Goal: Information Seeking & Learning: Learn about a topic

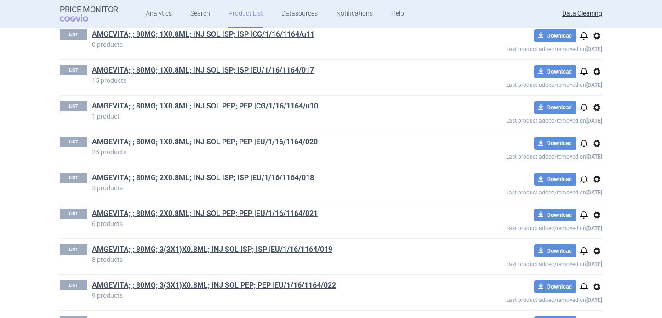
scroll to position [813, 0]
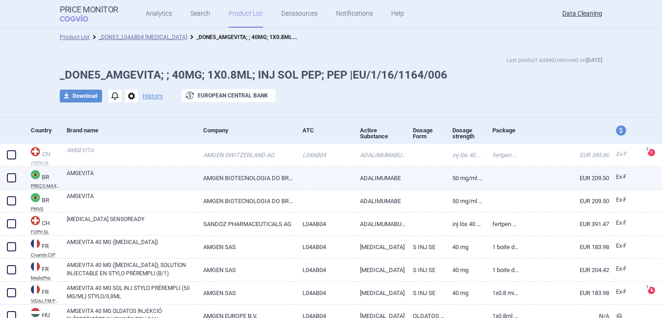
click at [175, 178] on link "AMGEVITA" at bounding box center [132, 177] width 130 height 17
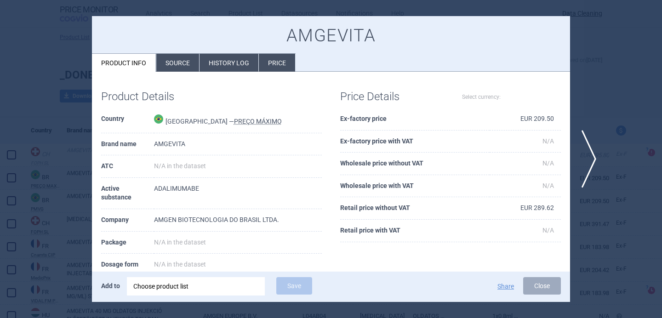
select select "EUR"
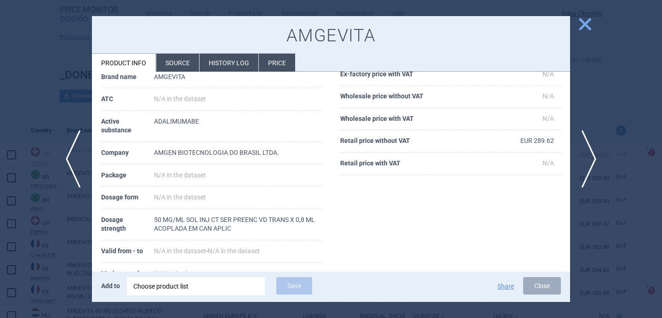
scroll to position [75, 0]
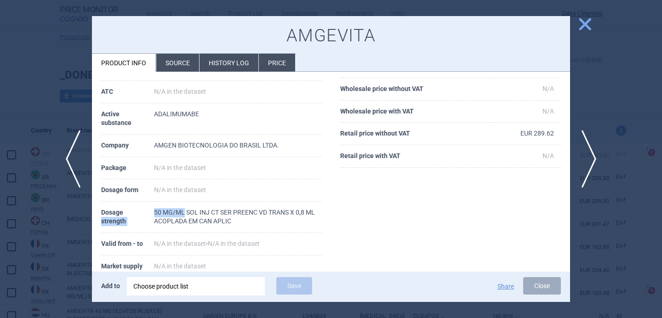
drag, startPoint x: 153, startPoint y: 211, endPoint x: 184, endPoint y: 211, distance: 31.3
click at [184, 211] on tr "Dosage strength 50 MG/ML SOL INJ CT SER PREENC VD TRANS X 0,8 ML ACOPLADA EM CA…" at bounding box center [211, 217] width 221 height 31
drag, startPoint x: 222, startPoint y: 212, endPoint x: 248, endPoint y: 212, distance: 26.2
click at [248, 212] on td "50 MG/ML SOL INJ CT SER PREENC VD TRANS X 0,8 ML ACOPLADA EM CAN APLIC" at bounding box center [238, 217] width 168 height 31
click at [432, 192] on div "Product Details Country Brazil — PREÇO MÁXIMO Brand name AMGEVITA ATC N/A in th…" at bounding box center [331, 168] width 478 height 325
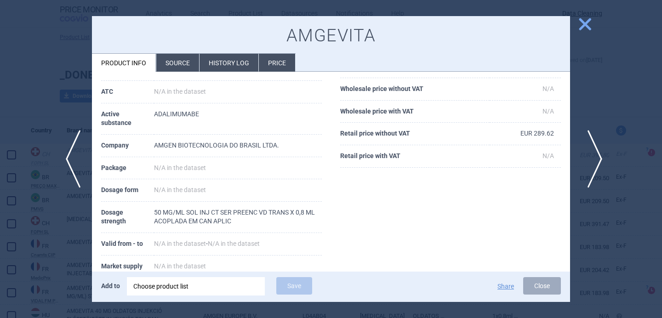
click at [591, 153] on span "next" at bounding box center [592, 159] width 21 height 58
click at [594, 153] on span "next" at bounding box center [592, 159] width 21 height 58
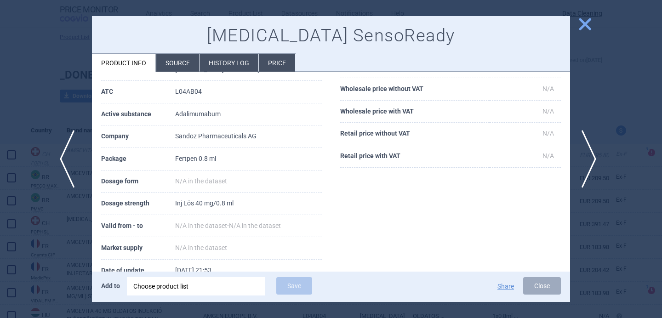
click at [71, 161] on span "previous" at bounding box center [70, 159] width 21 height 58
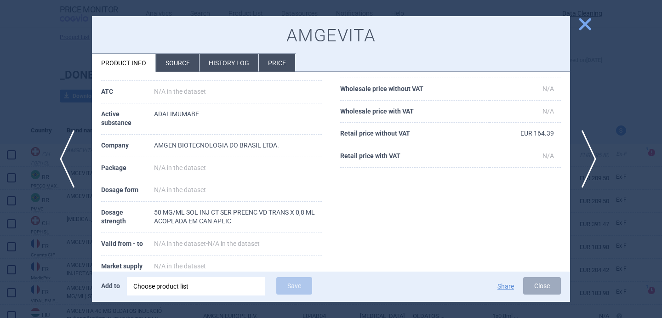
click at [71, 161] on span "previous" at bounding box center [70, 159] width 21 height 58
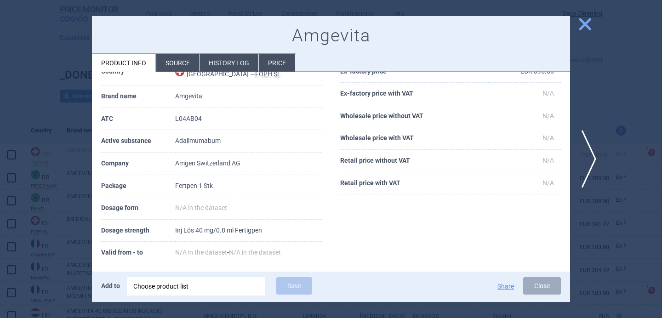
scroll to position [101, 0]
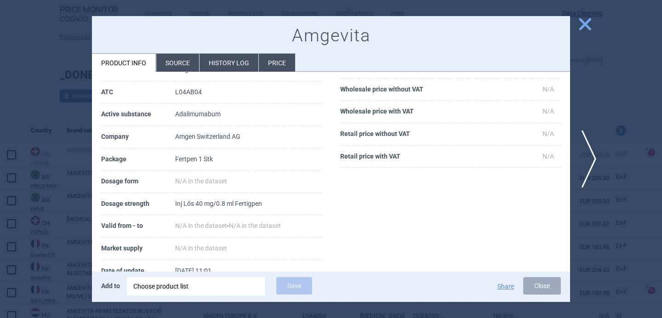
click at [42, 223] on div at bounding box center [331, 159] width 662 height 318
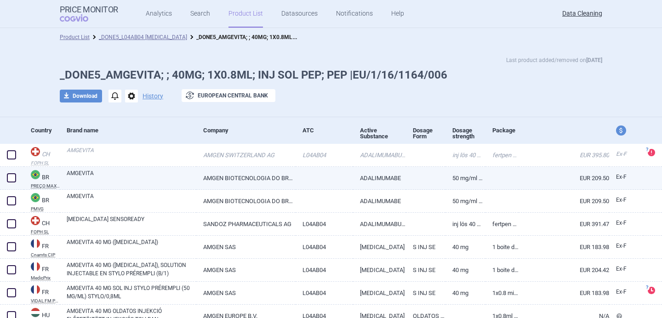
click at [78, 178] on link "AMGEVITA" at bounding box center [132, 177] width 130 height 17
select select "EUR"
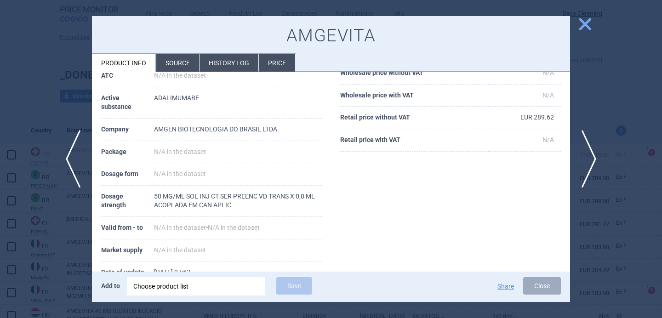
scroll to position [95, 0]
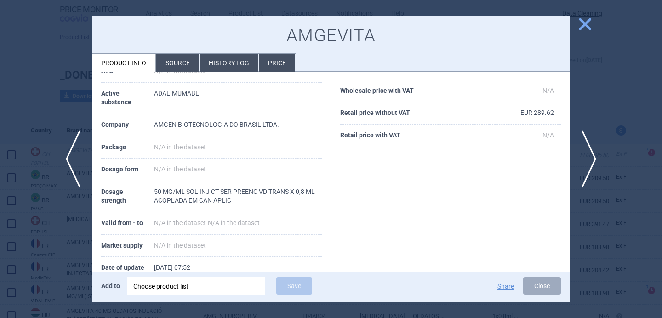
click at [178, 68] on li "Source" at bounding box center [177, 63] width 43 height 18
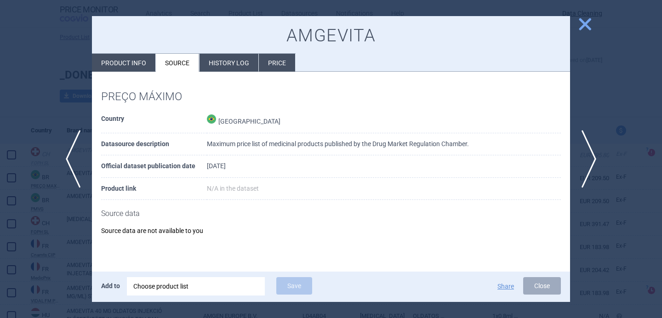
click at [127, 64] on li "Product info" at bounding box center [123, 63] width 63 height 18
select select "EUR"
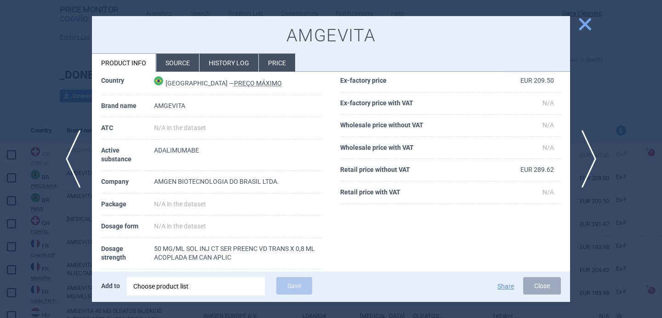
scroll to position [55, 0]
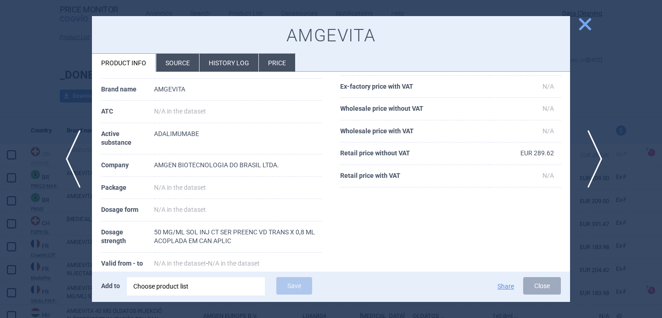
click at [596, 169] on span "next" at bounding box center [592, 159] width 21 height 58
click at [56, 227] on div at bounding box center [331, 159] width 662 height 318
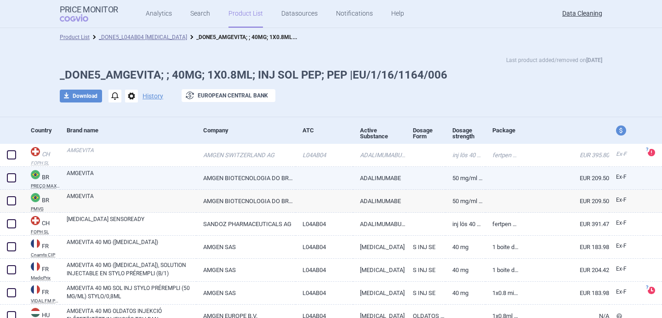
click at [14, 173] on span at bounding box center [12, 178] width 14 height 14
checkbox input "true"
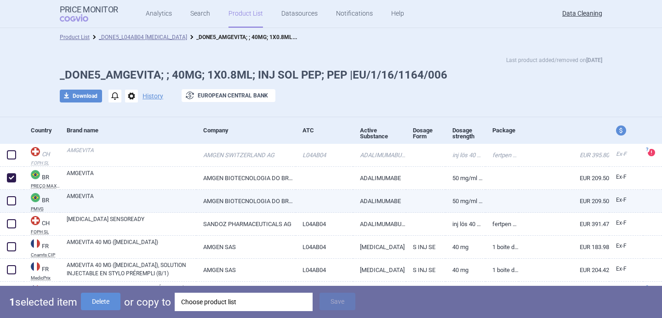
click at [12, 207] on span at bounding box center [12, 201] width 14 height 14
checkbox input "true"
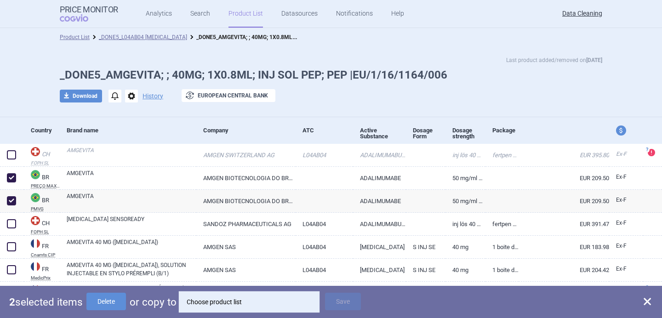
click at [227, 303] on div "Choose product list" at bounding box center [249, 302] width 125 height 18
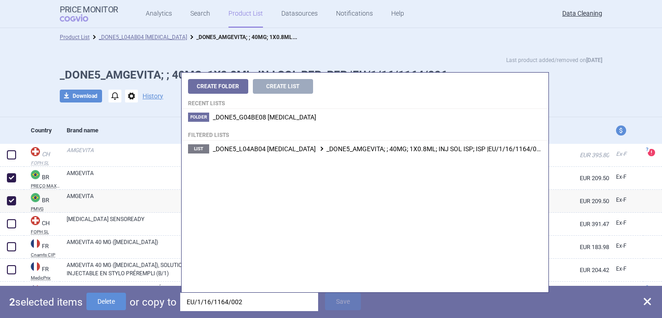
type input "EU/1/16/1164/002"
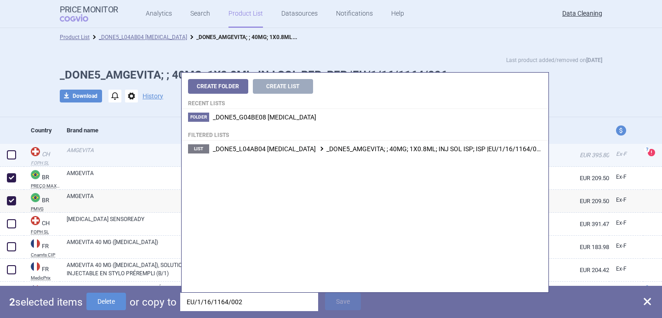
click at [380, 151] on span "_DONE5_L04AB04 ADALIMUMAB _DONE5_AMGEVITA; ; 40MG; 1X0.8ML; INJ SOL ISP; ISP |E…" at bounding box center [378, 148] width 331 height 7
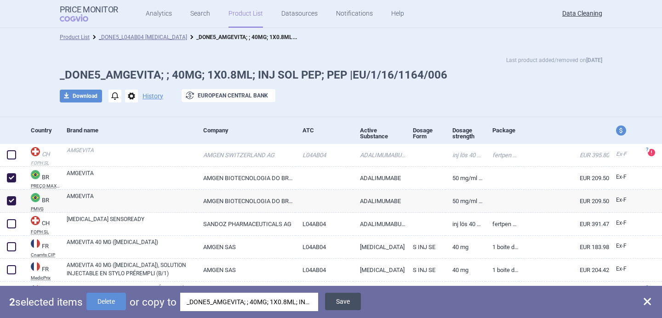
click at [349, 304] on button "Save" at bounding box center [343, 301] width 36 height 17
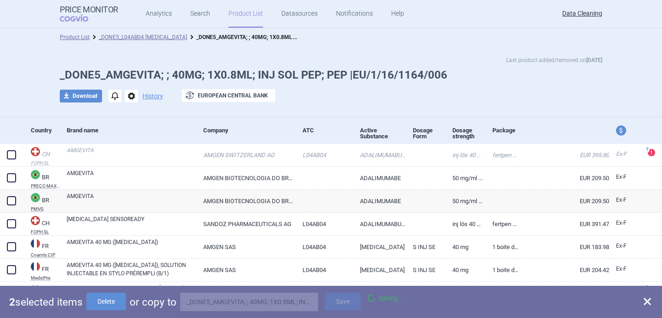
checkbox input "false"
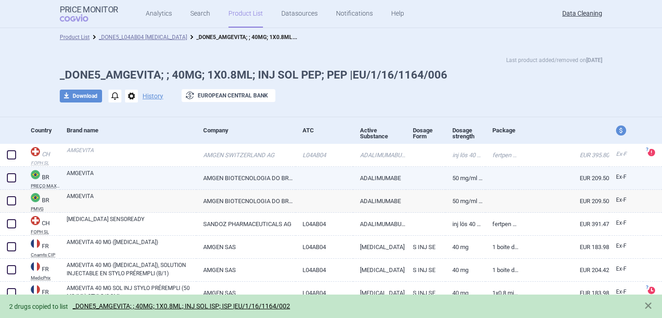
click at [13, 179] on span at bounding box center [11, 177] width 9 height 9
checkbox input "true"
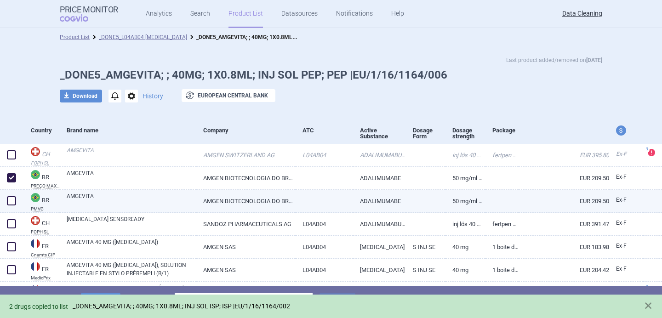
click at [13, 199] on span at bounding box center [11, 200] width 9 height 9
checkbox input "true"
click at [114, 294] on button "Delete" at bounding box center [106, 301] width 40 height 17
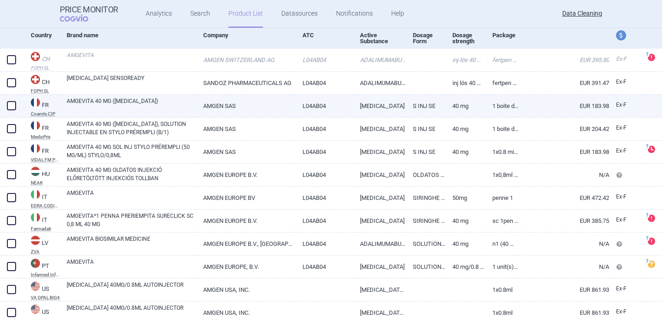
scroll to position [46, 0]
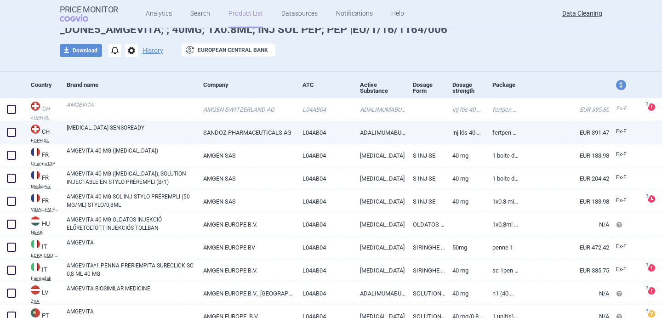
click at [150, 136] on link "HYRIMOZ SENSOREADY" at bounding box center [132, 132] width 130 height 17
select select "EUR"
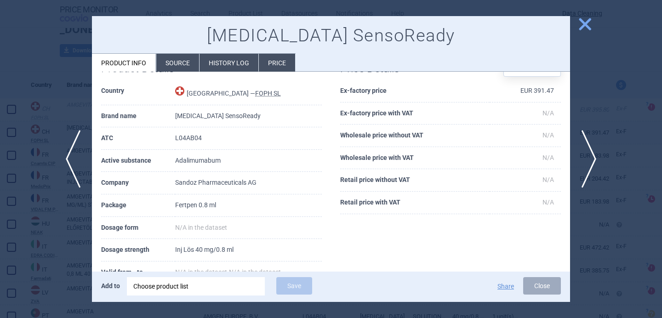
scroll to position [46, 0]
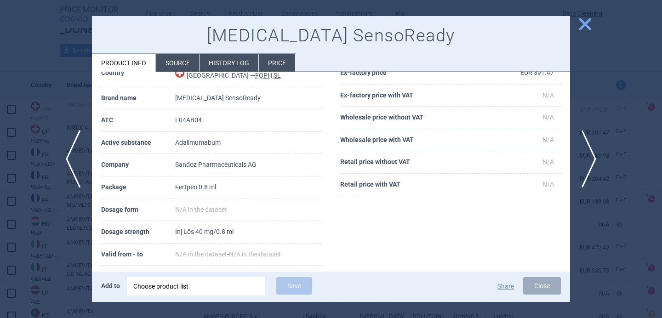
click at [60, 117] on div at bounding box center [331, 159] width 662 height 318
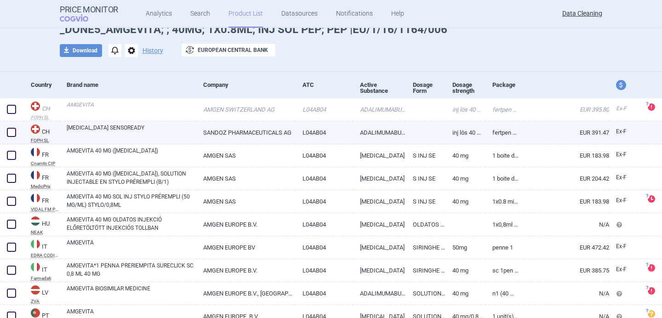
click at [12, 134] on span at bounding box center [11, 132] width 9 height 9
checkbox input "true"
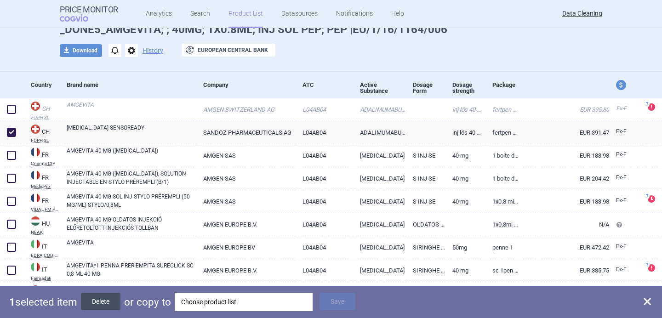
click at [118, 304] on button "Delete" at bounding box center [101, 301] width 40 height 17
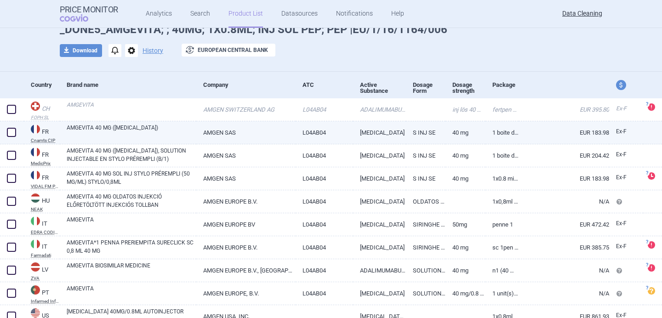
click at [154, 131] on link "AMGEVITA 40 MG ([MEDICAL_DATA])" at bounding box center [132, 132] width 130 height 17
select select "EUR"
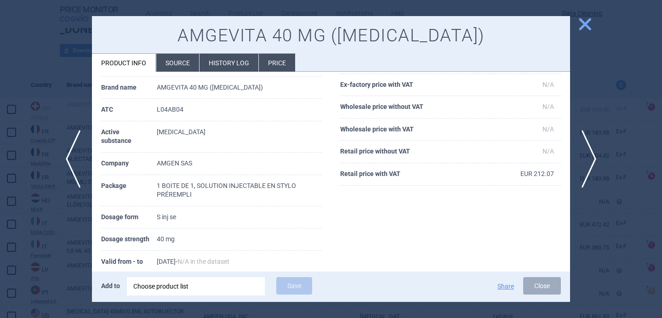
scroll to position [58, 0]
click at [177, 62] on li "Source" at bounding box center [177, 63] width 43 height 18
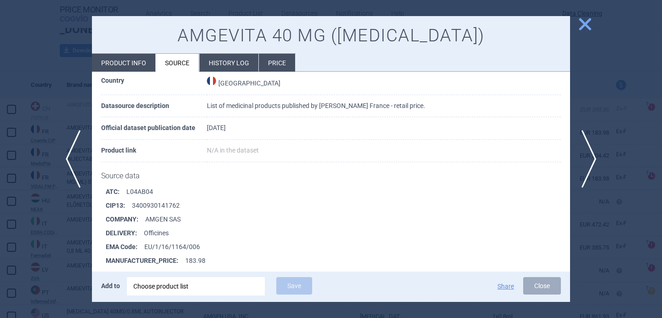
scroll to position [3143, 0]
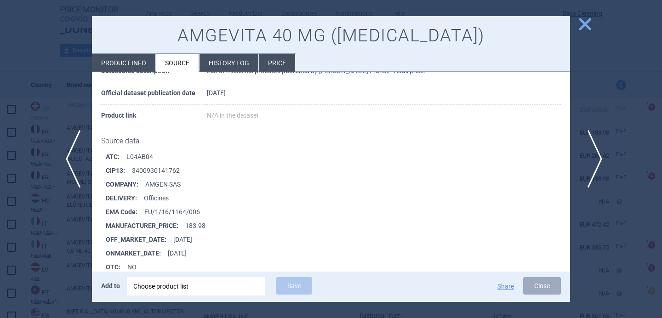
click at [598, 154] on span "next" at bounding box center [592, 159] width 21 height 58
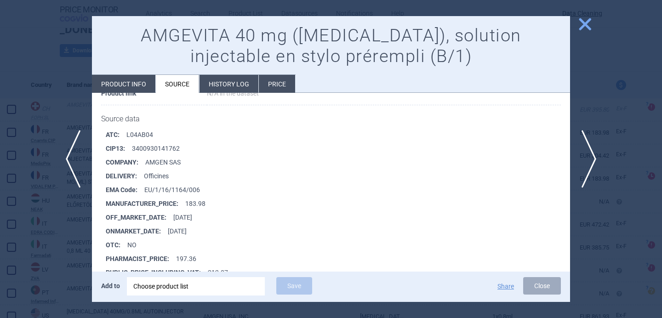
scroll to position [3411, 0]
click at [590, 155] on span "next" at bounding box center [592, 159] width 21 height 58
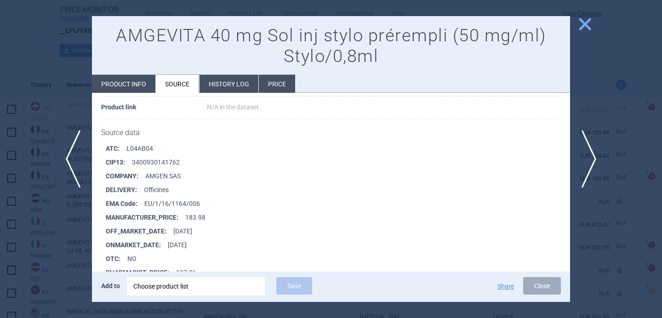
scroll to position [103, 0]
click at [591, 158] on span "next" at bounding box center [592, 159] width 21 height 58
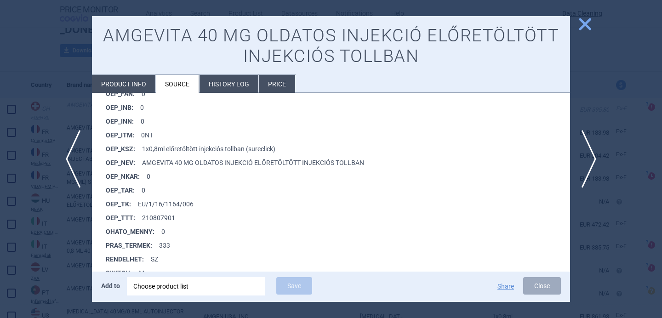
scroll to position [724, 0]
click at [594, 157] on span "next" at bounding box center [592, 159] width 21 height 58
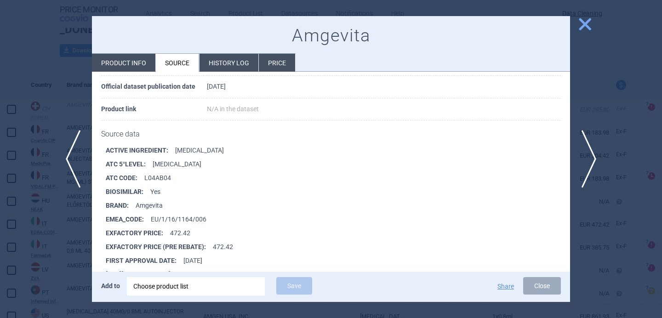
scroll to position [96, 0]
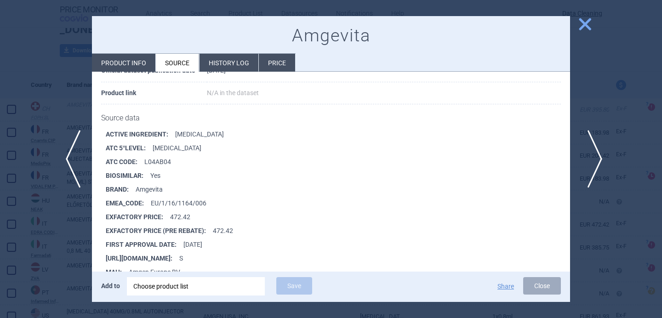
click at [591, 157] on span "next" at bounding box center [592, 159] width 21 height 58
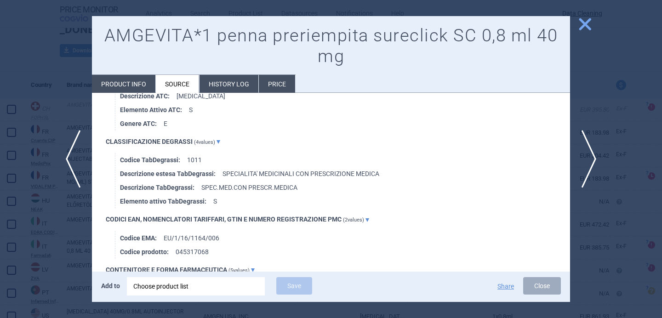
scroll to position [704, 0]
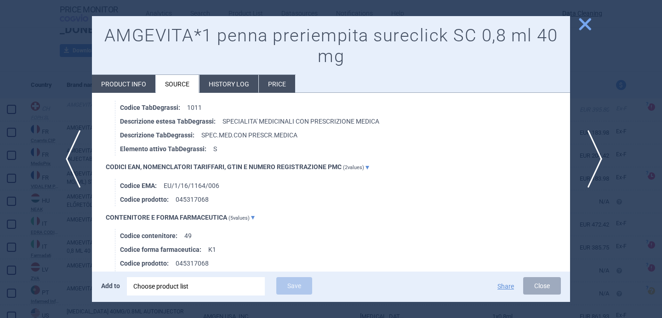
click at [592, 157] on span "next" at bounding box center [592, 159] width 21 height 58
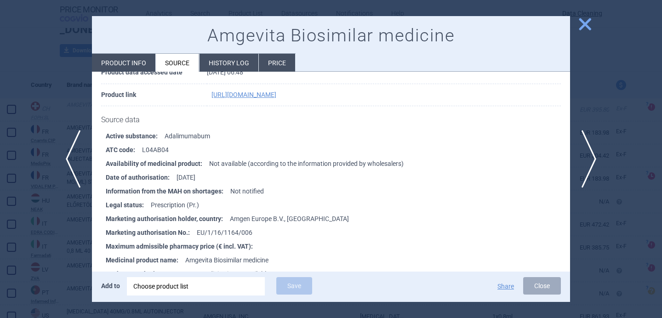
scroll to position [96, 0]
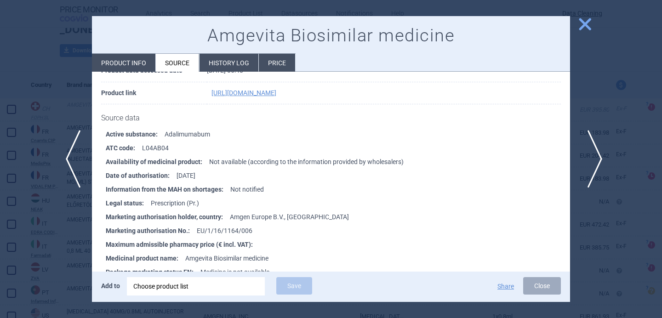
click at [595, 158] on span "next" at bounding box center [592, 159] width 21 height 58
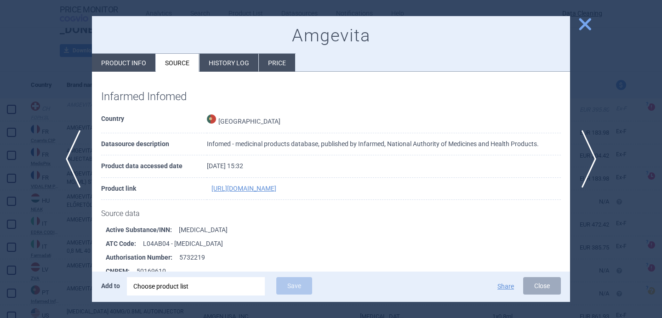
click at [118, 64] on li "Product info" at bounding box center [123, 63] width 63 height 18
select select "EUR"
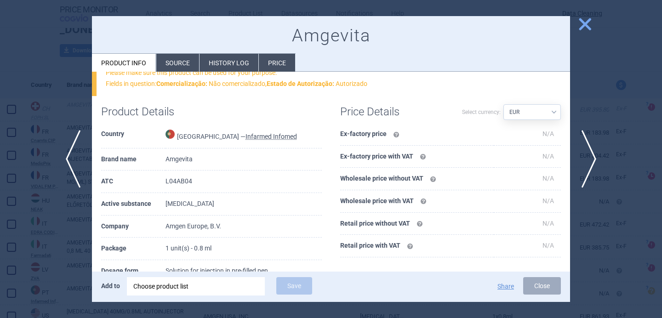
scroll to position [95, 0]
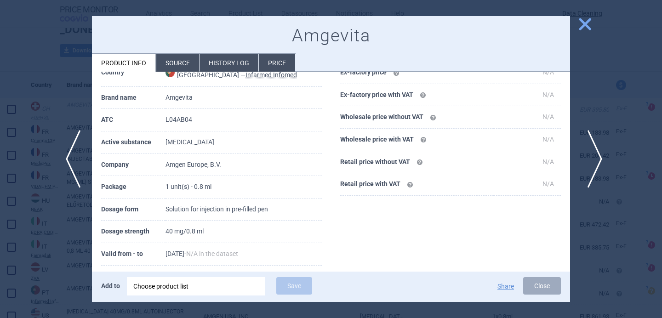
click at [599, 158] on span "next" at bounding box center [592, 159] width 21 height 58
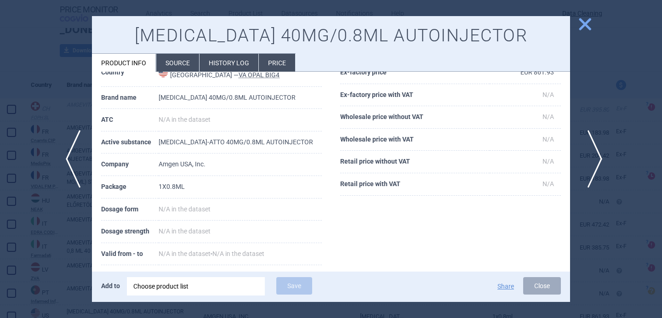
click at [592, 152] on span "next" at bounding box center [592, 159] width 21 height 58
click at [592, 153] on span "next" at bounding box center [592, 159] width 21 height 58
click at [592, 153] on div at bounding box center [331, 159] width 662 height 318
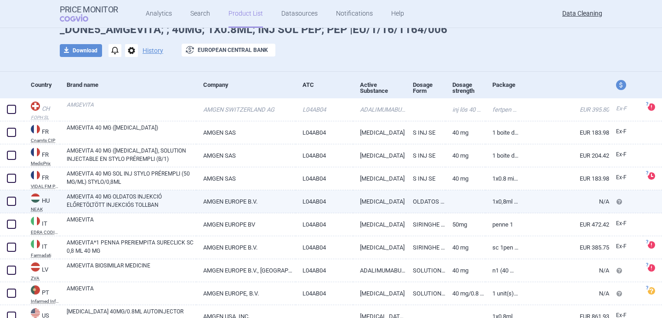
scroll to position [148, 0]
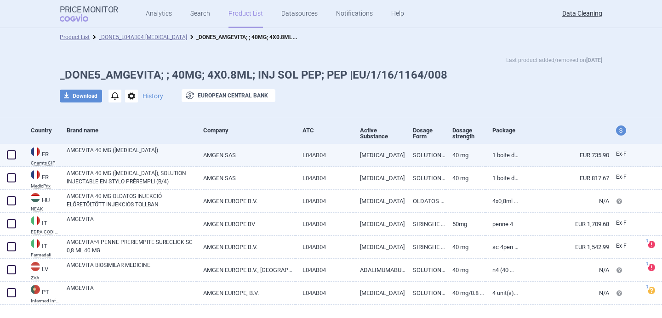
scroll to position [17, 0]
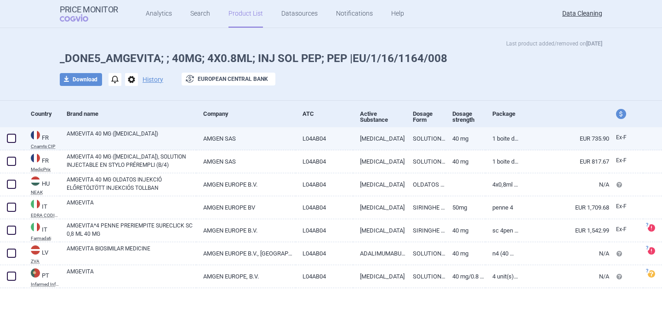
click at [121, 136] on link "AMGEVITA 40 MG ([MEDICAL_DATA])" at bounding box center [132, 138] width 130 height 17
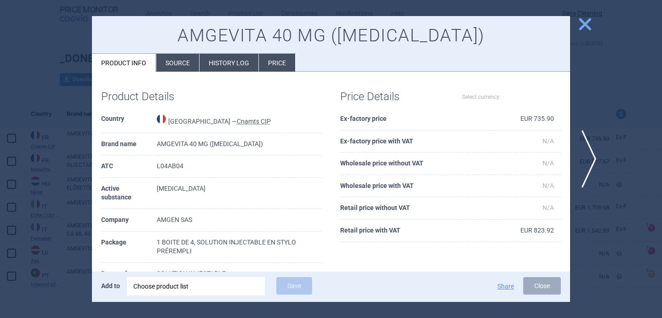
select select "EUR"
click at [178, 64] on li "Source" at bounding box center [177, 63] width 43 height 18
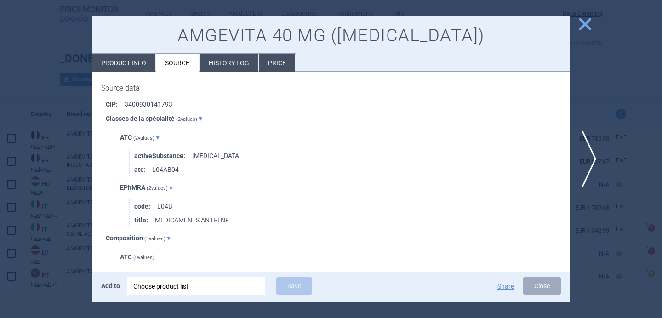
scroll to position [3359, 0]
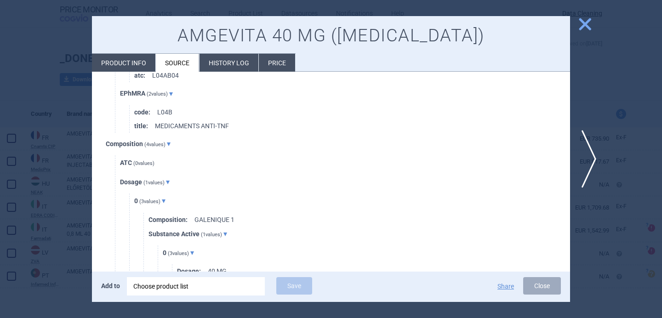
click at [141, 65] on li "Product info" at bounding box center [123, 63] width 63 height 18
select select "EUR"
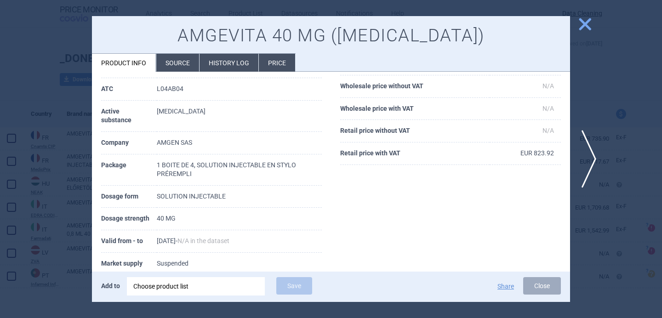
scroll to position [29, 0]
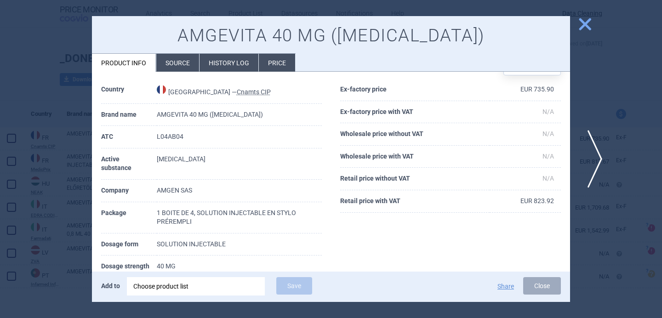
click at [594, 164] on span "next" at bounding box center [592, 159] width 21 height 58
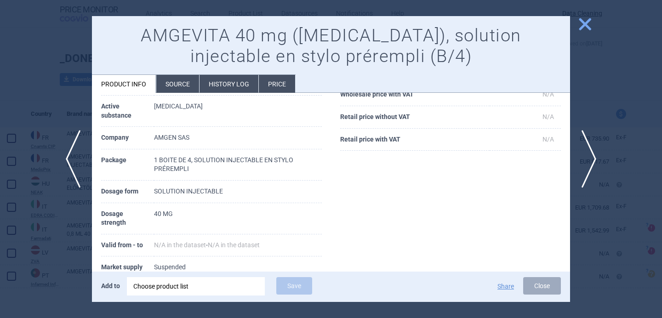
scroll to position [115, 0]
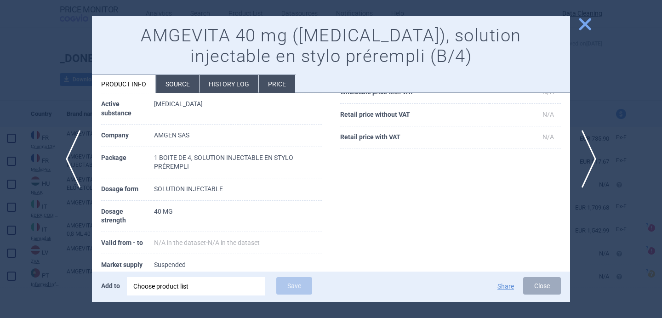
click at [180, 85] on li "Source" at bounding box center [177, 84] width 43 height 18
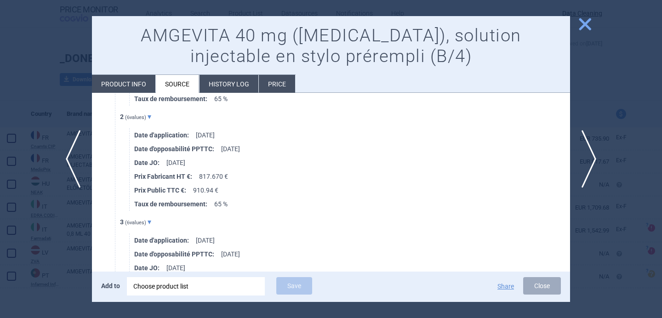
scroll to position [2187, 0]
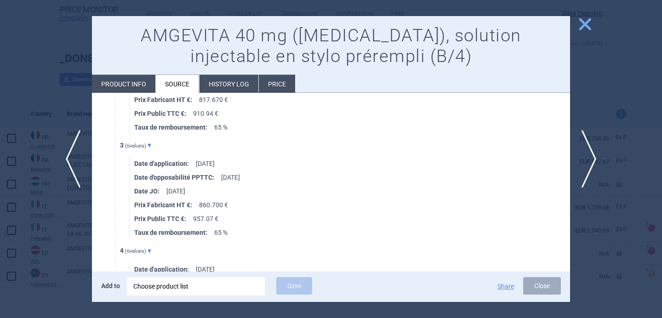
click at [94, 242] on div "CIP : 3400930141793 Conditionnement : 1 BOITE DE 4, SOLUTION INJECTABLE EN STYL…" at bounding box center [331, 59] width 478 height 1795
click at [70, 246] on div at bounding box center [331, 159] width 662 height 318
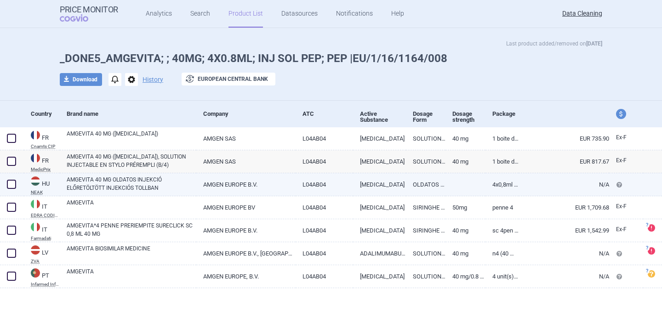
click at [120, 188] on link "AMGEVITA 40 MG OLDATOS INJEKCIÓ ELŐRETÖLTÖTT INJEKCIÓS TOLLBAN" at bounding box center [132, 184] width 130 height 17
select select "EUR"
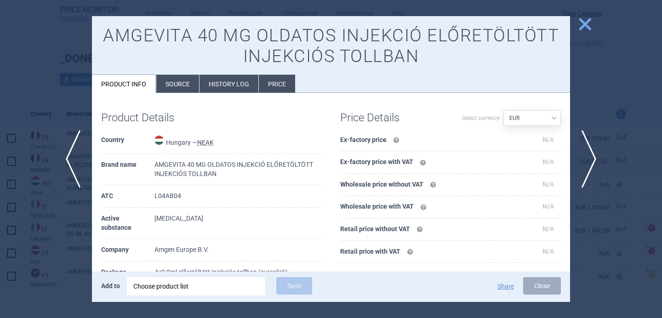
click at [42, 252] on div at bounding box center [331, 159] width 662 height 318
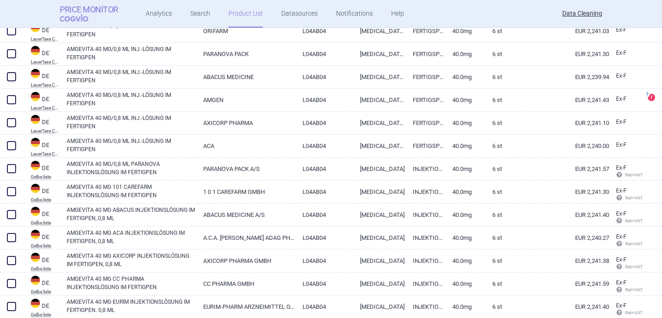
scroll to position [691, 0]
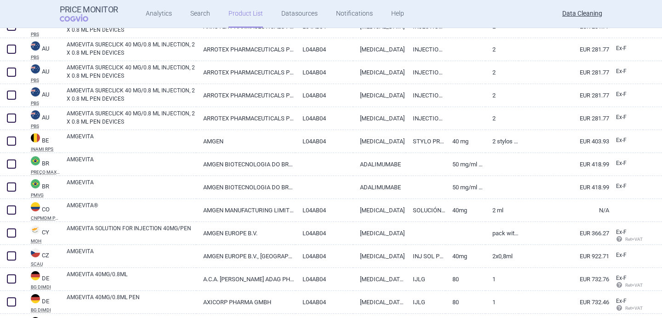
scroll to position [1624, 0]
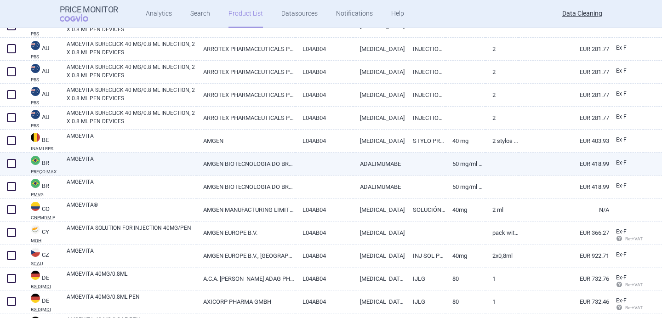
click at [157, 160] on link "AMGEVITA" at bounding box center [132, 163] width 130 height 17
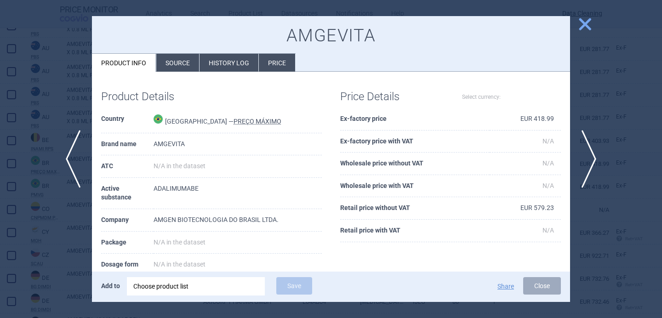
select select "EUR"
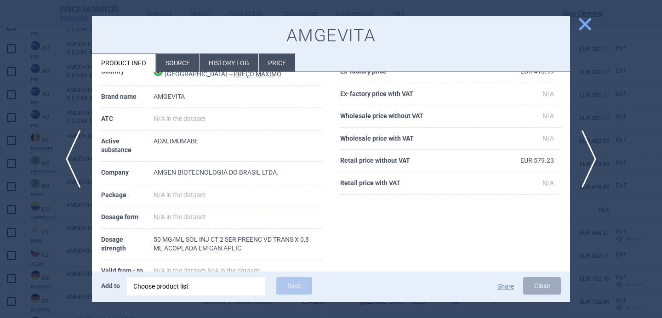
scroll to position [32, 0]
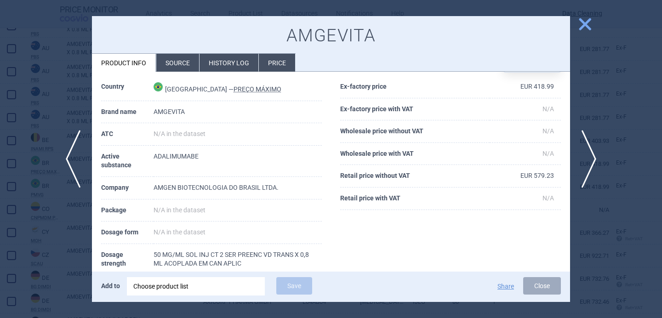
click at [77, 221] on div at bounding box center [331, 159] width 662 height 318
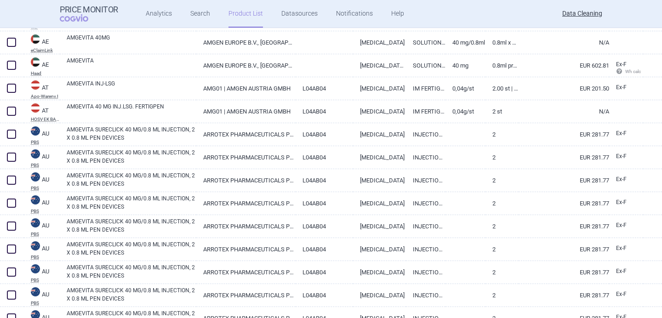
scroll to position [551, 0]
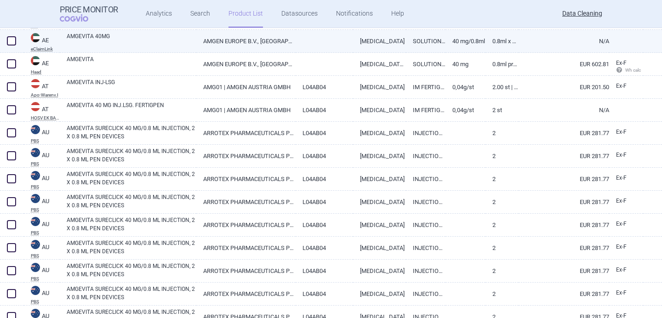
click at [130, 38] on link "AMGEVITA 40MG" at bounding box center [132, 40] width 130 height 17
select select "EUR"
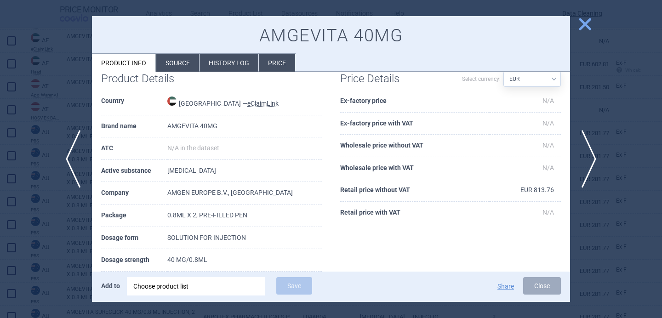
scroll to position [18, 0]
click at [598, 155] on span "next" at bounding box center [592, 159] width 21 height 58
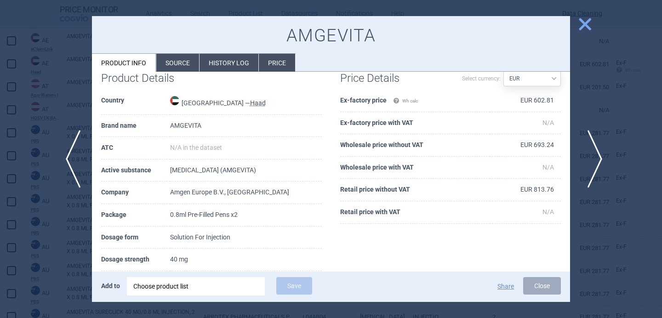
click at [599, 153] on span "next" at bounding box center [592, 159] width 21 height 58
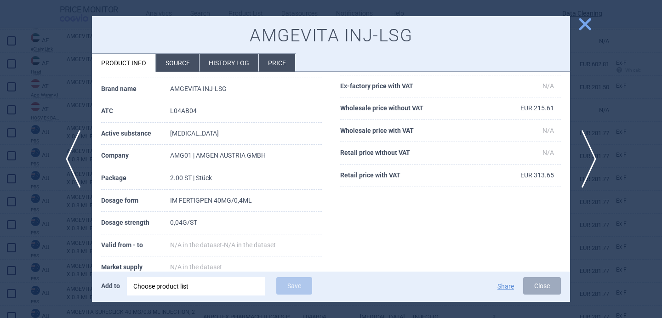
scroll to position [64, 0]
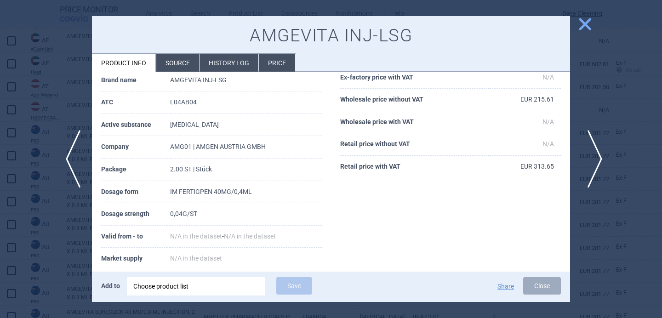
click at [592, 150] on span "next" at bounding box center [592, 159] width 21 height 58
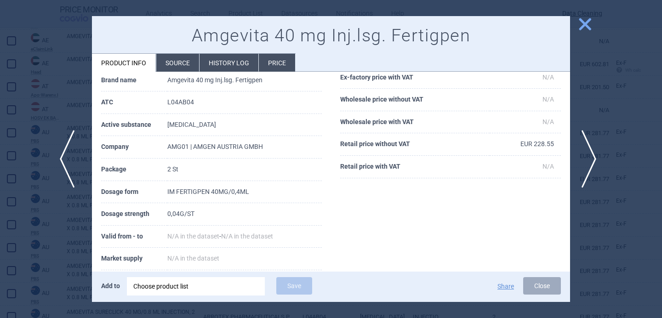
click at [61, 164] on span "previous" at bounding box center [70, 159] width 21 height 58
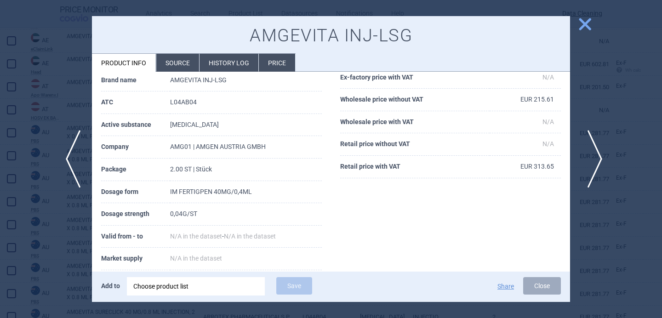
click at [591, 171] on span "next" at bounding box center [592, 159] width 21 height 58
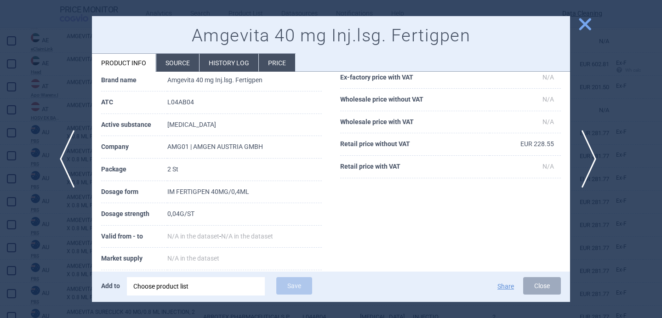
click at [60, 159] on span "previous" at bounding box center [70, 159] width 21 height 58
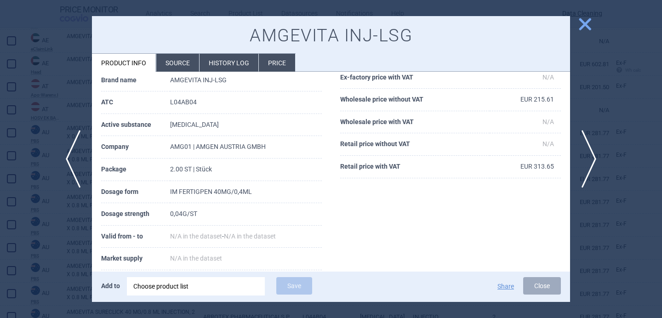
click at [35, 205] on div at bounding box center [331, 159] width 662 height 318
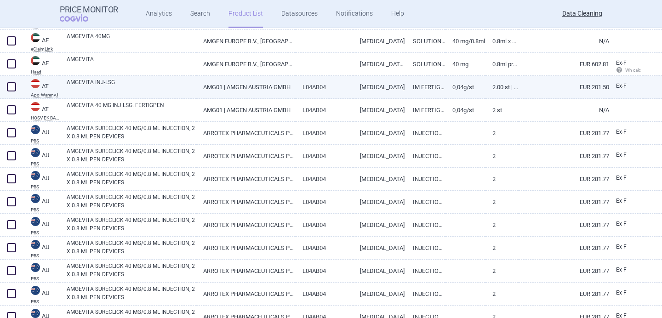
click at [11, 86] on span at bounding box center [11, 86] width 9 height 9
checkbox input "true"
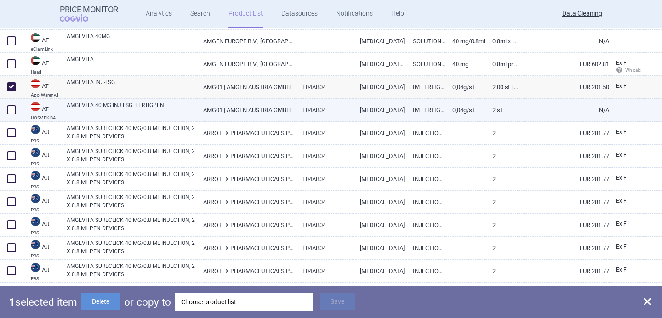
click at [11, 109] on span at bounding box center [11, 109] width 9 height 9
checkbox input "true"
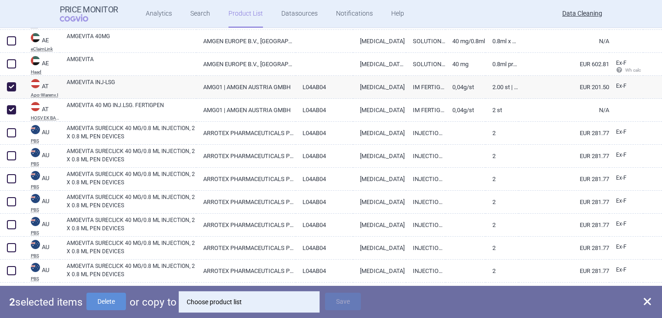
click at [236, 306] on div "Choose product list" at bounding box center [249, 302] width 125 height 18
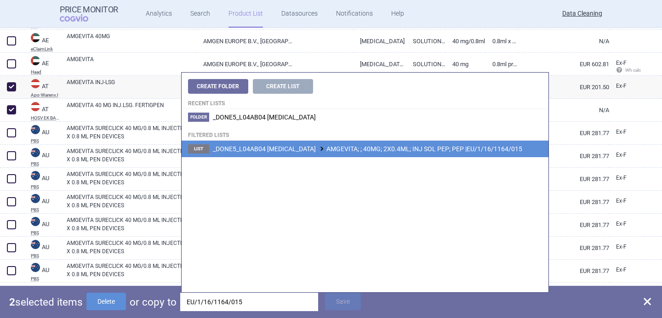
type input "EU/1/16/1164/015"
click at [369, 151] on span "_DONE5_L04AB04 [MEDICAL_DATA] AMGEVITA; ; 40MG; 2X0.4ML; INJ SOL PEP; PEP |EU/1…" at bounding box center [368, 148] width 310 height 7
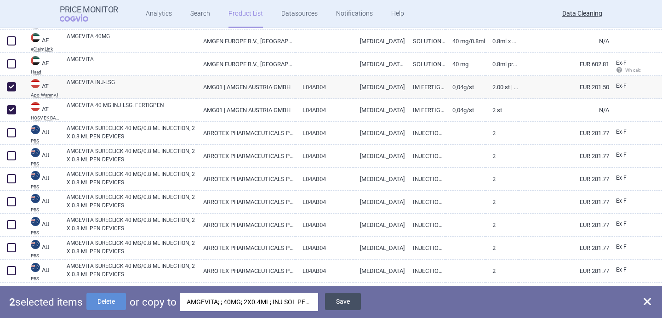
click at [340, 300] on button "Save" at bounding box center [343, 301] width 36 height 17
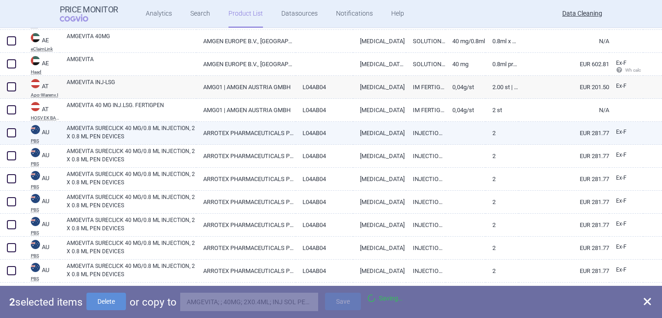
checkbox input "false"
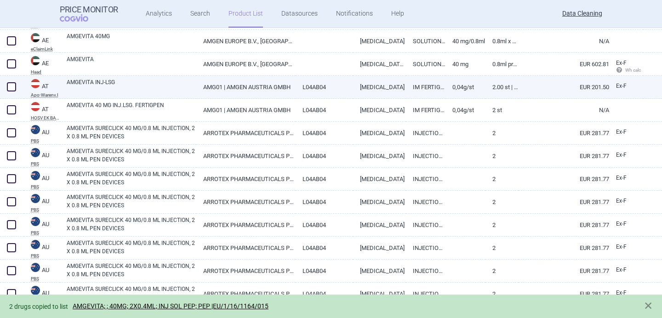
click at [15, 87] on span at bounding box center [11, 86] width 9 height 9
checkbox input "true"
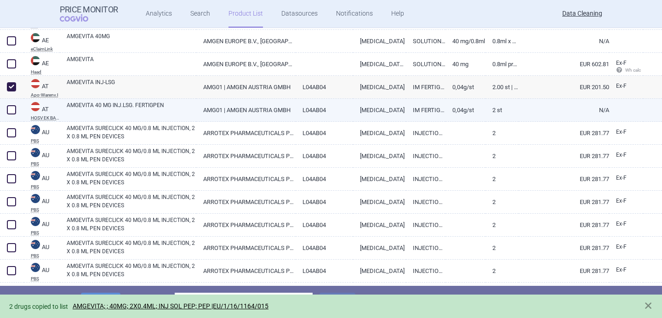
click at [15, 109] on span at bounding box center [11, 109] width 9 height 9
checkbox input "true"
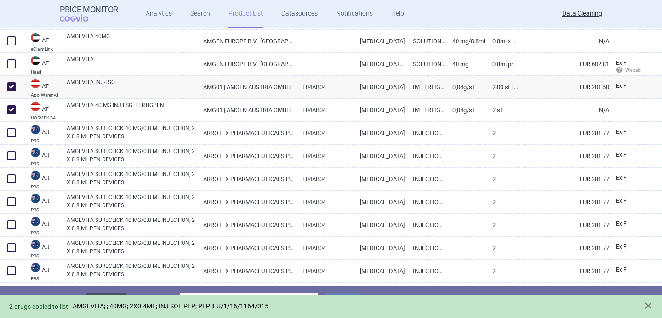
click at [121, 294] on button "Delete" at bounding box center [106, 301] width 40 height 17
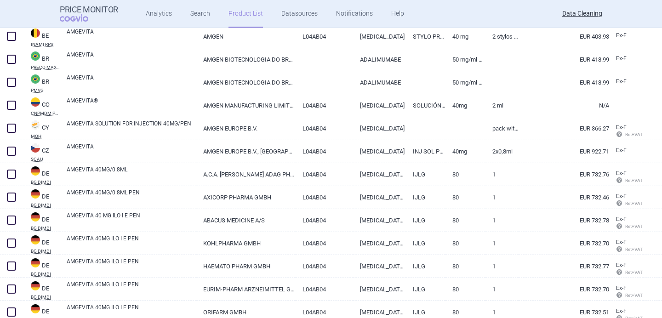
scroll to position [1685, 0]
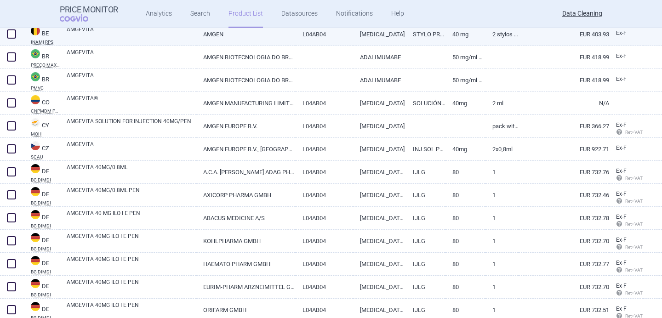
click at [165, 40] on link "AMGEVITA" at bounding box center [132, 33] width 130 height 17
select select "EUR"
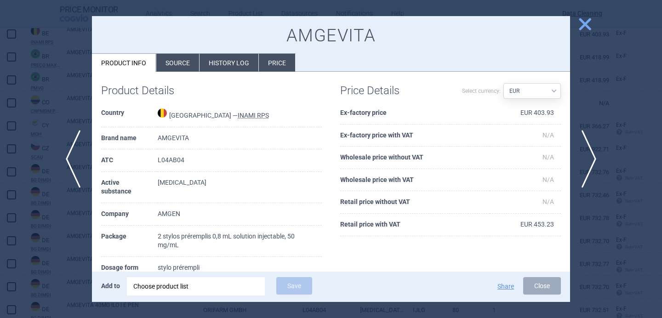
scroll to position [9, 0]
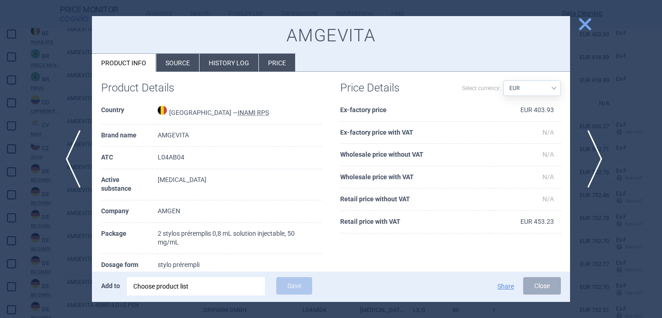
click at [589, 158] on span "next" at bounding box center [592, 159] width 21 height 58
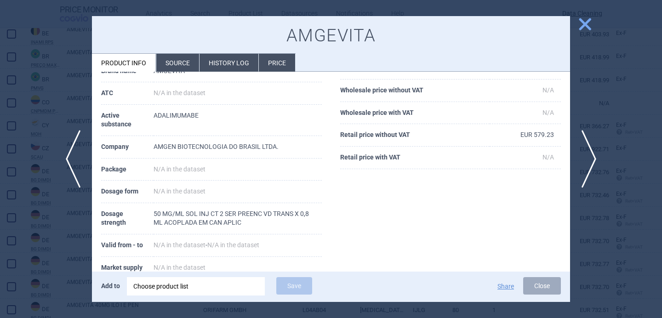
scroll to position [74, 0]
click at [88, 240] on div at bounding box center [331, 159] width 662 height 318
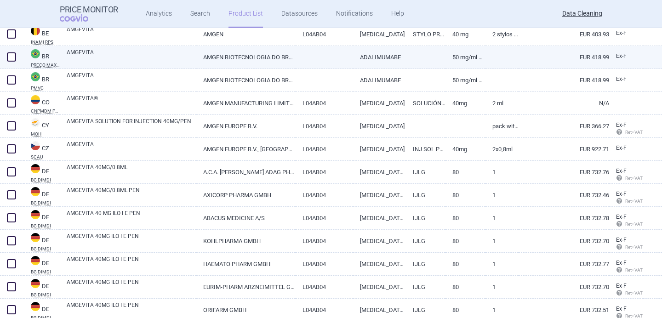
click at [12, 60] on span at bounding box center [11, 56] width 9 height 9
checkbox input "true"
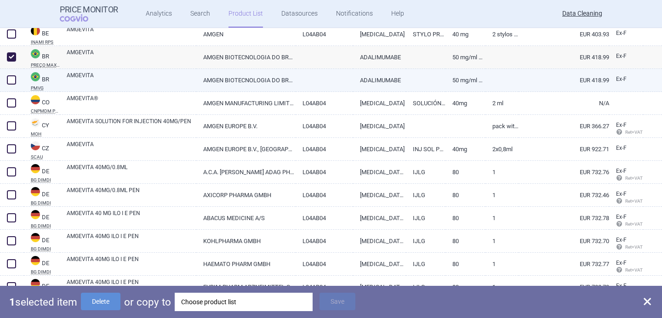
click at [11, 79] on span at bounding box center [11, 79] width 9 height 9
checkbox input "true"
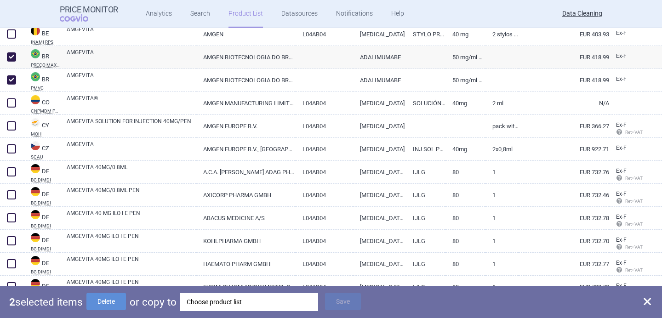
click at [264, 305] on div "Choose product list" at bounding box center [249, 302] width 125 height 18
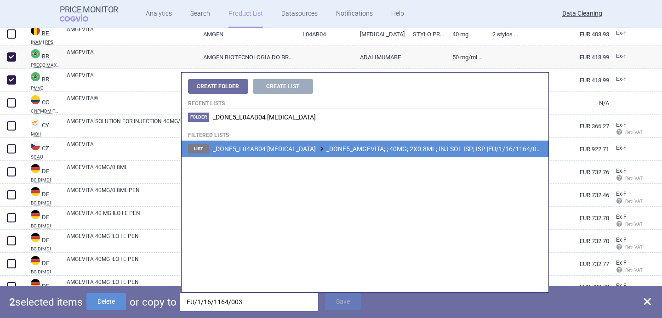
type input "EU/1/16/1164/003"
click at [442, 145] on span "_DONE5_L04AB04 ADALIMUMAB _DONE5_AMGEVITA; ; 40MG; 2X0.8ML; INJ SOL ISP; ISP |E…" at bounding box center [378, 148] width 331 height 7
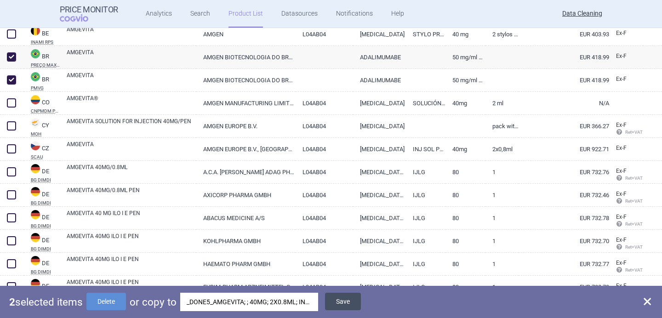
click at [351, 299] on button "Save" at bounding box center [343, 301] width 36 height 17
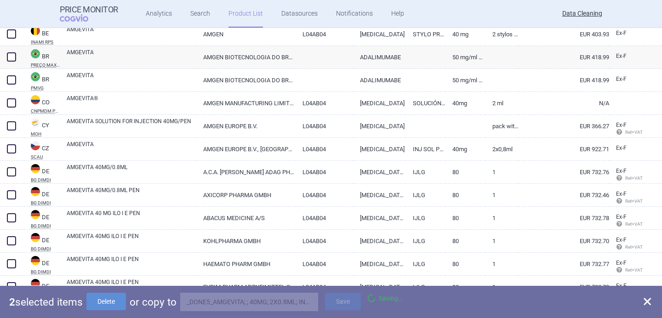
checkbox input "false"
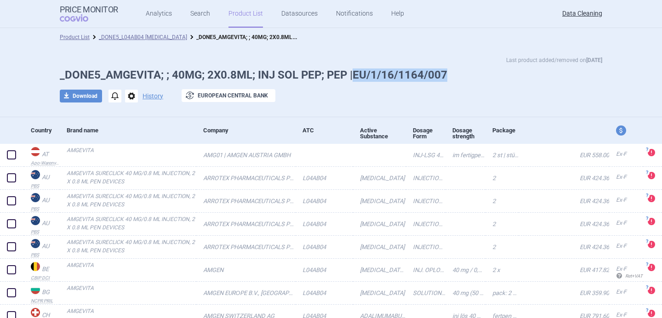
drag, startPoint x: 445, startPoint y: 73, endPoint x: 352, endPoint y: 73, distance: 92.9
click at [352, 73] on h1 "_DONE5_AMGEVITA; ; 40MG; 2X0.8ML; INJ SOL PEP; PEP |EU/1/16/1164/007" at bounding box center [331, 75] width 543 height 13
copy h1 "EU/1/16/1164/007"
click at [183, 119] on div "Brand name" at bounding box center [132, 130] width 130 height 23
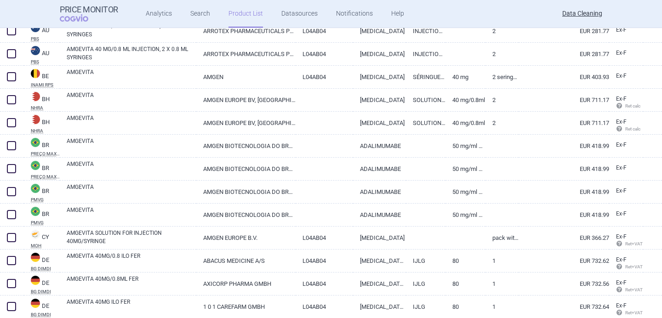
scroll to position [1509, 0]
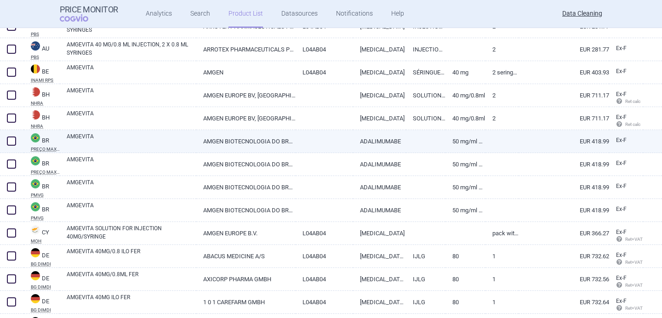
click at [155, 141] on link "AMGEVITA" at bounding box center [132, 140] width 130 height 17
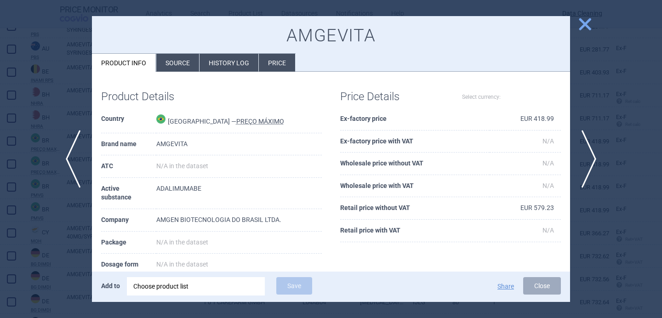
select select "EUR"
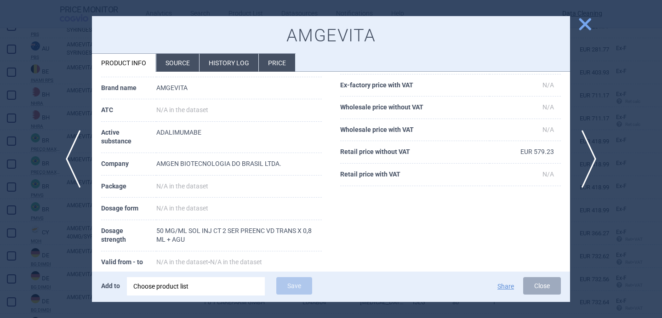
scroll to position [67, 0]
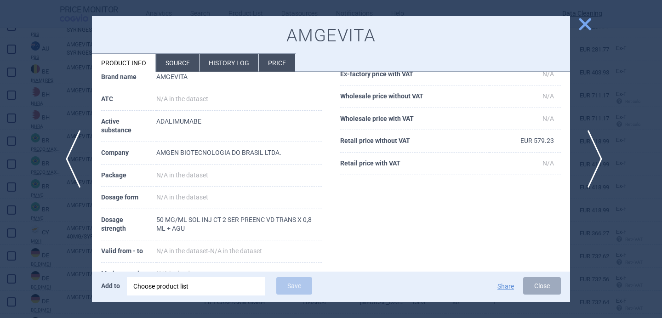
click at [596, 153] on span "next" at bounding box center [592, 159] width 21 height 58
click at [66, 167] on span "previous" at bounding box center [70, 159] width 21 height 58
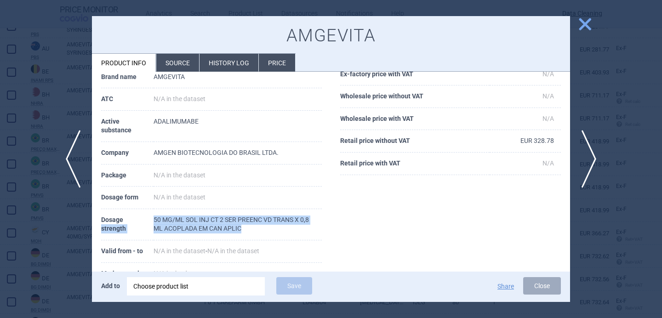
drag, startPoint x: 250, startPoint y: 229, endPoint x: 153, endPoint y: 217, distance: 97.9
click at [153, 217] on tr "Dosage strength 50 MG/ML SOL INJ CT 2 SER PREENC VD TRANS X 0,8 ML ACOPLADA EM …" at bounding box center [211, 224] width 221 height 31
click at [153, 217] on th "Dosage strength" at bounding box center [127, 224] width 52 height 31
drag, startPoint x: 246, startPoint y: 229, endPoint x: 155, endPoint y: 221, distance: 91.9
click at [155, 221] on td "50 MG/ML SOL INJ CT 2 SER PREENC VD TRANS X 0,8 ML ACOPLADA EM CAN APLIC" at bounding box center [238, 224] width 168 height 31
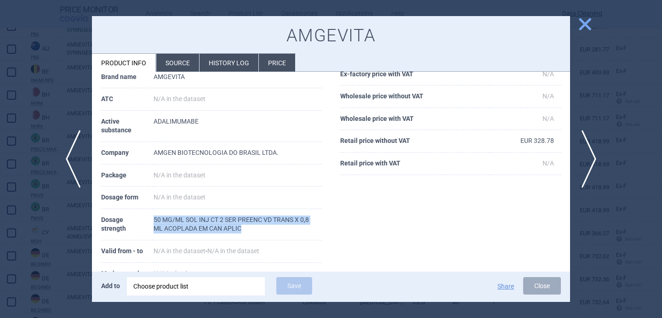
copy td "50 MG/ML SOL INJ CT 2 SER PREENC VD TRANS X 0,8 ML ACOPLADA EM CAN APLIC"
click at [83, 262] on div at bounding box center [331, 159] width 662 height 318
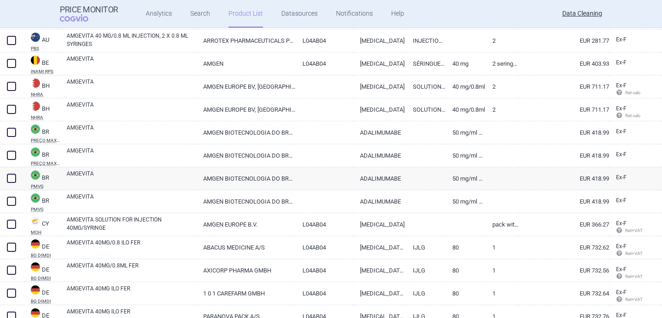
scroll to position [1518, 0]
click at [86, 179] on link "AMGEVITA" at bounding box center [132, 177] width 130 height 17
select select "EUR"
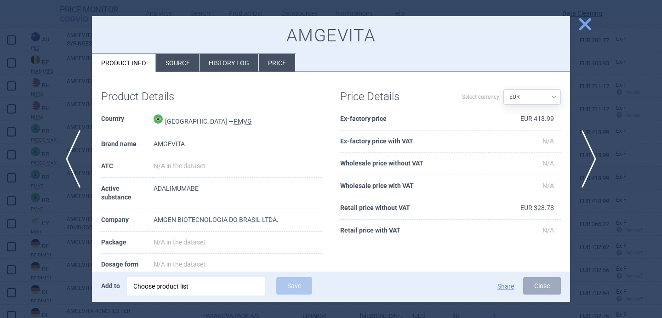
scroll to position [72, 0]
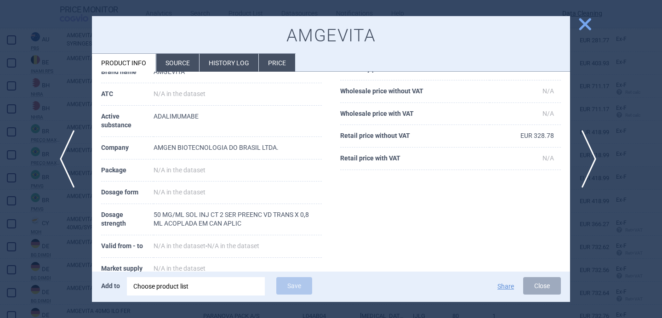
click at [66, 161] on span "previous" at bounding box center [70, 159] width 21 height 58
click at [63, 160] on span "previous" at bounding box center [70, 159] width 21 height 58
click at [50, 222] on div at bounding box center [331, 159] width 662 height 318
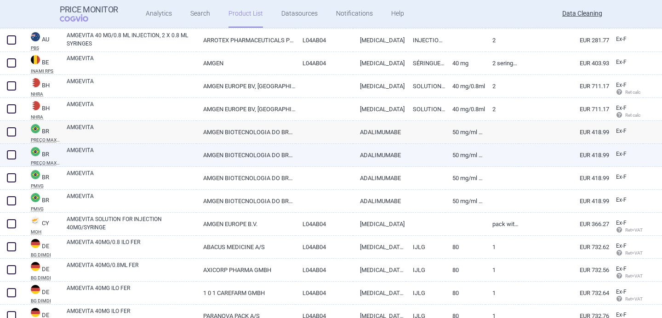
click at [12, 155] on span at bounding box center [11, 154] width 9 height 9
checkbox input "true"
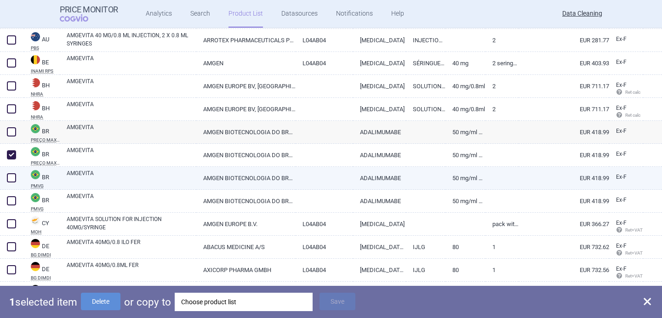
click at [12, 174] on span at bounding box center [11, 177] width 9 height 9
checkbox input "true"
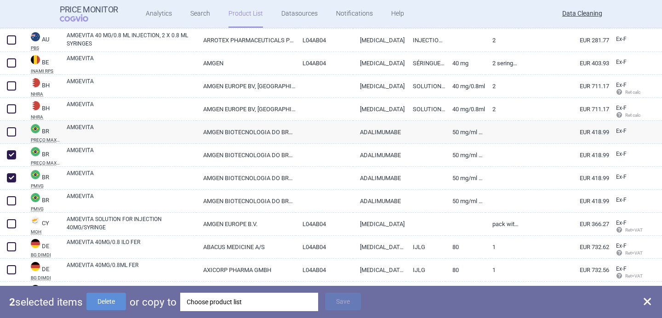
click at [251, 298] on div "Choose product list" at bounding box center [249, 302] width 125 height 18
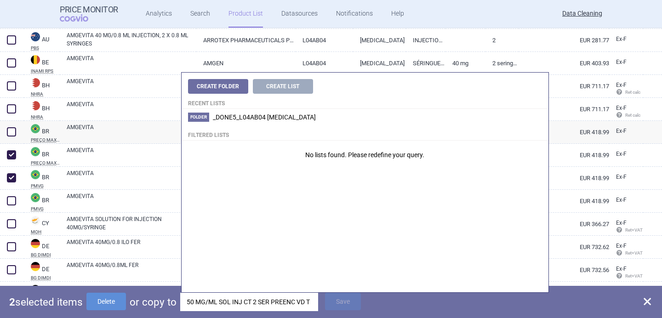
click at [270, 301] on input "50 MG/ML SOL INJ CT 2 SER PREENC VD TRANS X 0,8 ML ACOP" at bounding box center [249, 302] width 138 height 18
paste input "EU/1/16/1164/007"
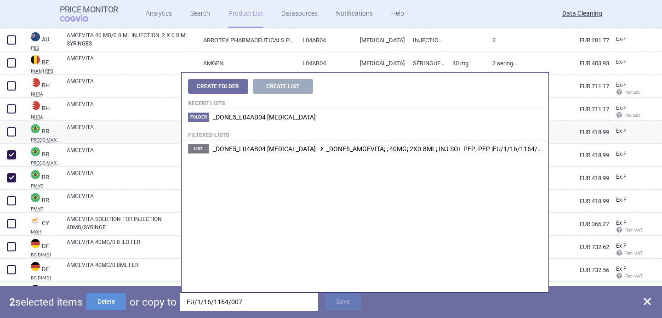
type input "EU/1/16/1164/007"
click at [334, 145] on span "_DONE5_L04AB04 ADALIMUMAB _DONE5_AMGEVITA; ; 40MG; 2X0.8ML; INJ SOL PEP; PEP |E…" at bounding box center [381, 148] width 336 height 7
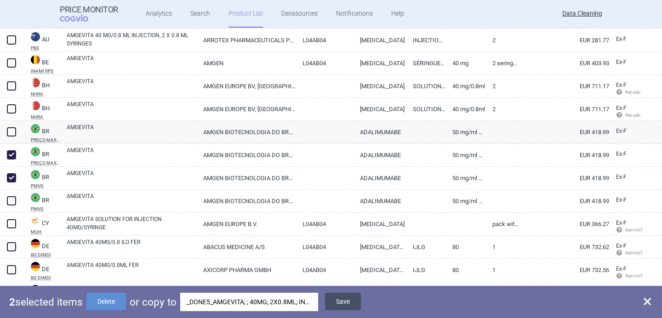
click at [348, 304] on button "Save" at bounding box center [343, 301] width 36 height 17
checkbox input "false"
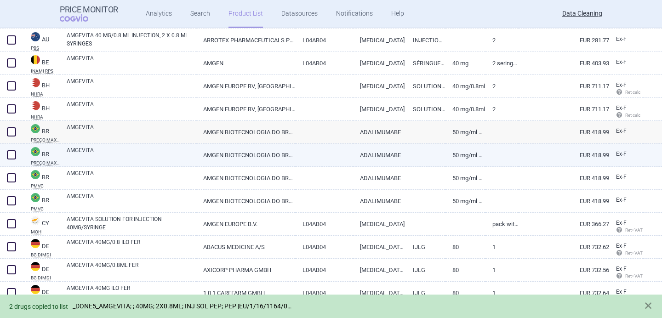
click at [12, 155] on span at bounding box center [11, 154] width 9 height 9
checkbox input "true"
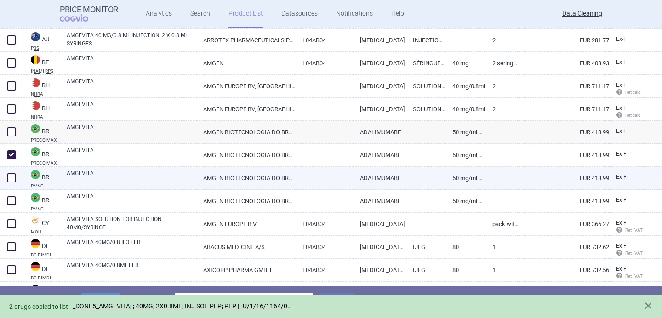
click at [12, 182] on span at bounding box center [11, 177] width 9 height 9
checkbox input "true"
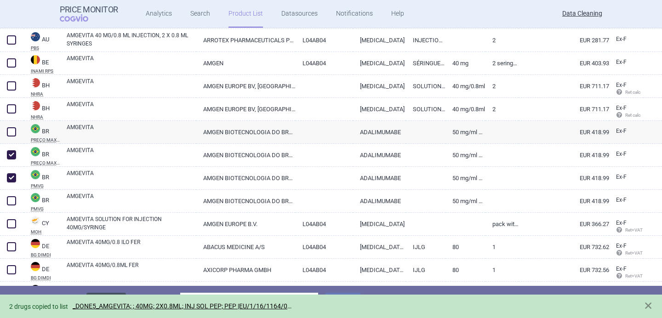
click at [123, 294] on button "Delete" at bounding box center [106, 301] width 40 height 17
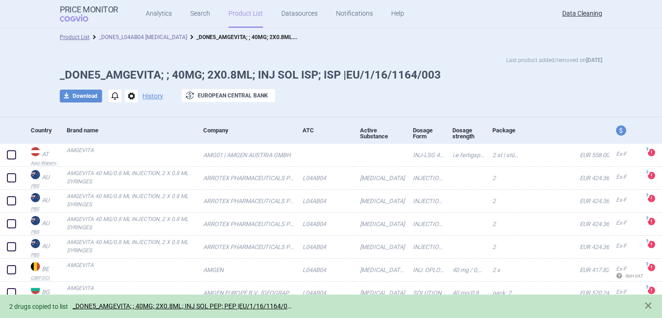
click at [158, 38] on link "_DONE5_L04AB04 [MEDICAL_DATA]" at bounding box center [143, 37] width 88 height 6
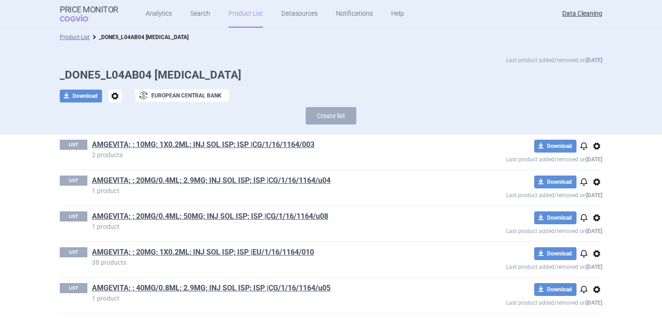
scroll to position [3098, 0]
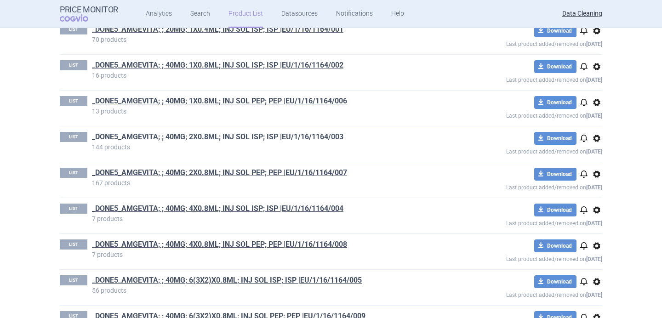
click at [323, 136] on link "_DONE5_AMGEVITA; ; 40MG; 2X0.8ML; INJ SOL ISP; ISP |EU/1/16/1164/003" at bounding box center [218, 137] width 252 height 10
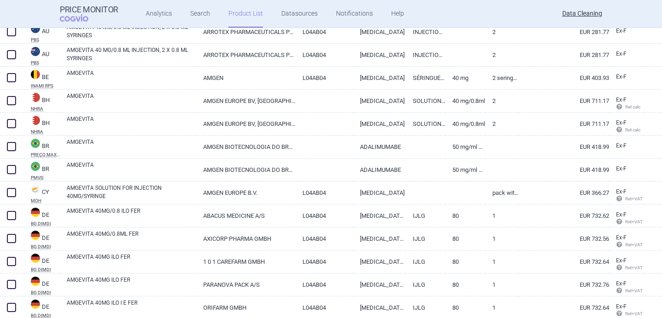
scroll to position [1505, 0]
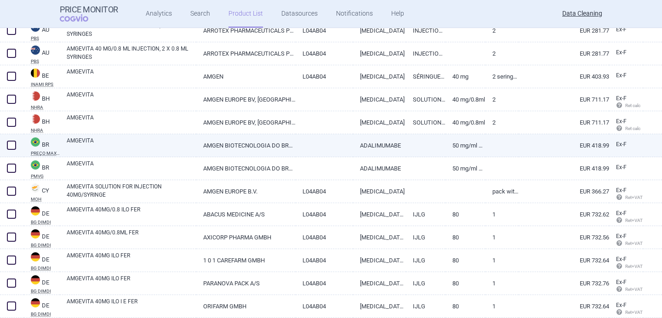
click at [159, 147] on link "AMGEVITA" at bounding box center [132, 145] width 130 height 17
select select "EUR"
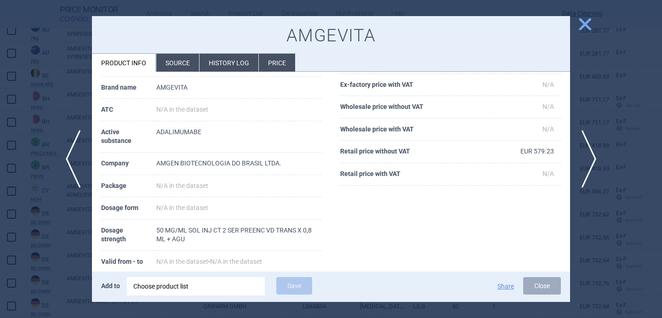
scroll to position [70, 0]
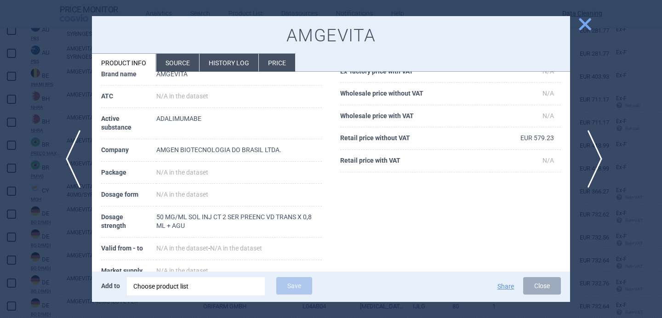
click at [594, 156] on span "next" at bounding box center [592, 159] width 21 height 58
click at [58, 240] on div at bounding box center [331, 159] width 662 height 318
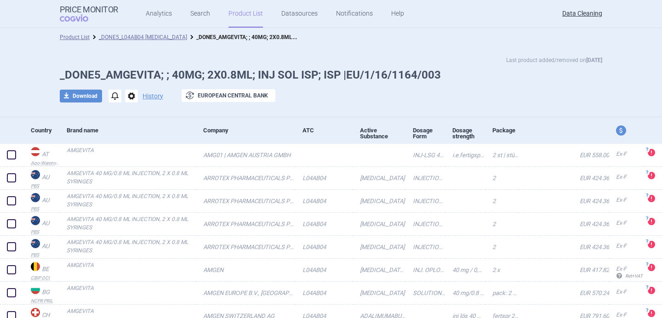
click at [174, 33] on li "_DONE5_L04AB04 [MEDICAL_DATA]" at bounding box center [139, 37] width 98 height 9
click at [164, 39] on link "_DONE5_L04AB04 [MEDICAL_DATA]" at bounding box center [143, 37] width 88 height 6
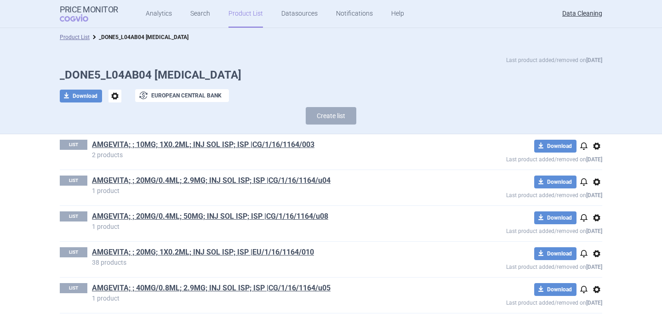
scroll to position [3062, 0]
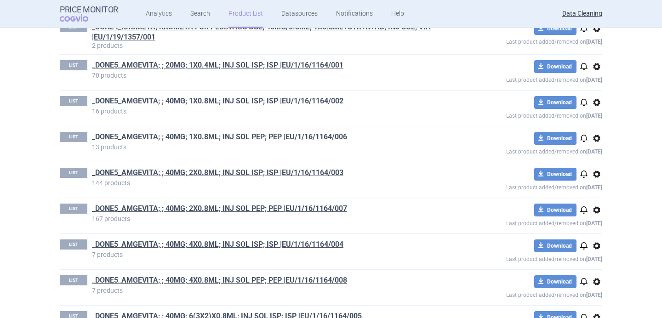
click at [308, 101] on link "_DONE5_AMGEVITA; ; 40MG; 1X0.8ML; INJ SOL ISP; ISP |EU/1/16/1164/002" at bounding box center [218, 101] width 252 height 10
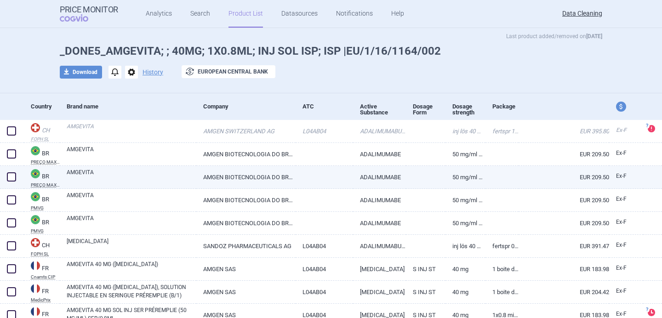
scroll to position [25, 0]
click at [162, 175] on link "AMGEVITA" at bounding box center [132, 175] width 130 height 17
select select "EUR"
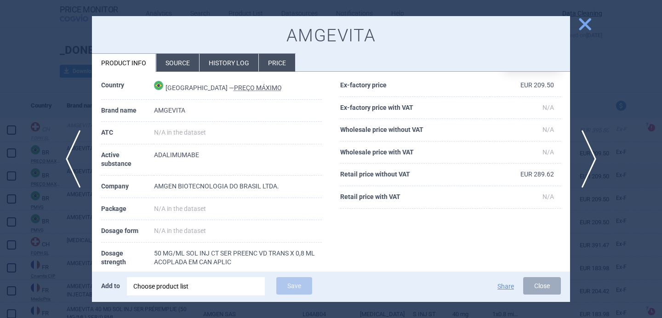
scroll to position [63, 0]
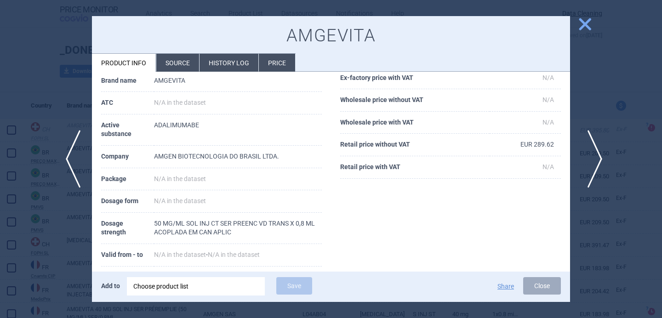
click at [593, 160] on span "next" at bounding box center [592, 159] width 21 height 58
click at [70, 158] on span "previous" at bounding box center [70, 159] width 21 height 58
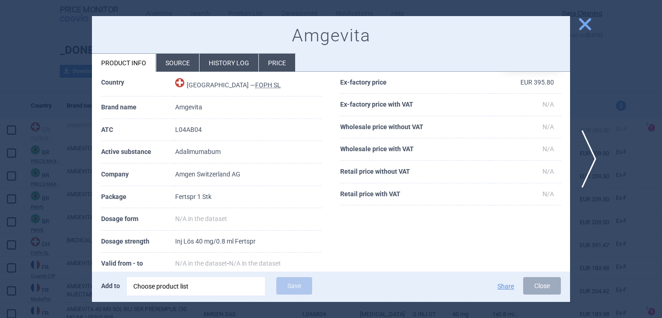
scroll to position [90, 0]
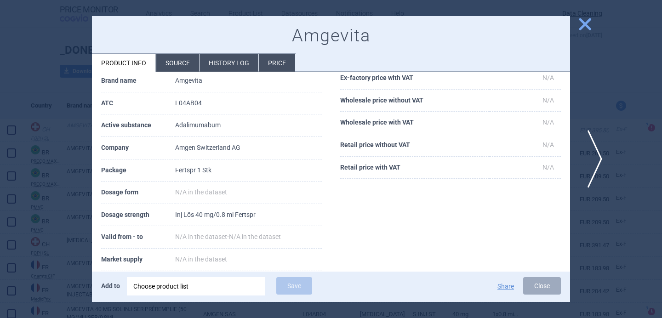
click at [593, 155] on span "next" at bounding box center [592, 159] width 21 height 58
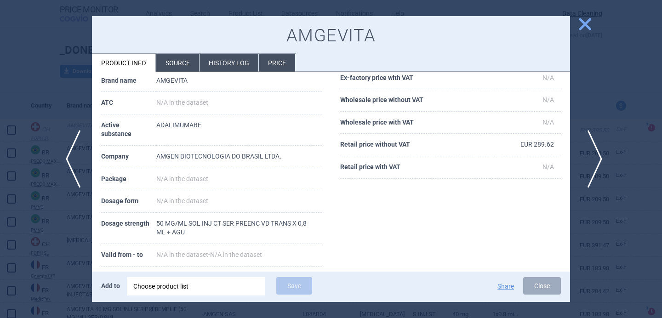
click at [593, 155] on span "next" at bounding box center [592, 159] width 21 height 58
click at [604, 130] on div at bounding box center [331, 159] width 662 height 318
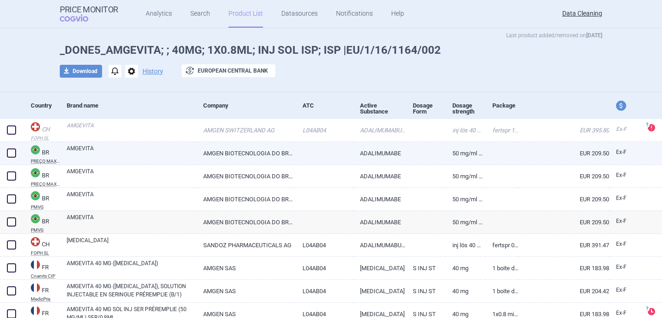
click at [12, 151] on span at bounding box center [11, 153] width 9 height 9
checkbox input "true"
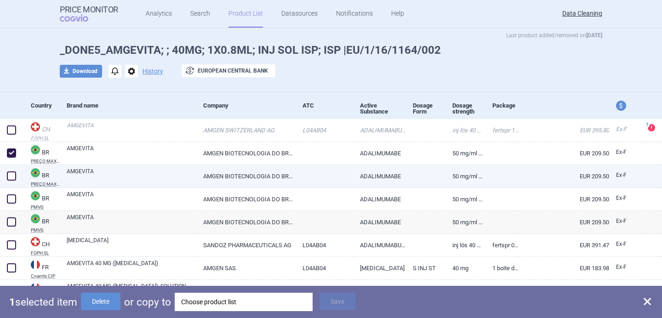
click at [12, 173] on span at bounding box center [11, 176] width 9 height 9
checkbox input "true"
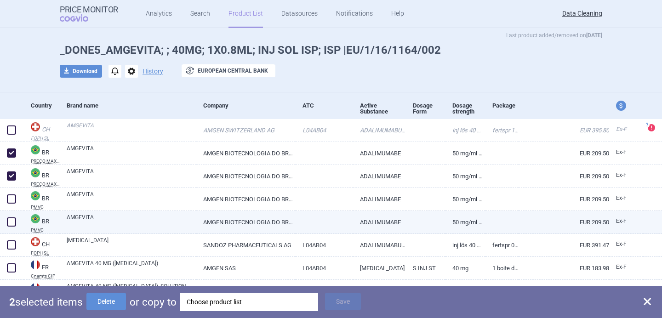
click at [11, 219] on span at bounding box center [11, 222] width 9 height 9
checkbox input "true"
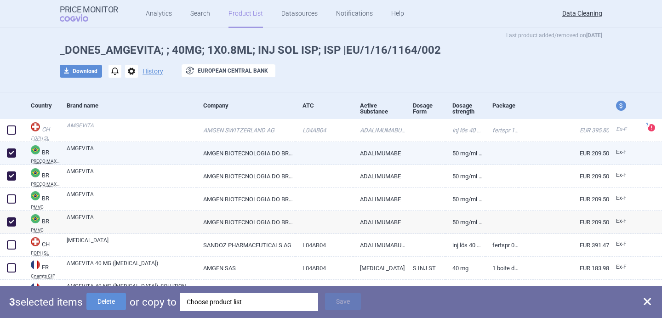
click at [10, 151] on span at bounding box center [11, 153] width 9 height 9
checkbox input "false"
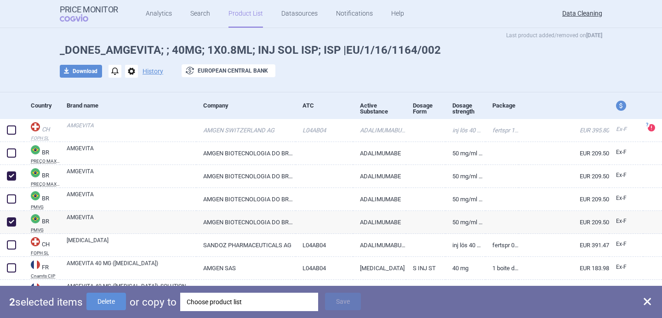
click at [206, 305] on div "Choose product list" at bounding box center [249, 302] width 125 height 18
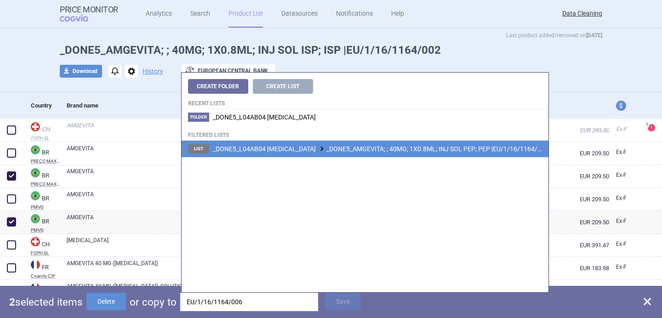
type input "EU/1/16/1164/006"
click at [337, 149] on span "_DONE5_L04AB04 ADALIMUMAB _DONE5_AMGEVITA; ; 40MG; 1X0.8ML; INJ SOL PEP; PEP |E…" at bounding box center [381, 148] width 336 height 7
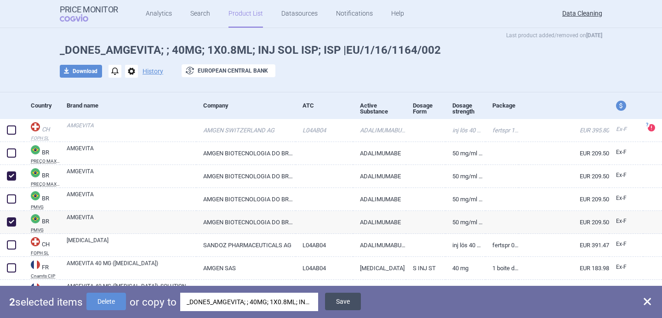
click at [344, 298] on button "Save" at bounding box center [343, 301] width 36 height 17
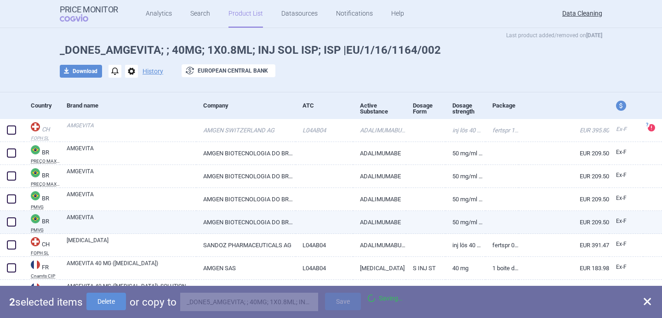
checkbox input "false"
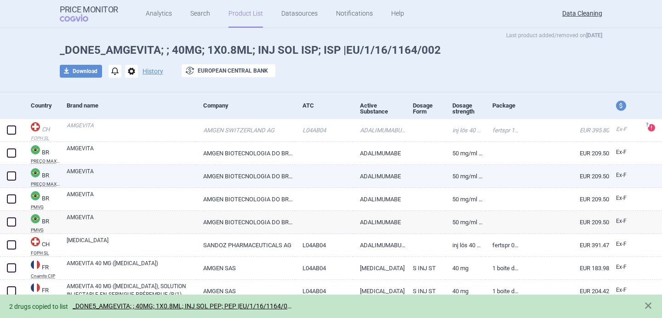
click at [11, 177] on span at bounding box center [11, 176] width 9 height 9
checkbox input "true"
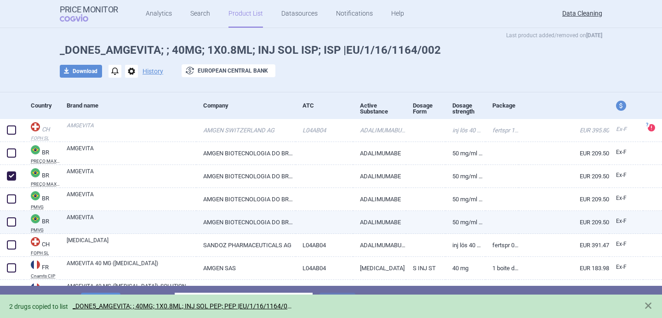
click at [12, 223] on span at bounding box center [11, 222] width 9 height 9
checkbox input "true"
click at [99, 294] on button "Delete" at bounding box center [106, 301] width 40 height 17
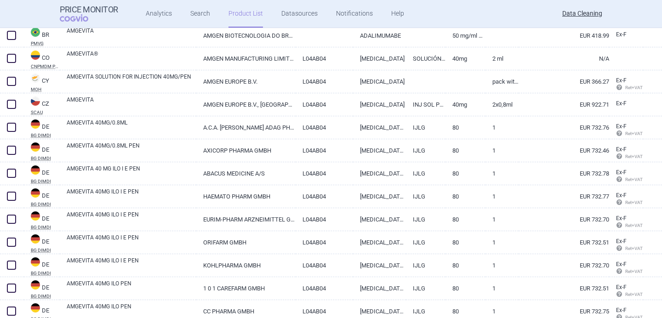
scroll to position [1720, 0]
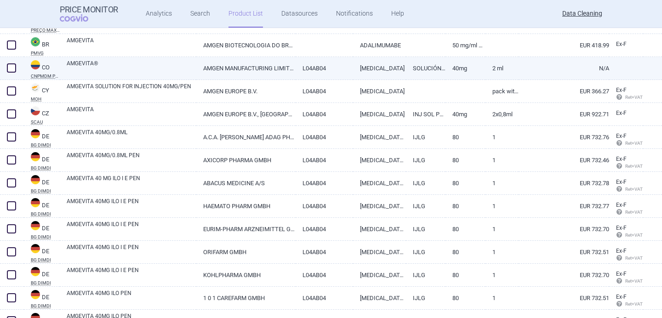
click at [155, 65] on link "AMGEVITA®" at bounding box center [132, 67] width 130 height 17
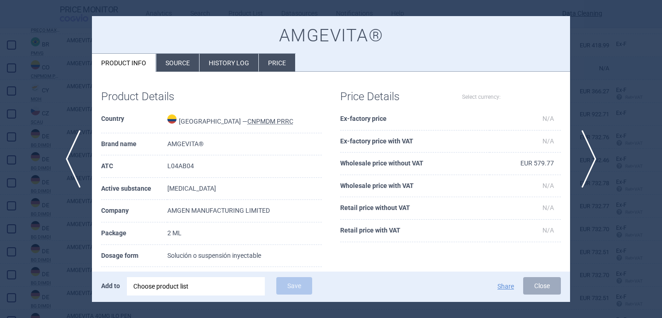
select select "EUR"
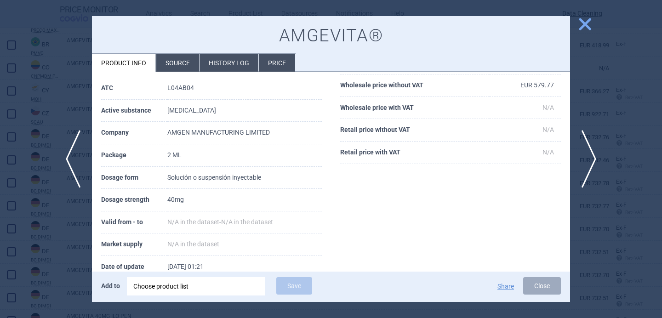
scroll to position [83, 0]
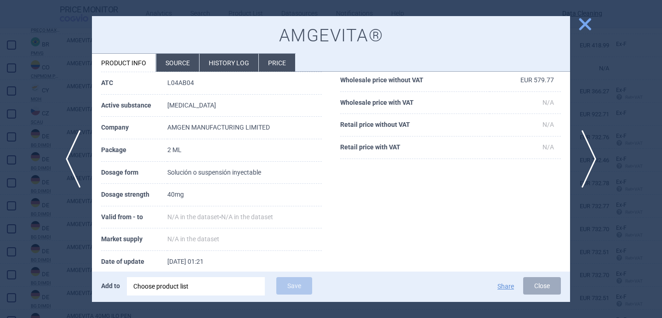
click at [178, 58] on li "Source" at bounding box center [177, 63] width 43 height 18
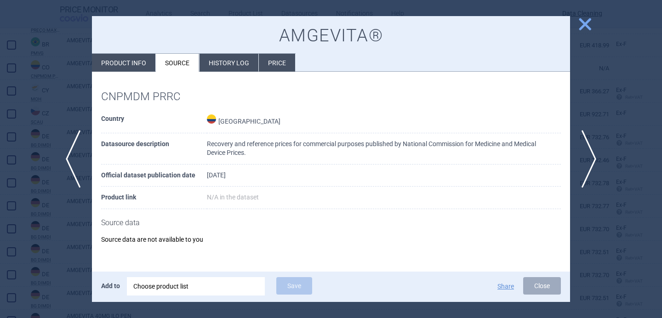
click at [52, 265] on div at bounding box center [331, 159] width 662 height 318
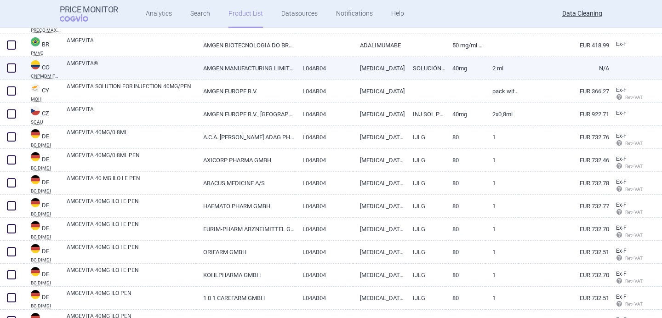
click at [12, 68] on span at bounding box center [11, 67] width 9 height 9
checkbox input "true"
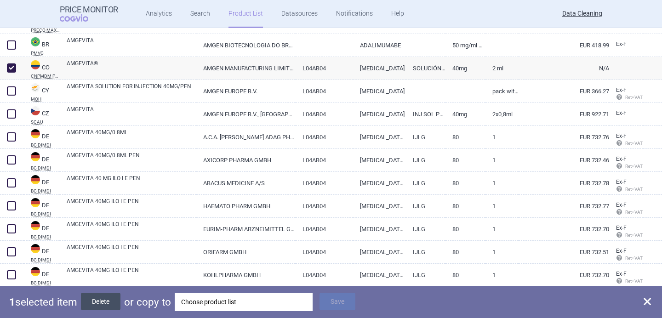
click at [115, 299] on button "Delete" at bounding box center [101, 301] width 40 height 17
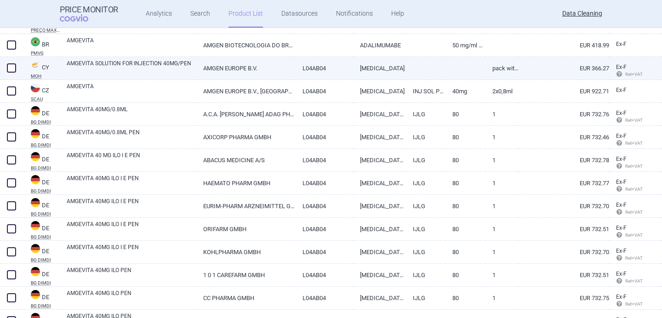
click at [114, 67] on link "AMGEVITA SOLUTION FOR INJECTION 40MG/PEN" at bounding box center [132, 67] width 130 height 17
select select "EUR"
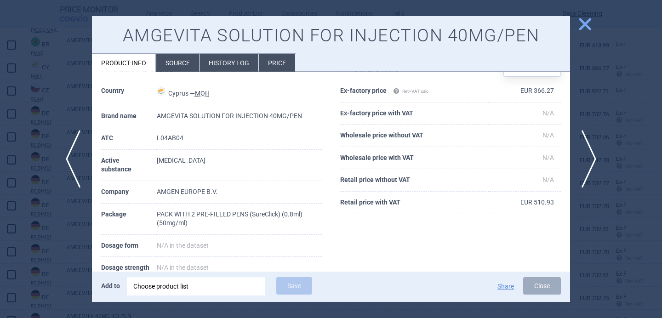
scroll to position [29, 0]
click at [596, 162] on span "next" at bounding box center [592, 159] width 21 height 58
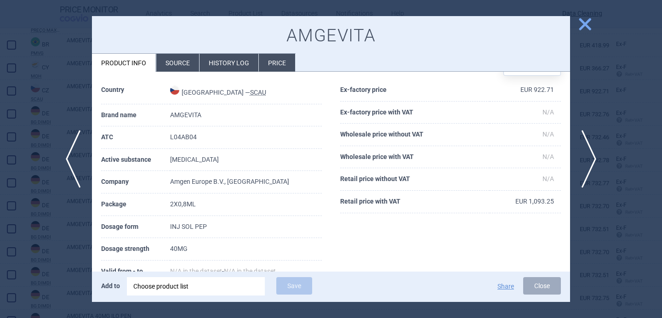
click at [38, 246] on div at bounding box center [331, 159] width 662 height 318
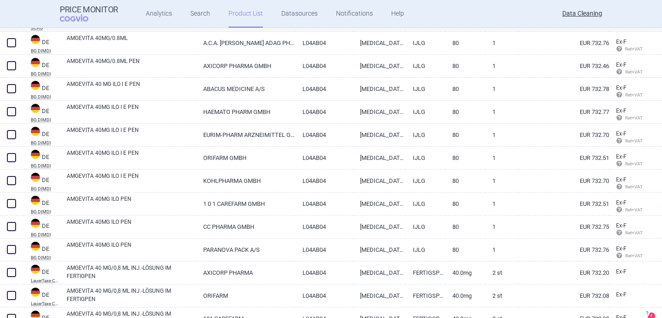
scroll to position [1793, 0]
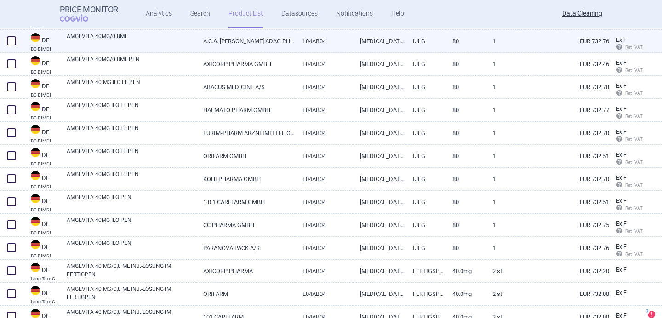
click at [155, 40] on link "AMGEVITA 40MG/0.8ML" at bounding box center [132, 40] width 130 height 17
select select "EUR"
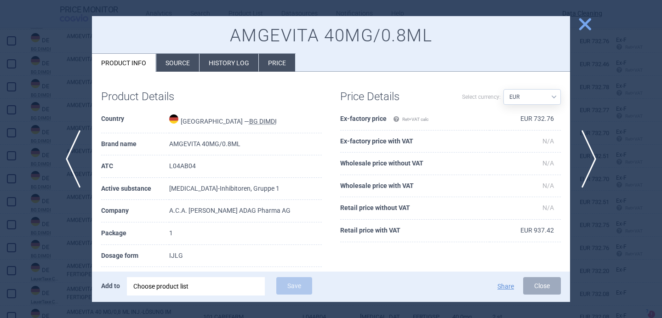
click at [181, 68] on li "Source" at bounding box center [177, 63] width 43 height 18
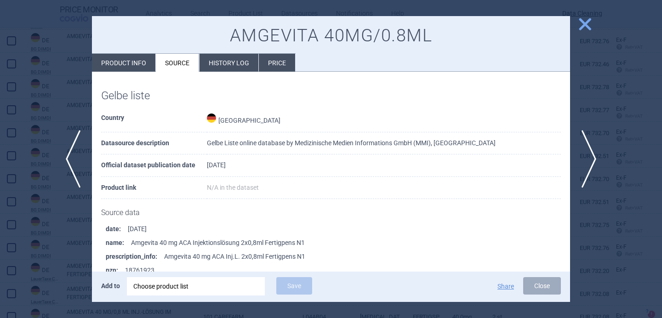
scroll to position [181, 0]
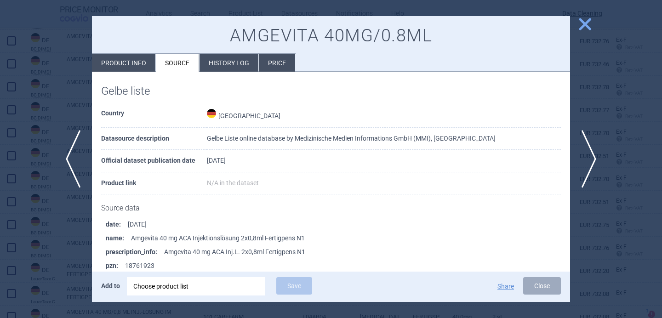
click at [59, 219] on div at bounding box center [331, 159] width 662 height 318
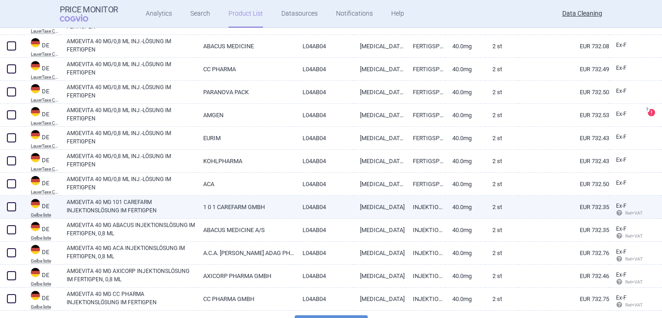
scroll to position [2133, 0]
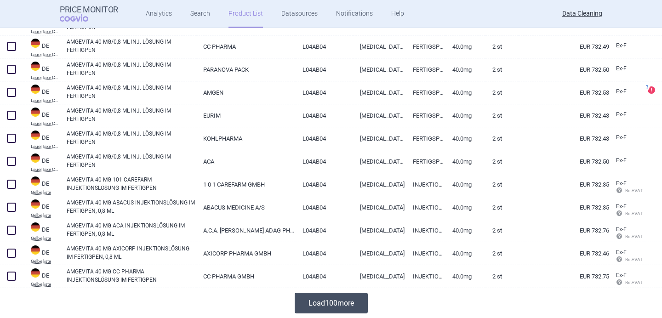
click at [337, 305] on button "Load 100 more" at bounding box center [331, 303] width 73 height 21
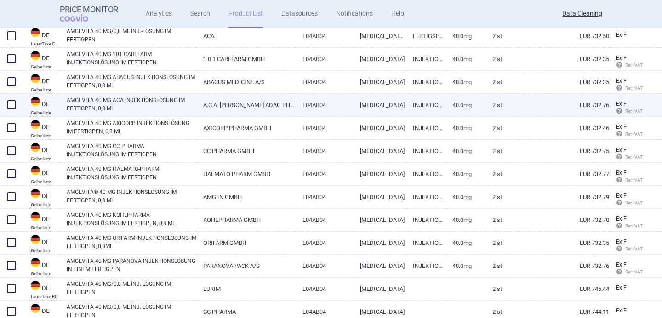
scroll to position [2257, 0]
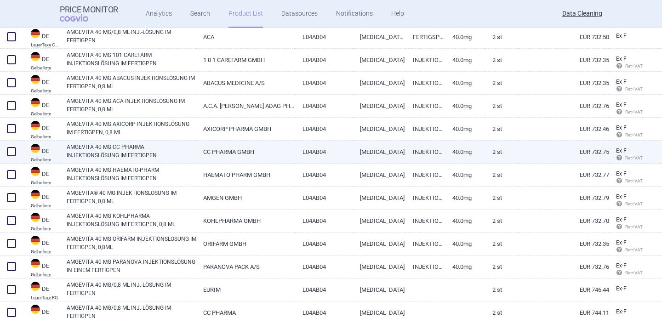
click at [141, 149] on link "AMGEVITA 40 MG CC PHARMA INJEKTIONSLÖSUNG IM FERTIGPEN" at bounding box center [132, 151] width 130 height 17
select select "EUR"
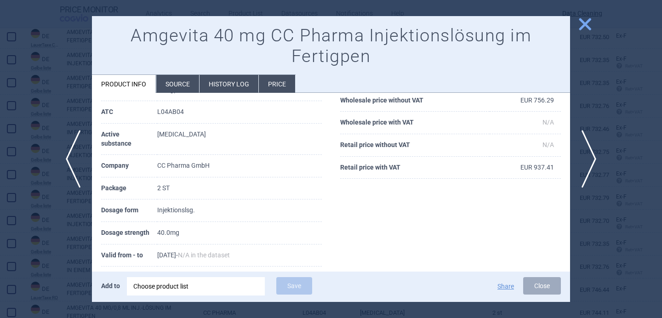
scroll to position [92, 0]
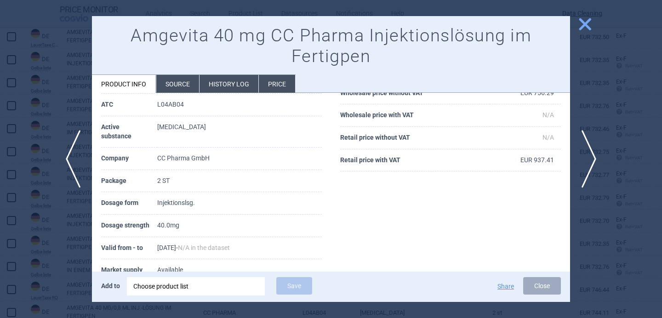
click at [172, 87] on li "Source" at bounding box center [177, 84] width 43 height 18
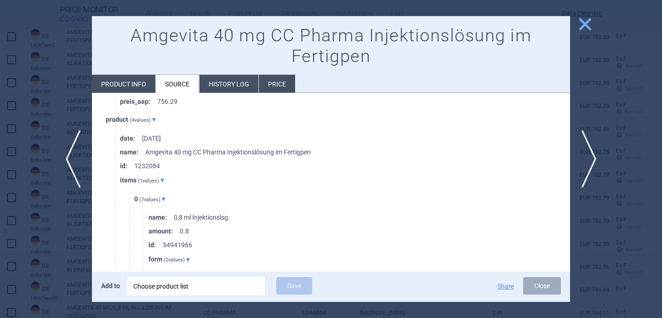
scroll to position [492, 0]
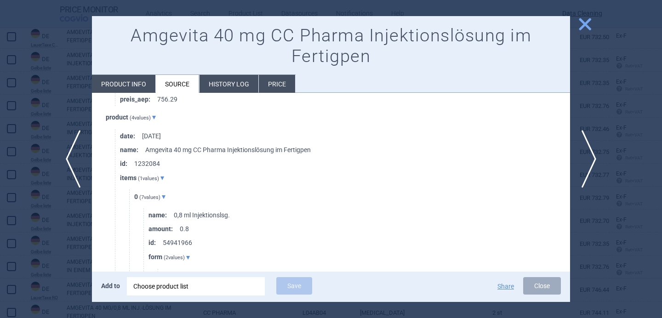
click at [82, 238] on div at bounding box center [331, 159] width 662 height 318
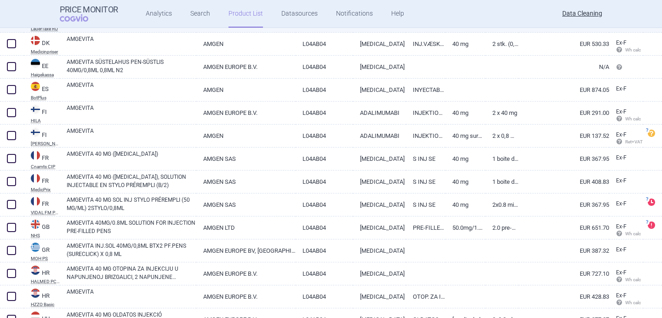
scroll to position [2735, 0]
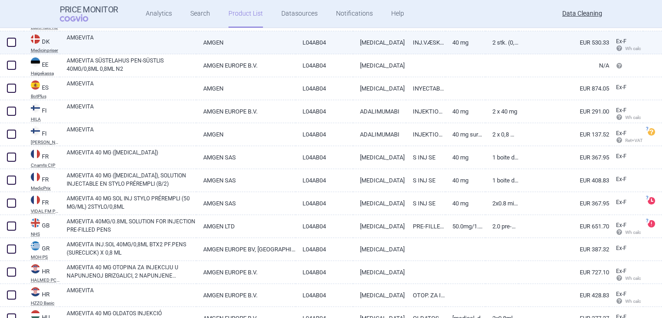
click at [153, 44] on link "AMGEVITA" at bounding box center [132, 42] width 130 height 17
select select "EUR"
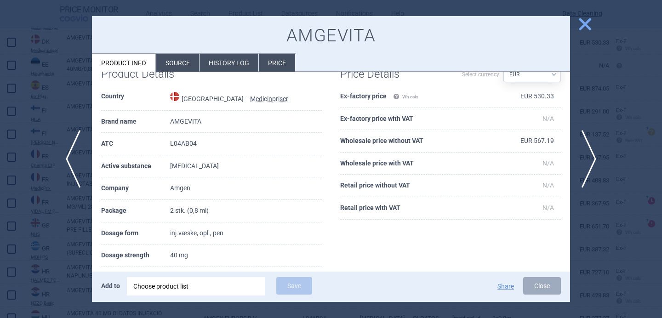
scroll to position [34, 0]
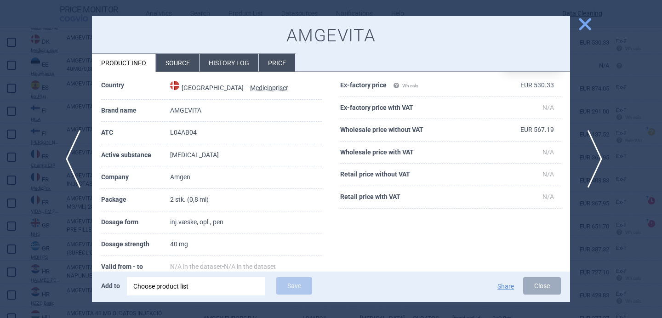
click at [593, 162] on span "next" at bounding box center [592, 159] width 21 height 58
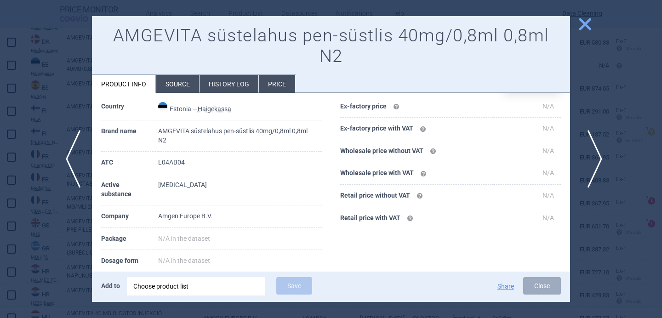
click at [589, 167] on span "next" at bounding box center [592, 159] width 21 height 58
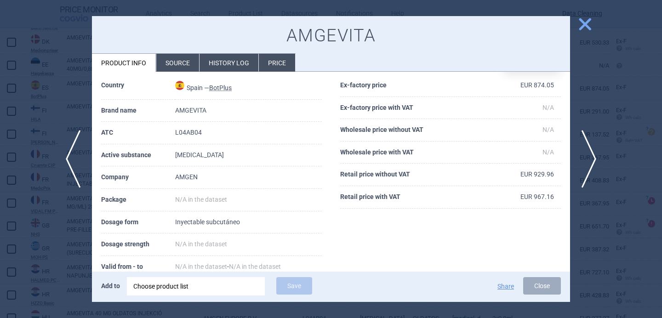
click at [168, 65] on li "Source" at bounding box center [177, 63] width 43 height 18
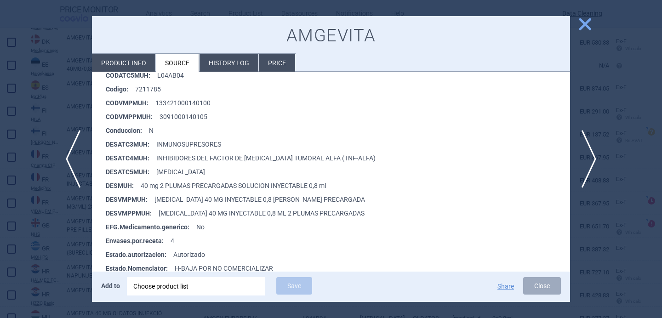
scroll to position [199, 0]
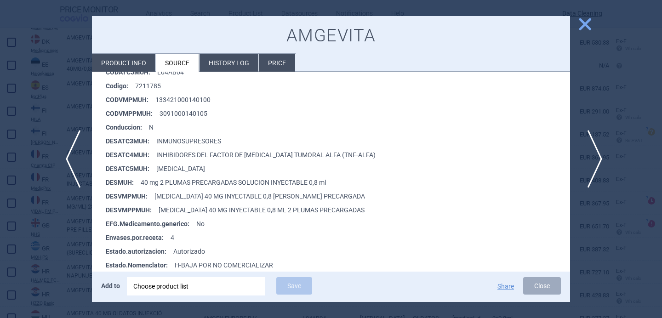
click at [589, 160] on span "next" at bounding box center [592, 159] width 21 height 58
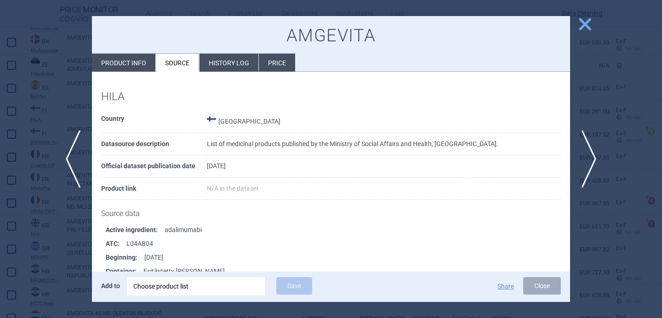
click at [111, 68] on li "Product info" at bounding box center [123, 63] width 63 height 18
select select "EUR"
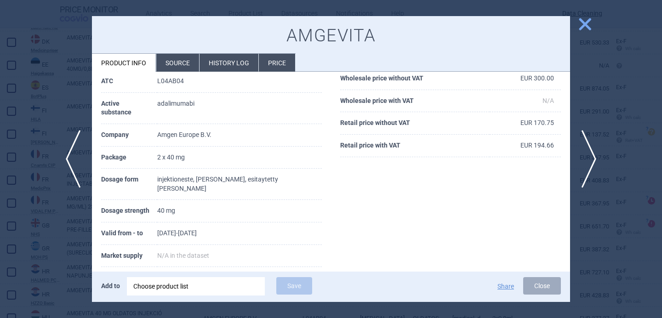
scroll to position [99, 0]
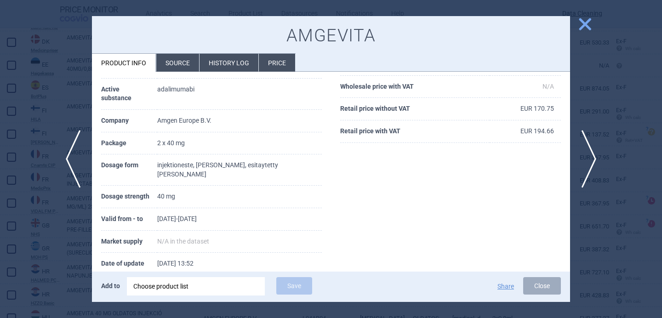
click at [186, 63] on li "Source" at bounding box center [177, 63] width 43 height 18
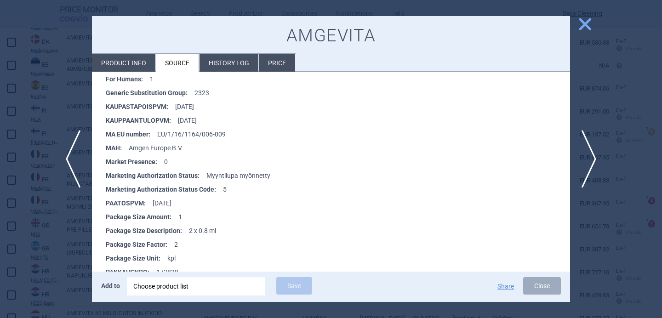
scroll to position [638, 0]
click at [592, 159] on span "next" at bounding box center [592, 159] width 21 height 58
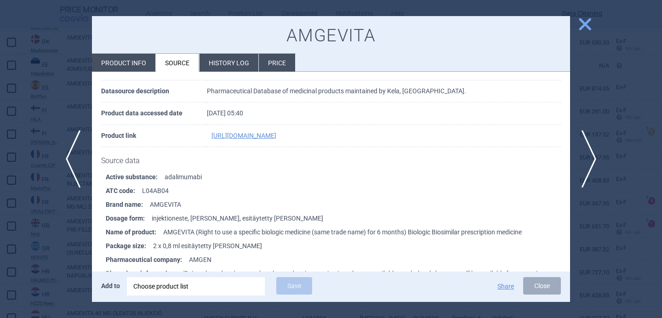
scroll to position [58, 0]
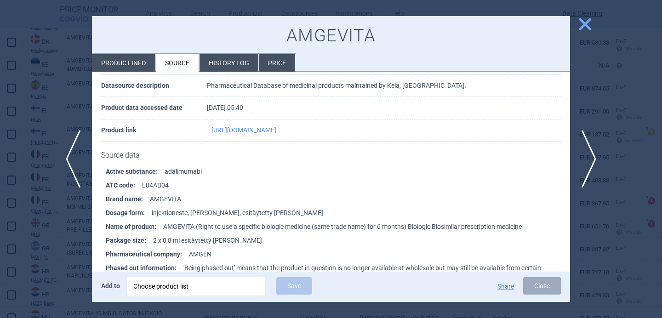
click at [139, 64] on li "Product info" at bounding box center [123, 63] width 63 height 18
select select "EUR"
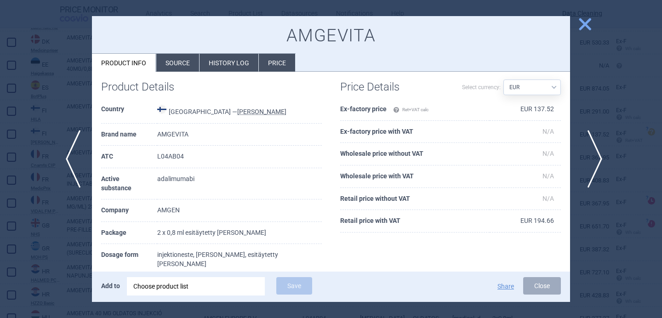
click at [597, 166] on span "next" at bounding box center [592, 159] width 21 height 58
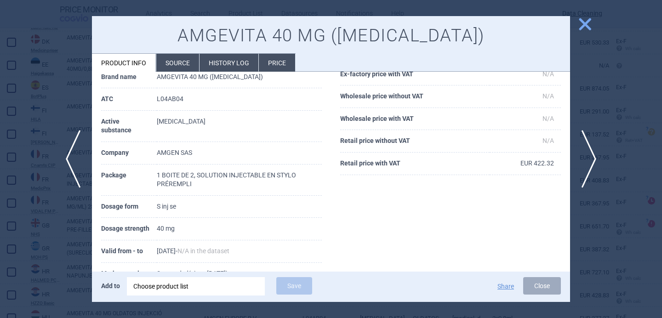
scroll to position [80, 0]
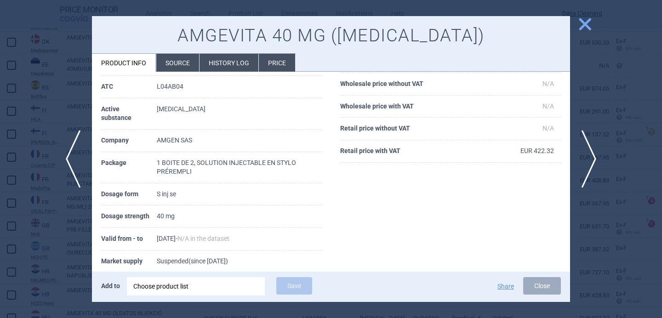
click at [183, 61] on li "Source" at bounding box center [177, 63] width 43 height 18
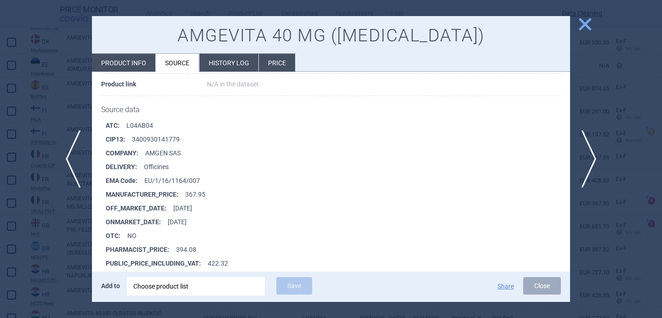
scroll to position [2332, 0]
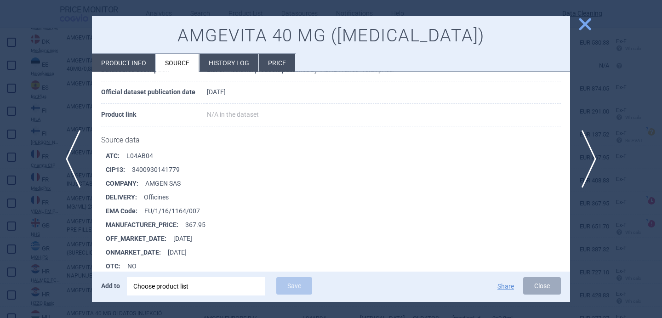
click at [57, 249] on div at bounding box center [331, 159] width 662 height 318
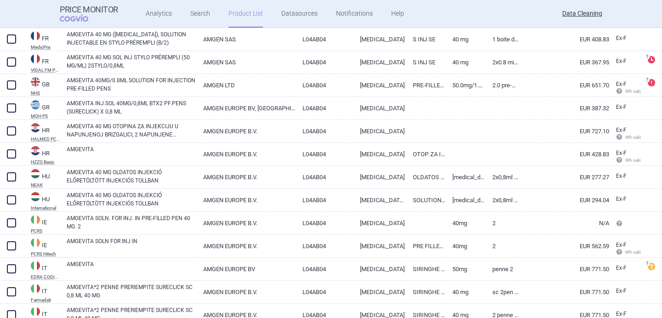
scroll to position [2877, 0]
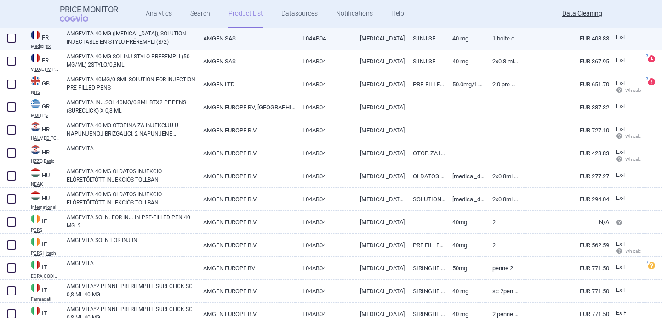
click at [116, 42] on link "AMGEVITA 40 MG (ADALIMUMAB), SOLUTION INJECTABLE EN STYLO PRÉREMPLI (B/2)" at bounding box center [132, 37] width 130 height 17
select select "EUR"
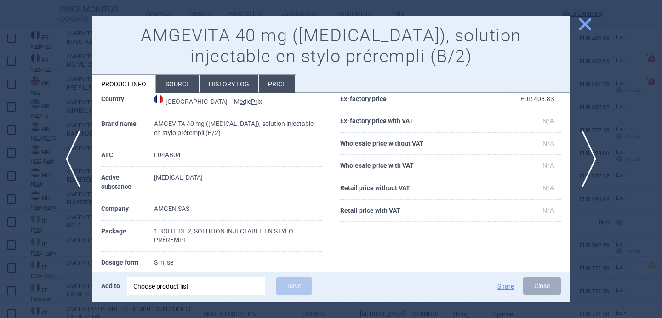
scroll to position [41, 0]
click at [184, 81] on li "Source" at bounding box center [177, 84] width 43 height 18
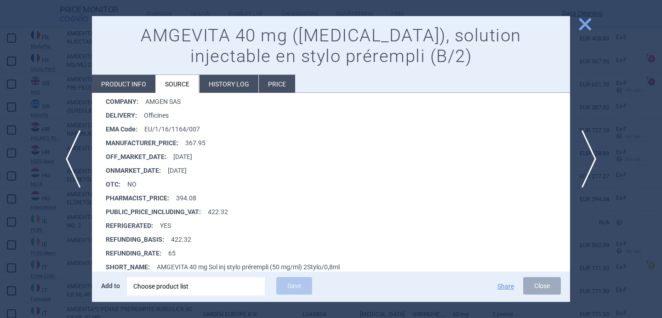
scroll to position [2345, 0]
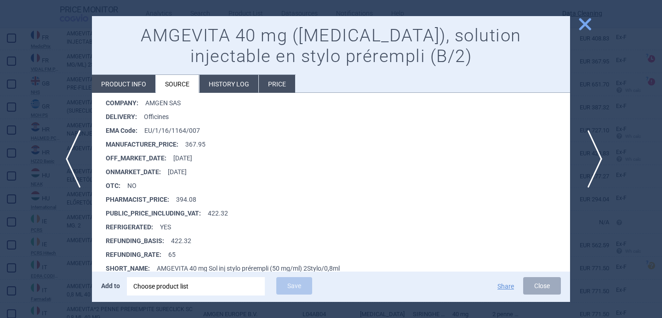
click at [594, 158] on span "next" at bounding box center [592, 159] width 21 height 58
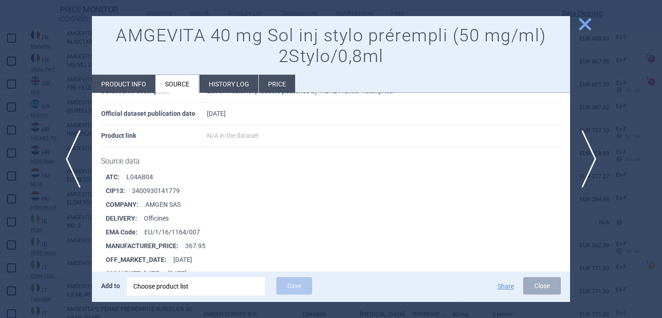
scroll to position [76, 0]
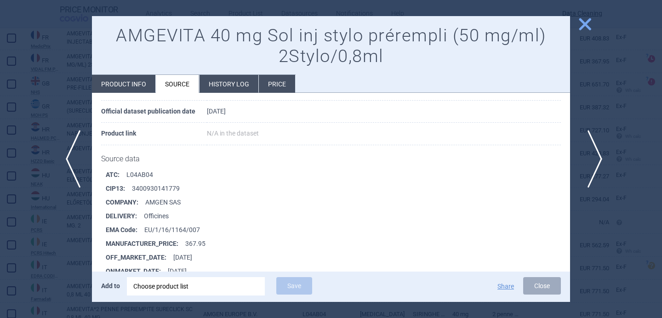
click at [596, 151] on span "next" at bounding box center [592, 159] width 21 height 58
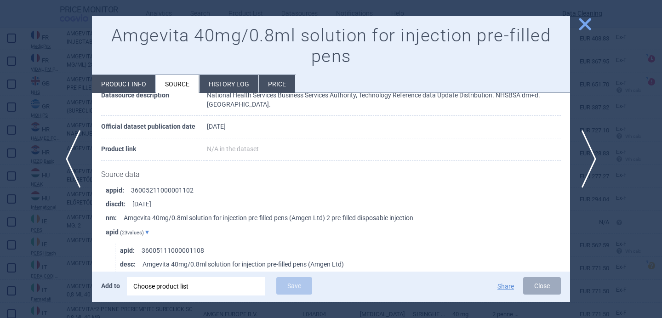
scroll to position [96, 0]
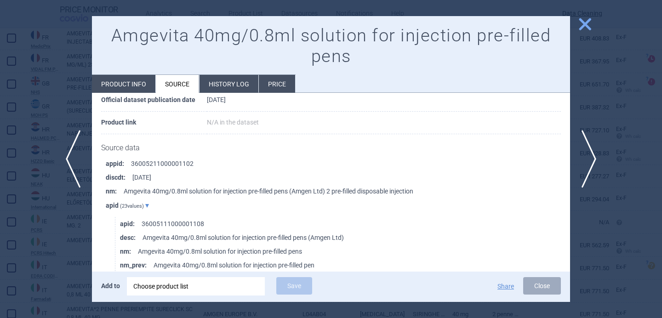
click at [121, 87] on li "Product info" at bounding box center [123, 84] width 63 height 18
select select "EUR"
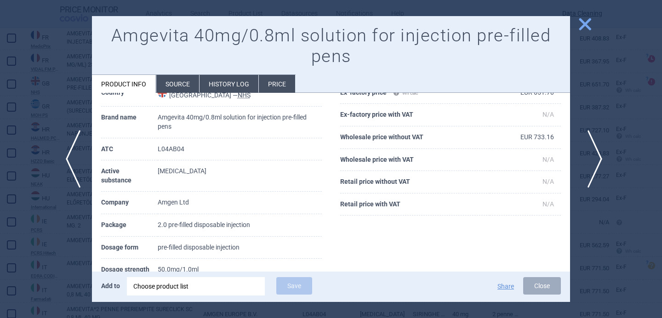
click at [599, 168] on span "next" at bounding box center [592, 159] width 21 height 58
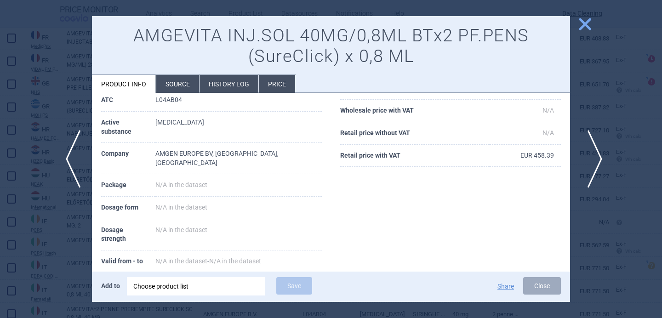
click at [596, 167] on span "next" at bounding box center [592, 159] width 21 height 58
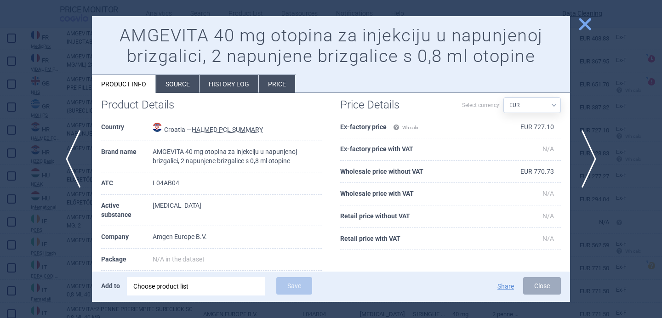
scroll to position [15, 0]
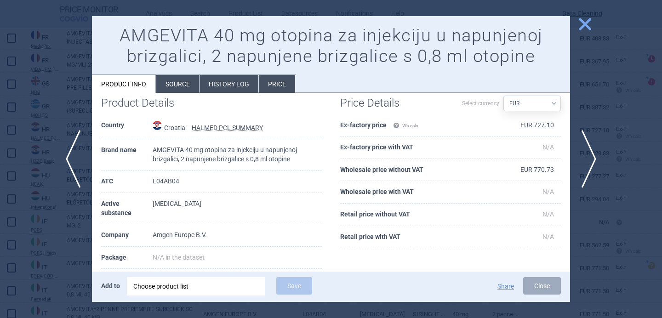
click at [187, 87] on li "Source" at bounding box center [177, 84] width 43 height 18
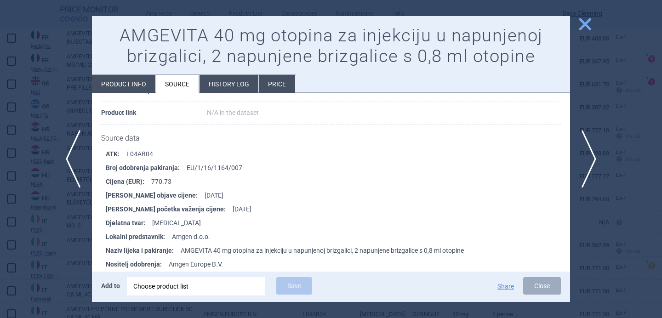
scroll to position [106, 0]
click at [588, 171] on span "next" at bounding box center [592, 159] width 21 height 58
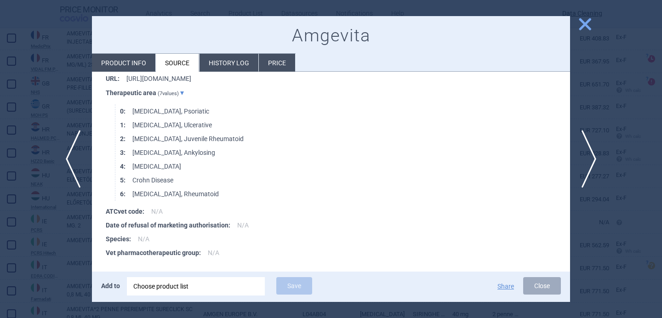
click at [142, 60] on li "Product info" at bounding box center [123, 63] width 63 height 18
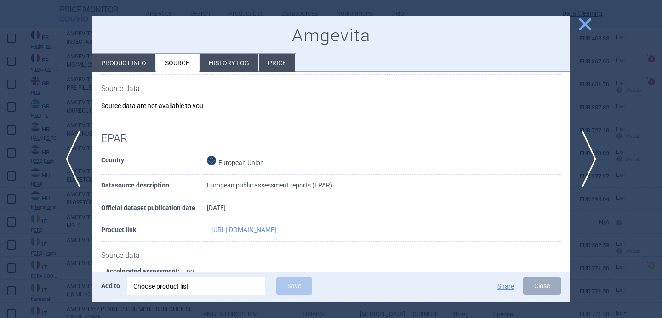
select select "EUR"
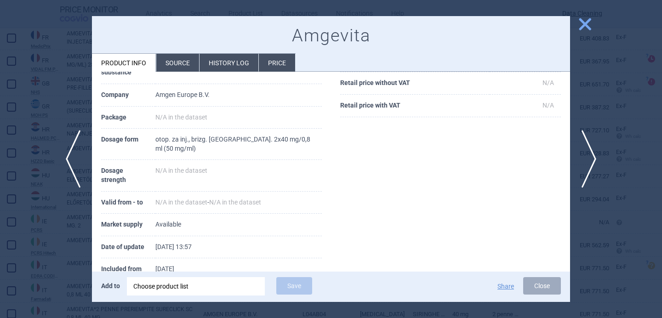
drag, startPoint x: 214, startPoint y: 130, endPoint x: 232, endPoint y: 131, distance: 17.5
click at [223, 131] on td "otop. za inj., brizg. napunj. 2x40 mg/0,8 ml (50 mg/ml)" at bounding box center [238, 144] width 167 height 31
click at [328, 173] on div "Product Details Country Croatia — HZZO Basic Brand name Amgevita ATC L04AB04 Ac…" at bounding box center [211, 123] width 239 height 334
click at [595, 163] on span "next" at bounding box center [592, 159] width 21 height 58
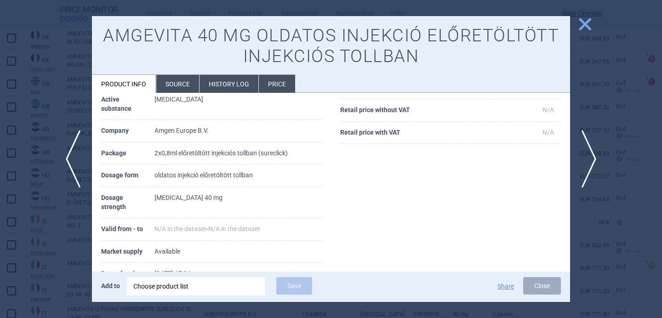
scroll to position [110, 0]
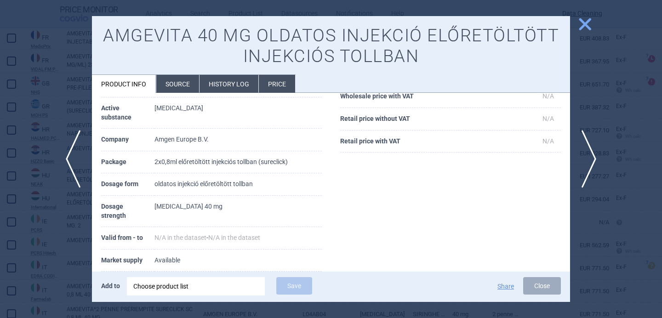
click at [180, 81] on li "Source" at bounding box center [177, 84] width 43 height 18
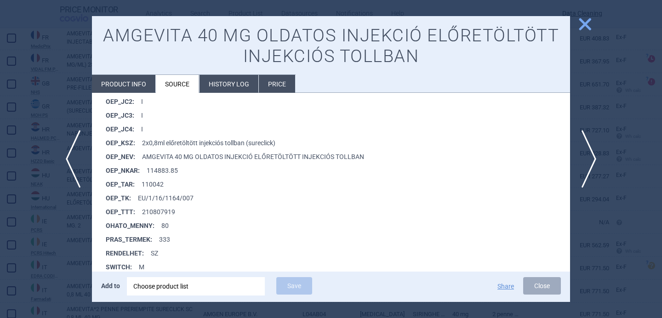
click at [145, 81] on li "Product info" at bounding box center [123, 84] width 63 height 18
select select "EUR"
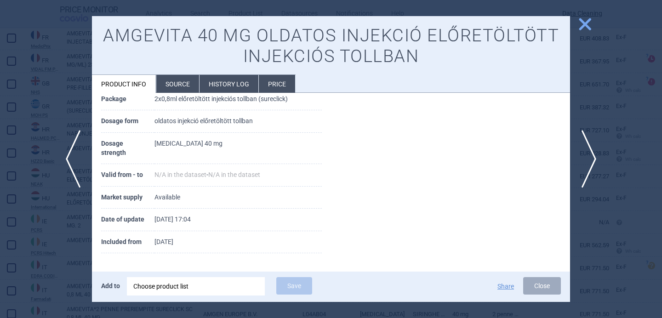
scroll to position [173, 0]
click at [593, 161] on span "next" at bounding box center [592, 159] width 21 height 58
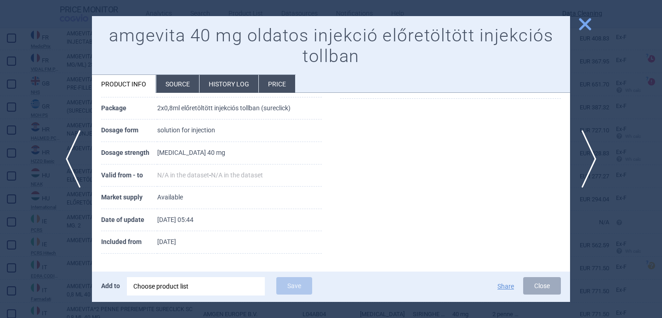
click at [174, 80] on li "Source" at bounding box center [177, 84] width 43 height 18
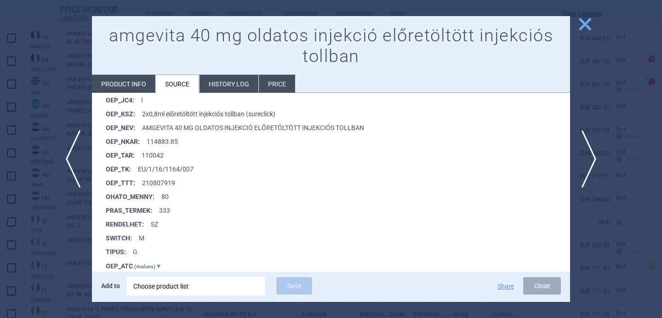
scroll to position [2158, 0]
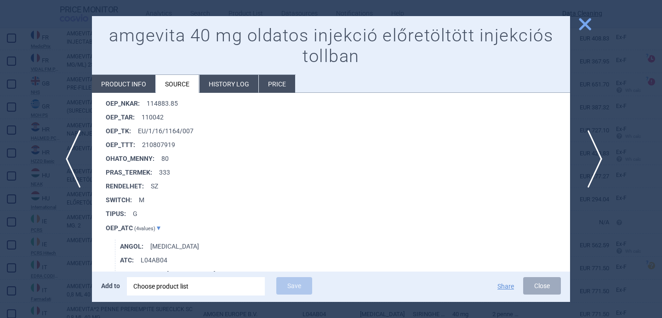
click at [595, 154] on span "next" at bounding box center [592, 159] width 21 height 58
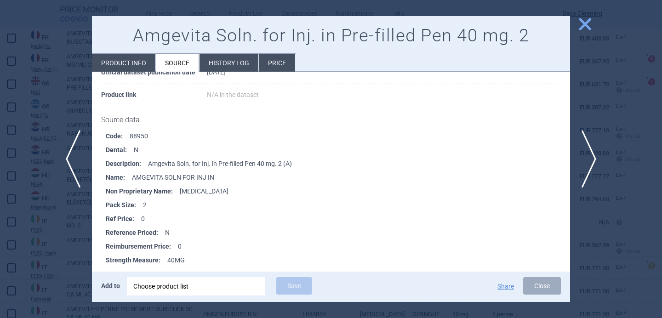
scroll to position [110, 0]
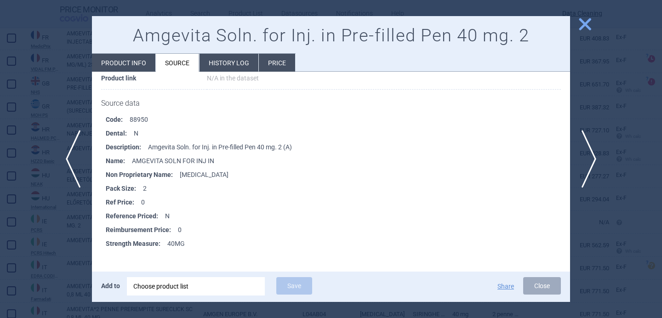
click at [135, 75] on th "Product link" at bounding box center [154, 79] width 106 height 23
click at [137, 67] on li "Product info" at bounding box center [123, 63] width 63 height 18
select select "EUR"
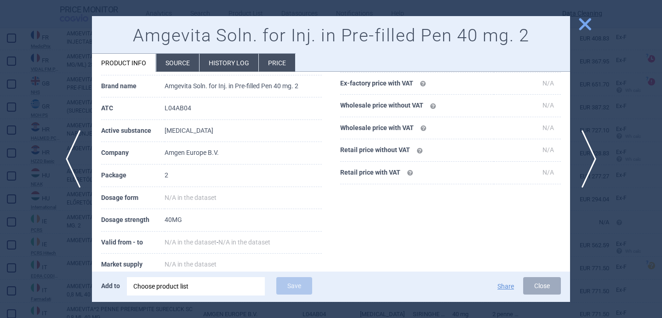
scroll to position [36, 0]
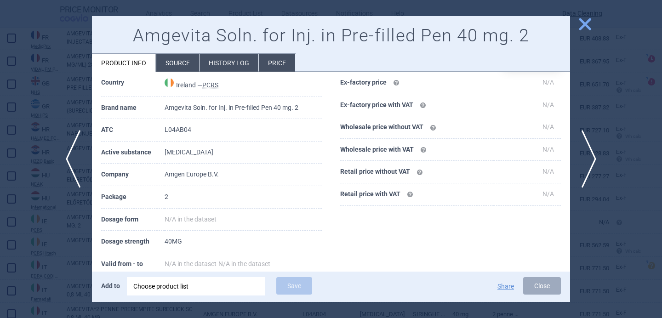
click at [181, 62] on li "Source" at bounding box center [177, 63] width 43 height 18
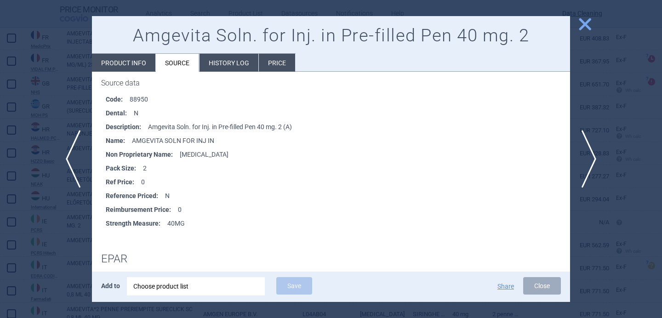
scroll to position [104, 0]
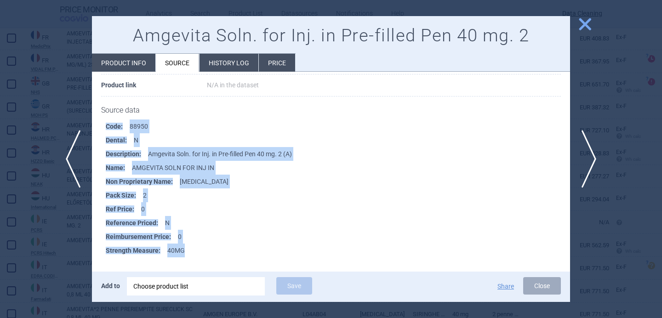
drag, startPoint x: 106, startPoint y: 123, endPoint x: 183, endPoint y: 245, distance: 144.0
click at [183, 245] on ul "Code : 88950 Dental : N Description : Amgevita Soln. for Inj. in Pre-filled Pen…" at bounding box center [335, 189] width 469 height 138
copy ul "Code : 88950 Dental : N Description : Amgevita Soln. for Inj. in Pre-filled Pen…"
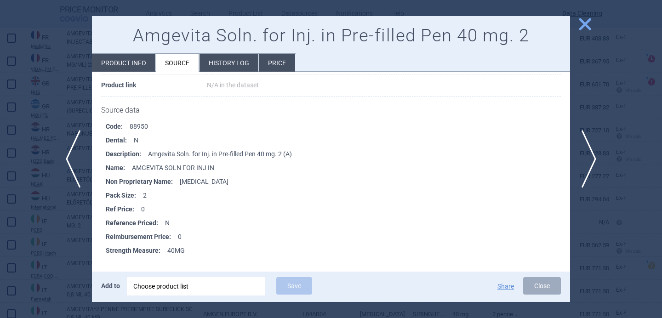
click at [53, 219] on div at bounding box center [331, 159] width 662 height 318
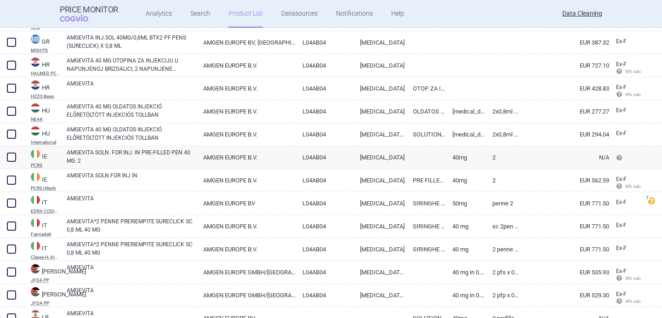
scroll to position [2948, 0]
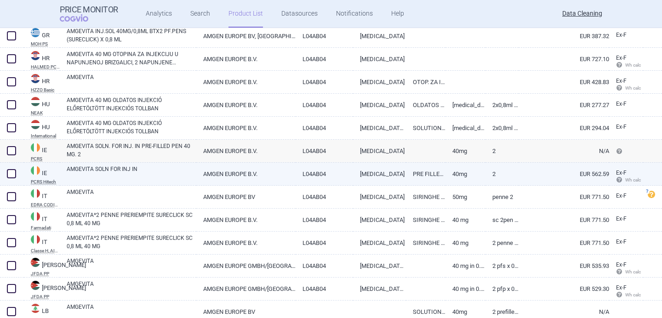
click at [113, 177] on link "AMGEVITA SOLN FOR INJ IN" at bounding box center [132, 173] width 130 height 17
select select "EUR"
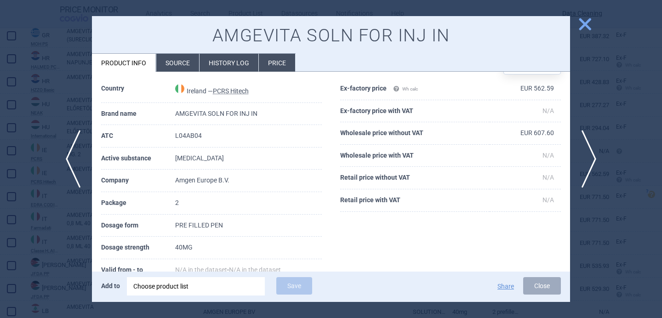
scroll to position [37, 0]
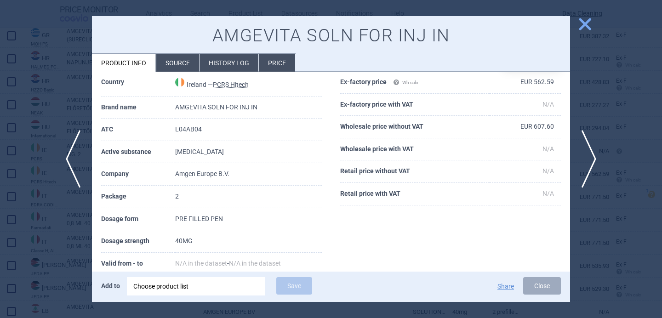
click at [169, 63] on li "Source" at bounding box center [177, 63] width 43 height 18
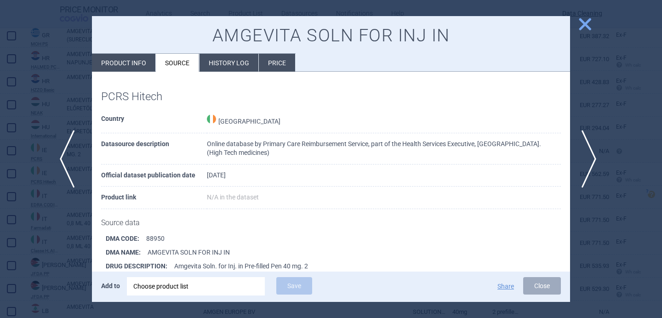
click at [70, 170] on span "previous" at bounding box center [70, 159] width 21 height 58
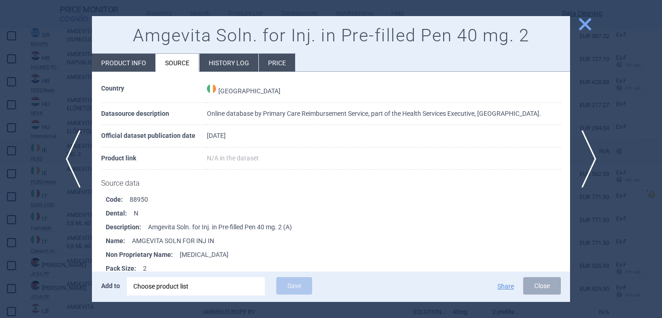
scroll to position [31, 0]
click at [591, 155] on span "next" at bounding box center [592, 159] width 21 height 58
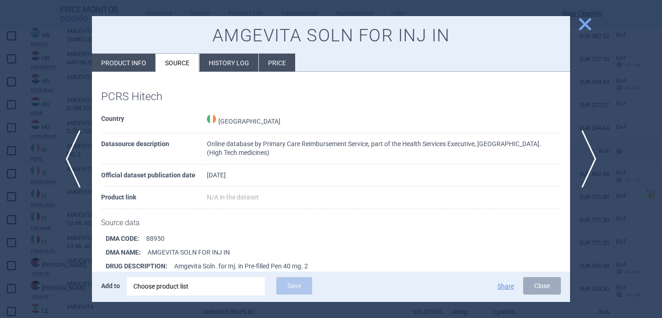
click at [71, 249] on div at bounding box center [331, 159] width 662 height 318
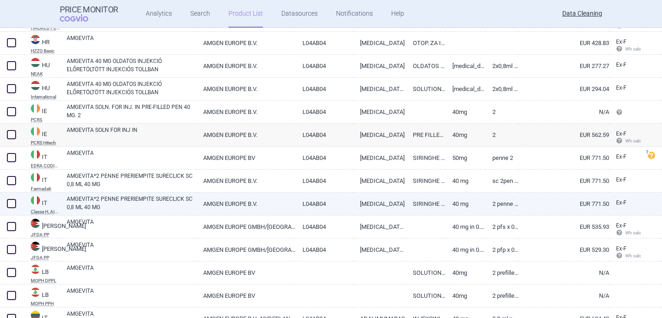
scroll to position [2992, 0]
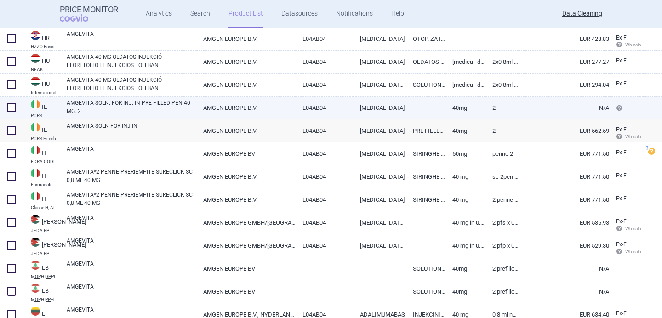
click at [10, 109] on span at bounding box center [11, 107] width 9 height 9
checkbox input "true"
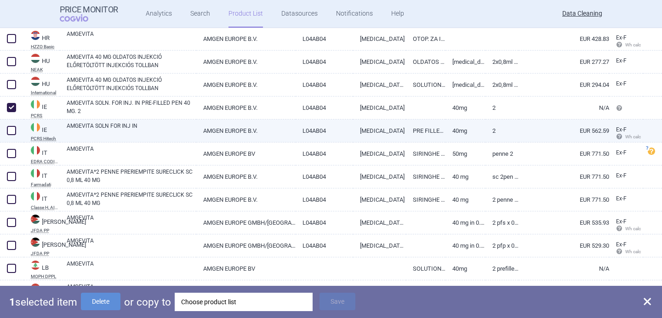
click at [10, 128] on span at bounding box center [11, 130] width 9 height 9
checkbox input "true"
click at [257, 301] on div "Choose product list" at bounding box center [249, 302] width 125 height 18
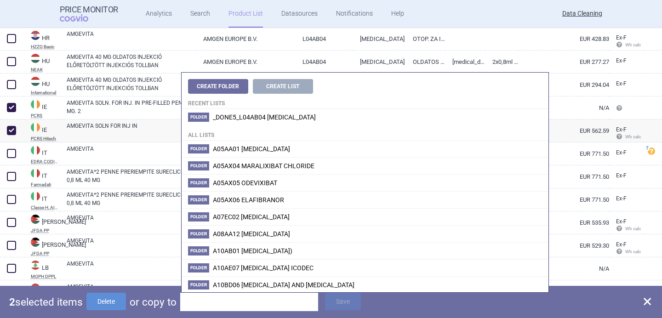
click at [256, 304] on input "search" at bounding box center [249, 302] width 138 height 18
paste input "EU/1/16/1164/015"
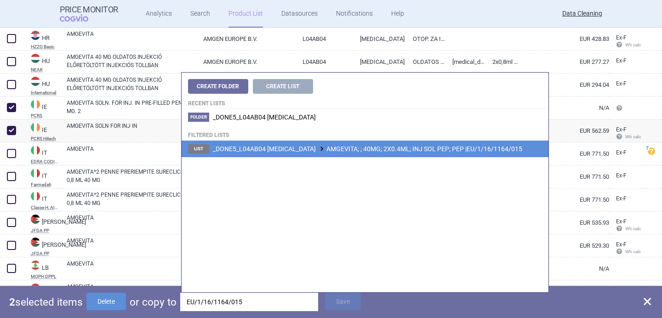
type input "EU/1/16/1164/015"
click at [367, 150] on span "_DONE5_L04AB04 ADALIMUMAB AMGEVITA; ; 40MG; 2X0.4ML; INJ SOL PEP; PEP |EU/1/16/…" at bounding box center [368, 148] width 310 height 7
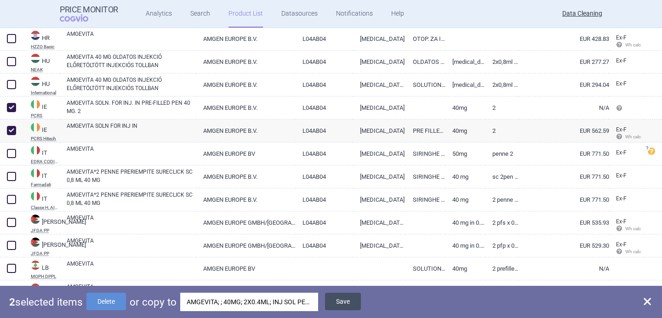
click at [345, 306] on button "Save" at bounding box center [343, 301] width 36 height 17
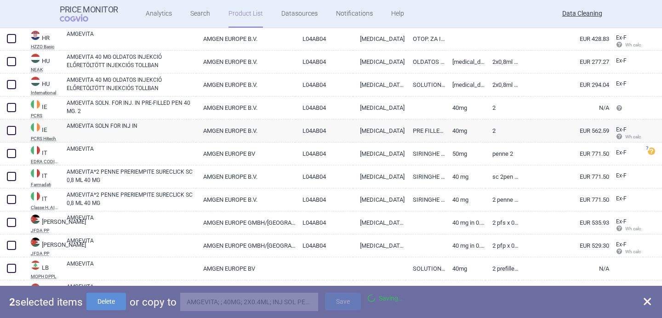
checkbox input "false"
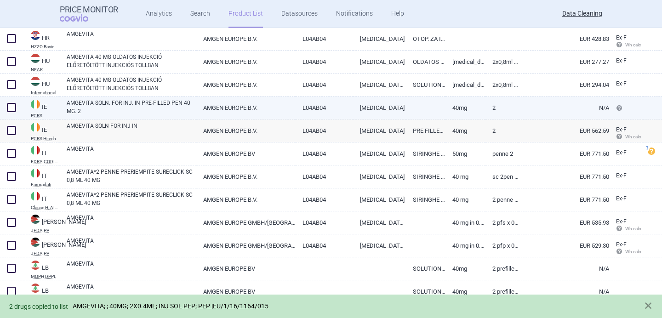
click at [14, 108] on span at bounding box center [11, 107] width 9 height 9
checkbox input "true"
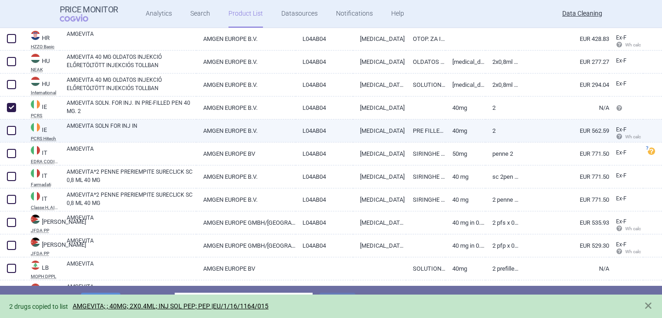
click at [14, 127] on span at bounding box center [11, 130] width 9 height 9
checkbox input "true"
click at [118, 293] on button "Delete" at bounding box center [106, 301] width 40 height 17
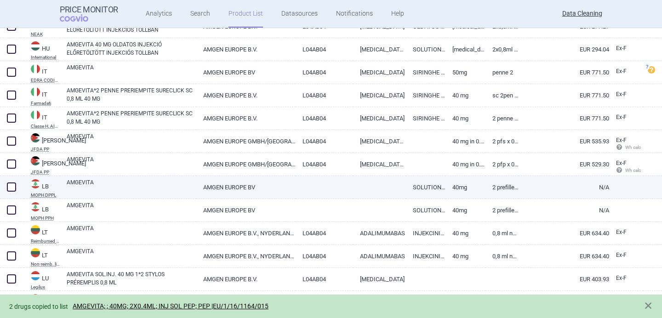
scroll to position [3046, 0]
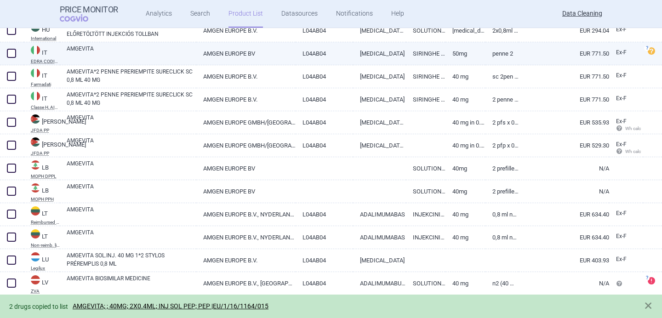
click at [137, 48] on link "AMGEVITA" at bounding box center [132, 53] width 130 height 17
select select "EUR"
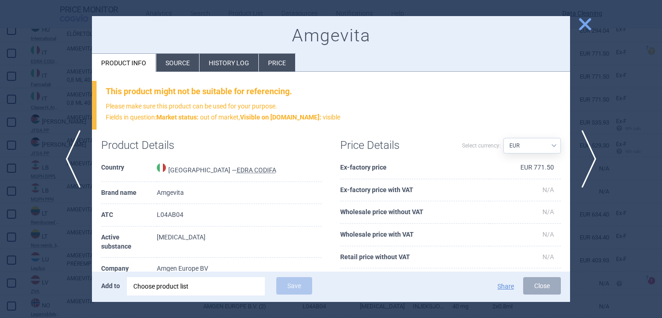
click at [176, 60] on li "Source" at bounding box center [177, 63] width 43 height 18
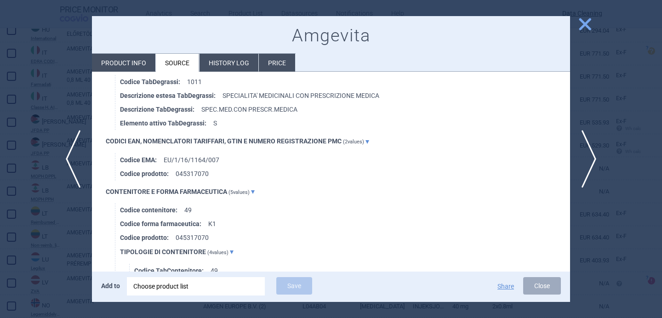
scroll to position [2557, 0]
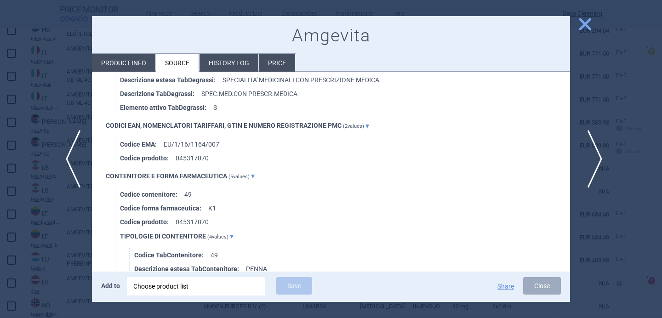
click at [599, 157] on span "next" at bounding box center [592, 159] width 21 height 58
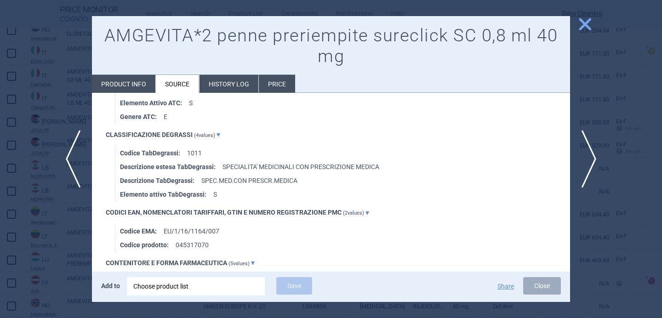
scroll to position [729, 0]
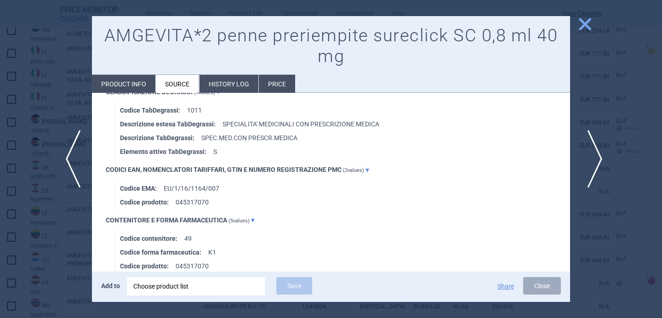
click at [597, 158] on span "next" at bounding box center [592, 159] width 21 height 58
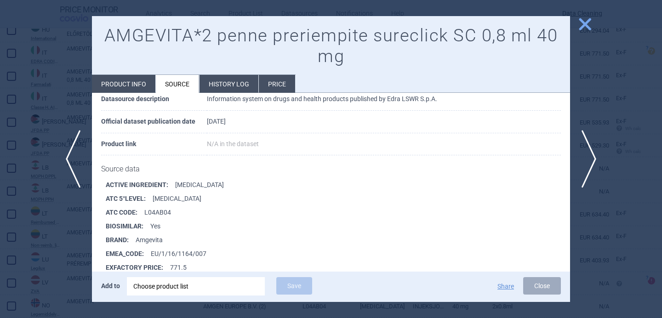
scroll to position [1249, 0]
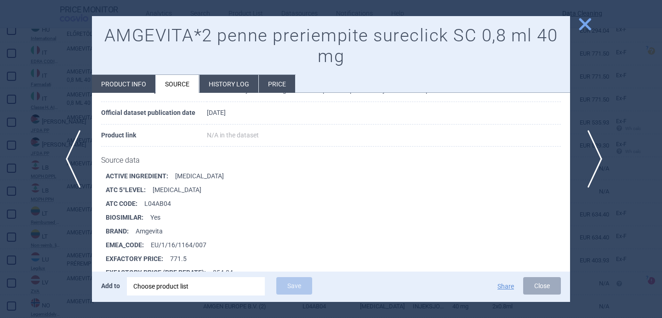
click at [594, 151] on span "next" at bounding box center [592, 159] width 21 height 58
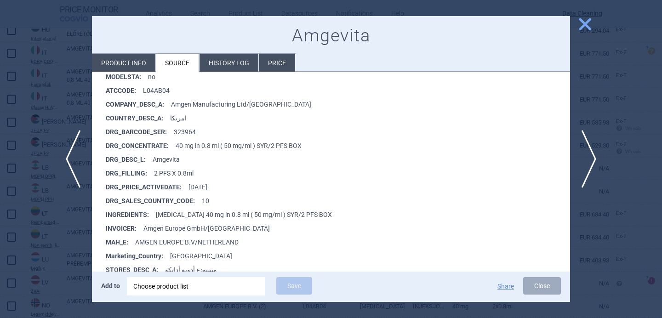
scroll to position [157, 0]
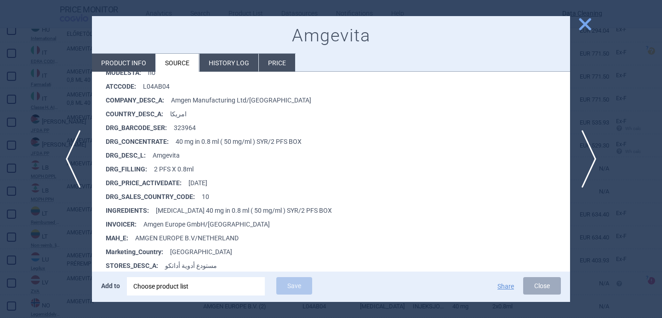
click at [142, 66] on li "Product info" at bounding box center [123, 63] width 63 height 18
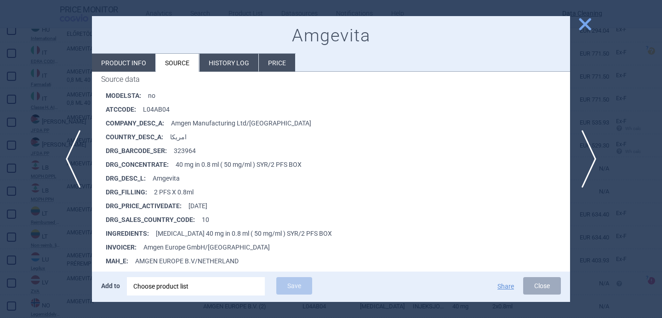
select select "EUR"
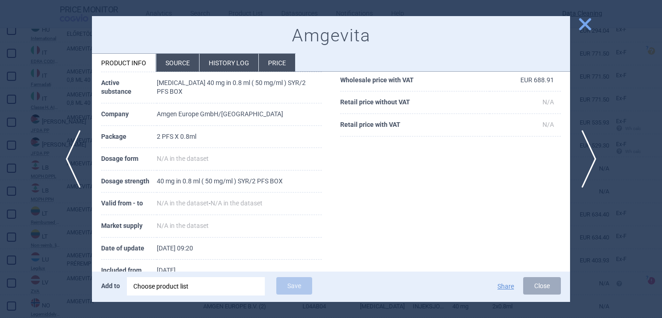
scroll to position [96, 0]
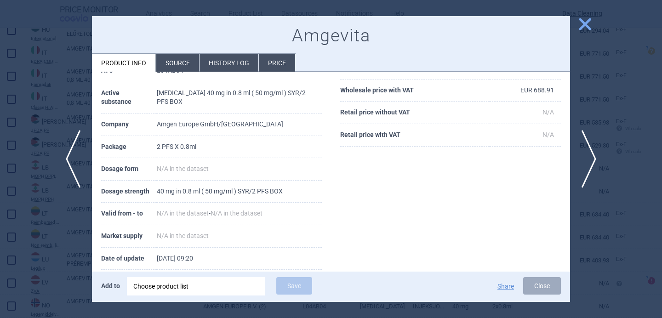
click at [63, 232] on div at bounding box center [331, 159] width 662 height 318
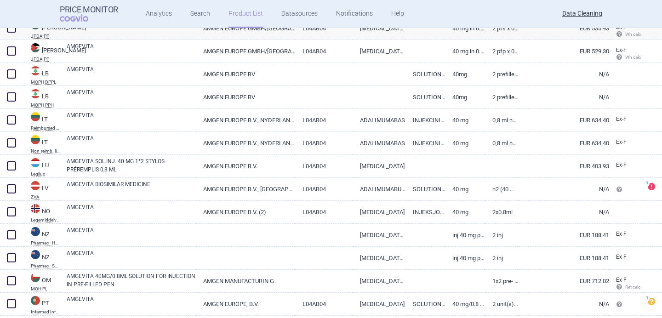
scroll to position [3148, 0]
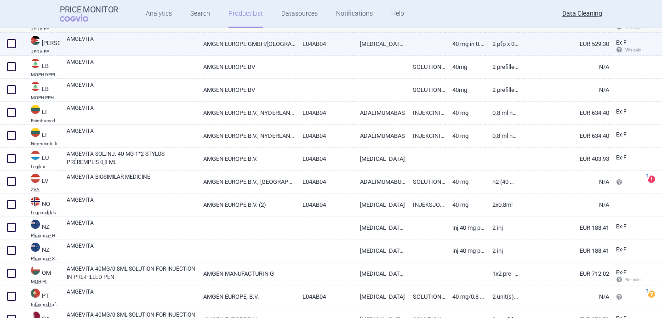
click at [125, 44] on link "AMGEVITA" at bounding box center [132, 43] width 130 height 17
select select "EUR"
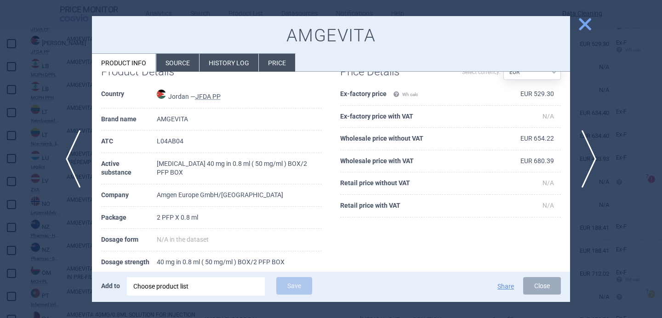
scroll to position [38, 0]
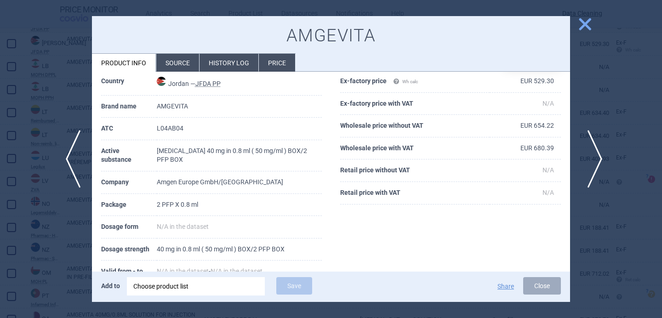
click at [595, 146] on span "next" at bounding box center [592, 159] width 21 height 58
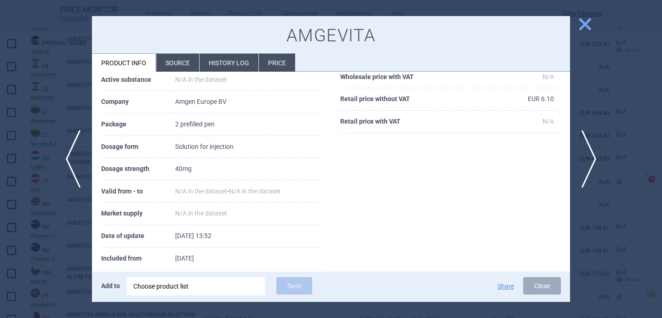
scroll to position [110, 0]
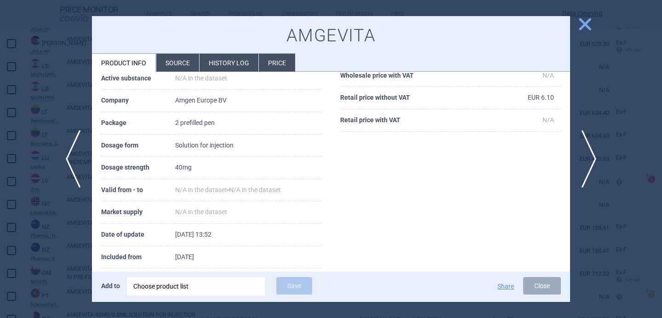
click at [185, 63] on li "Source" at bounding box center [177, 63] width 43 height 18
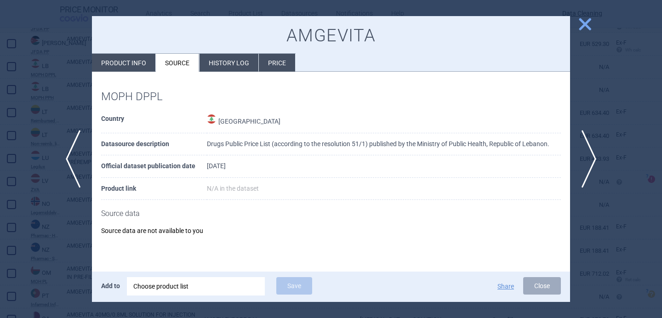
click at [49, 253] on div at bounding box center [331, 159] width 662 height 318
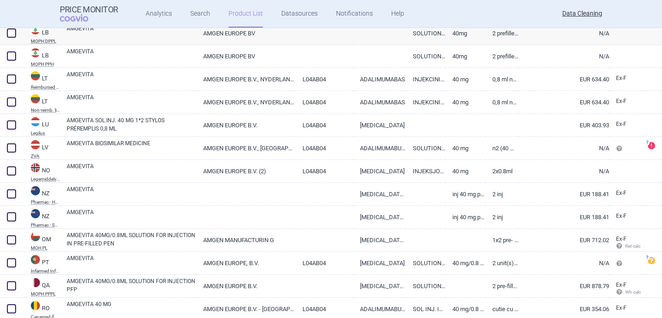
scroll to position [3187, 0]
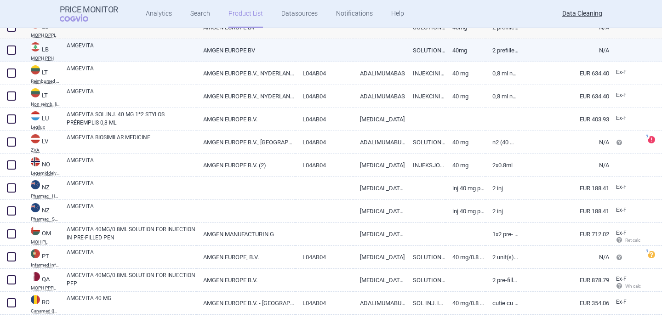
click at [138, 46] on link "AMGEVITA" at bounding box center [132, 49] width 130 height 17
select select "EUR"
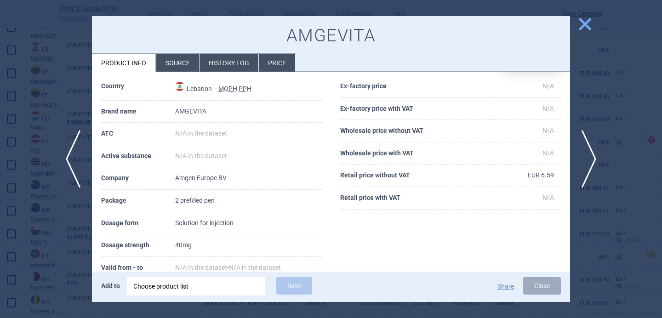
scroll to position [42, 0]
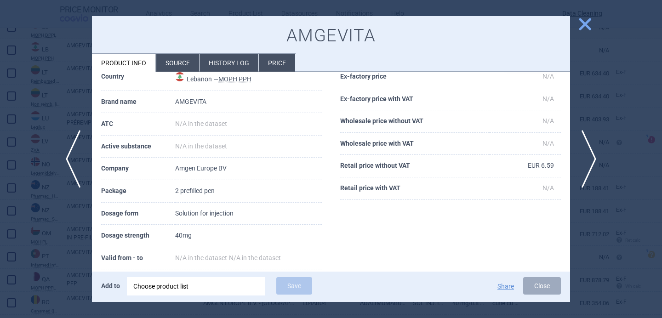
click at [165, 61] on li "Source" at bounding box center [177, 63] width 43 height 18
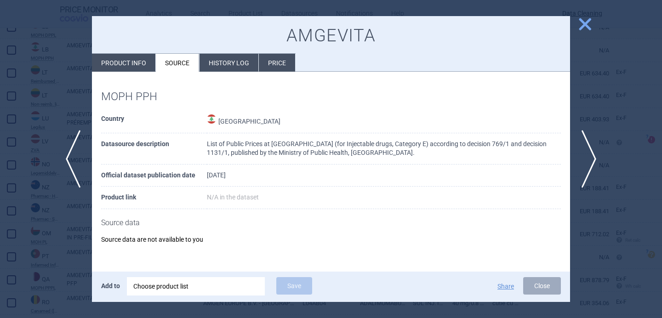
click at [58, 254] on div at bounding box center [331, 159] width 662 height 318
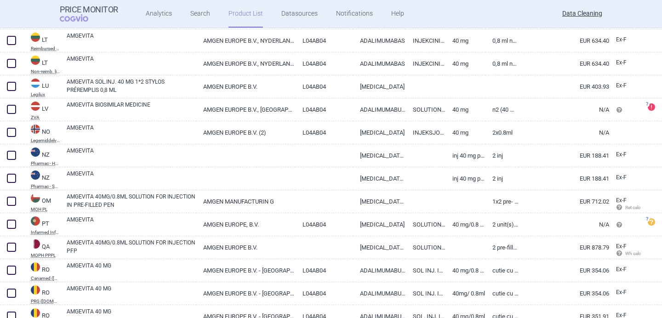
scroll to position [3220, 0]
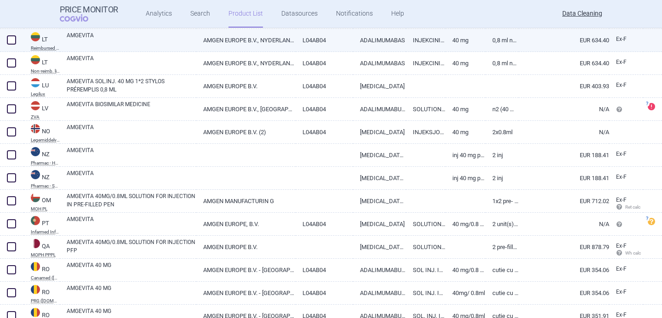
click at [127, 41] on link "AMGEVITA" at bounding box center [132, 39] width 130 height 17
select select "EUR"
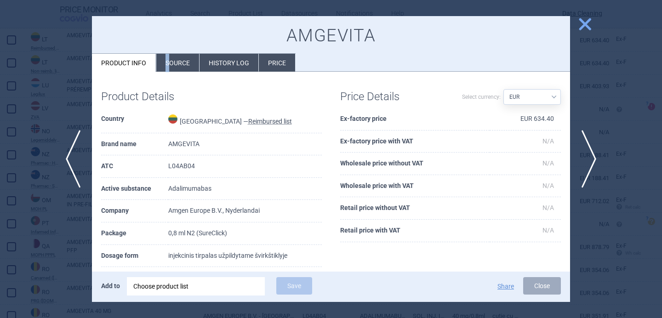
click at [167, 59] on li "Source" at bounding box center [177, 63] width 43 height 18
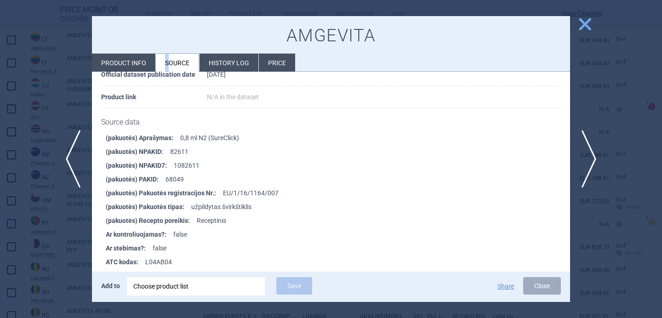
scroll to position [1247, 0]
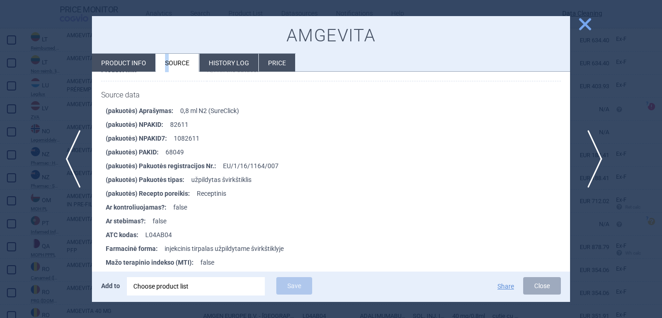
click at [588, 158] on span "next" at bounding box center [592, 159] width 21 height 58
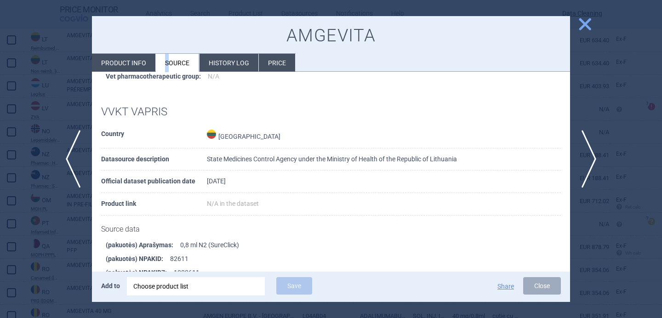
scroll to position [1233, 0]
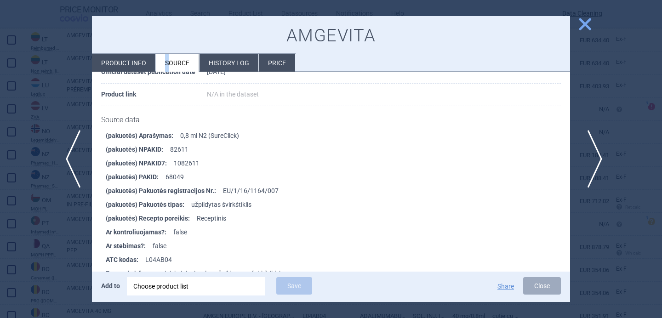
click at [593, 164] on span "next" at bounding box center [592, 159] width 21 height 58
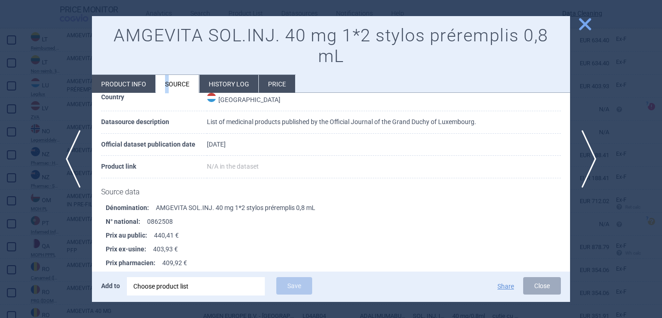
scroll to position [63, 0]
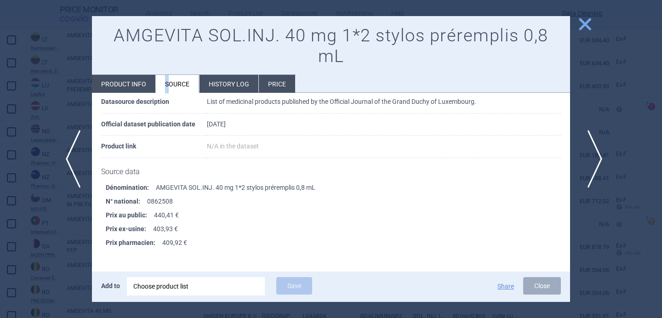
click at [589, 161] on span "next" at bounding box center [592, 159] width 21 height 58
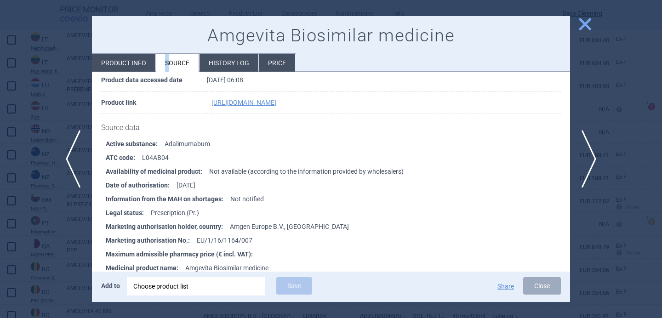
scroll to position [117, 0]
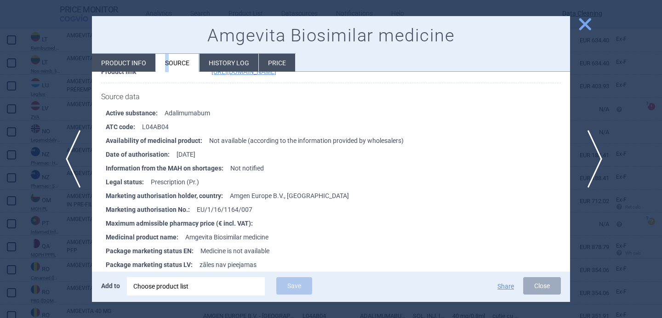
click at [595, 156] on span "next" at bounding box center [592, 159] width 21 height 58
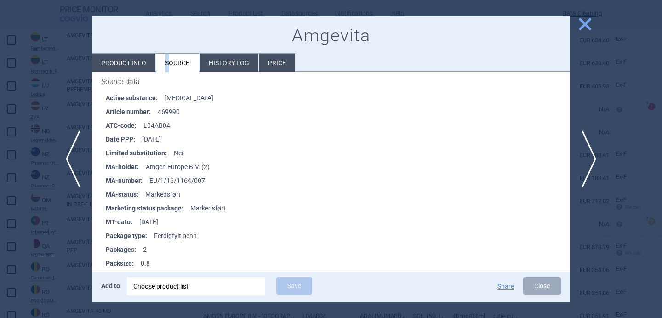
scroll to position [178, 0]
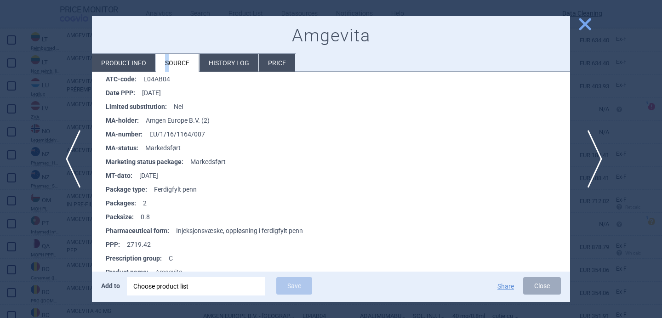
click at [593, 161] on span "next" at bounding box center [592, 159] width 21 height 58
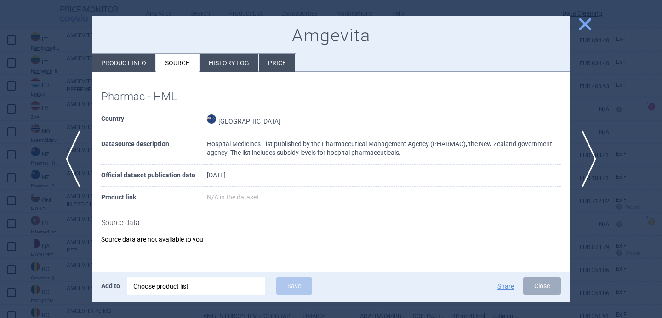
click at [124, 67] on li "Product info" at bounding box center [123, 63] width 63 height 18
select select "EUR"
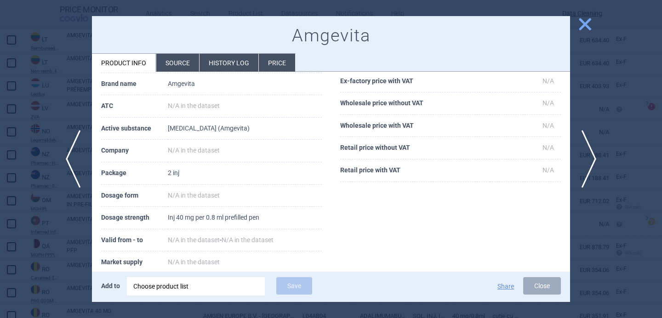
scroll to position [61, 0]
click at [593, 159] on span "next" at bounding box center [592, 159] width 21 height 58
click at [592, 159] on span "next" at bounding box center [592, 159] width 21 height 58
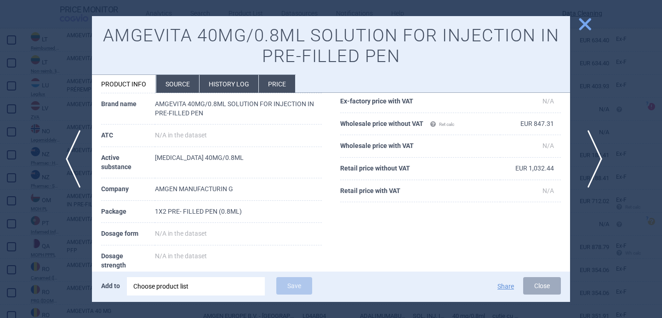
click at [593, 158] on span "next" at bounding box center [592, 159] width 21 height 58
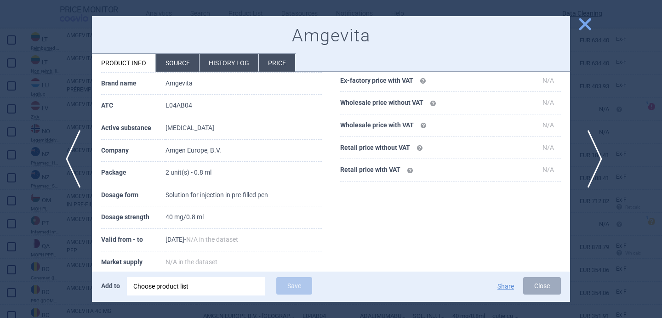
click at [595, 167] on span "next" at bounding box center [592, 159] width 21 height 58
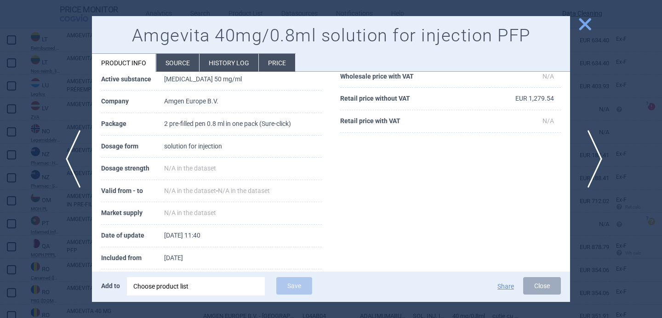
scroll to position [61, 0]
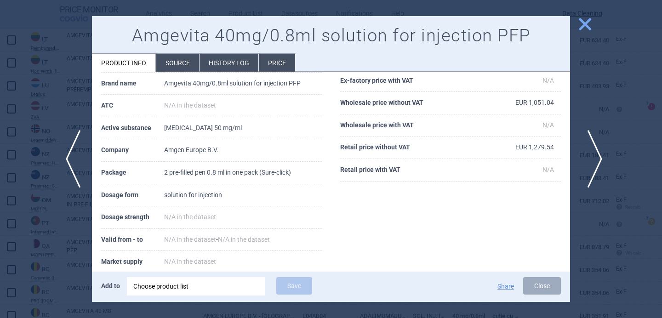
click at [594, 167] on span "next" at bounding box center [592, 159] width 21 height 58
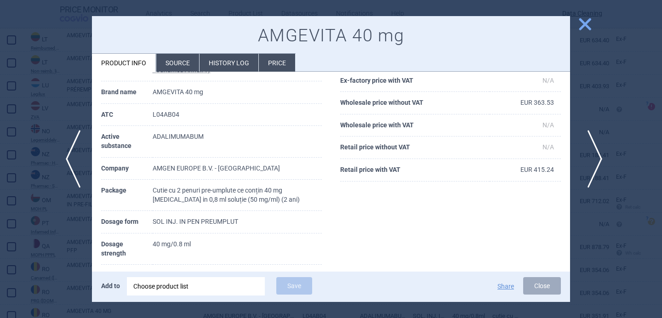
click at [594, 167] on span "next" at bounding box center [592, 159] width 21 height 58
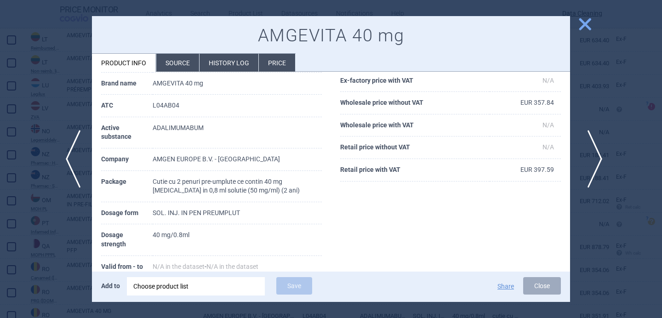
click at [594, 167] on span "next" at bounding box center [592, 159] width 21 height 58
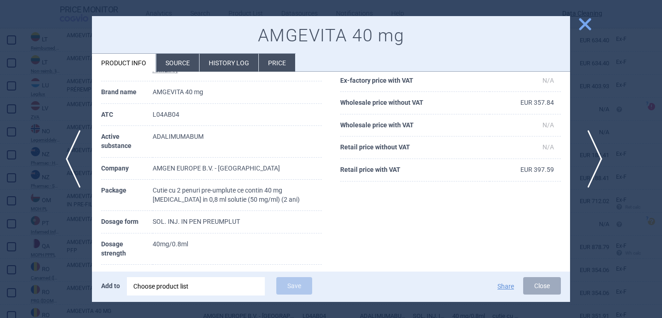
click at [594, 167] on span "next" at bounding box center [592, 159] width 21 height 58
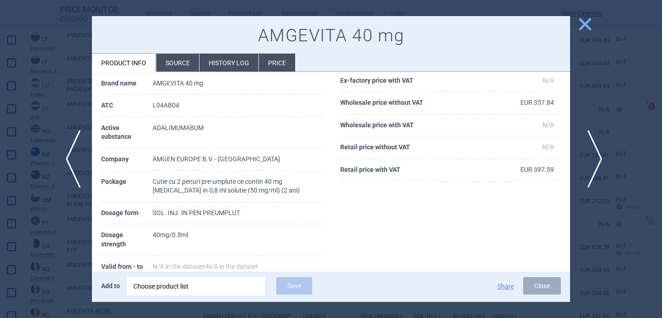
click at [594, 167] on span "next" at bounding box center [592, 159] width 21 height 58
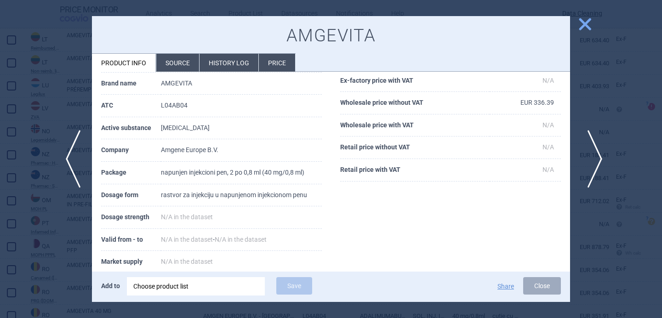
click at [594, 168] on span "next" at bounding box center [592, 159] width 21 height 58
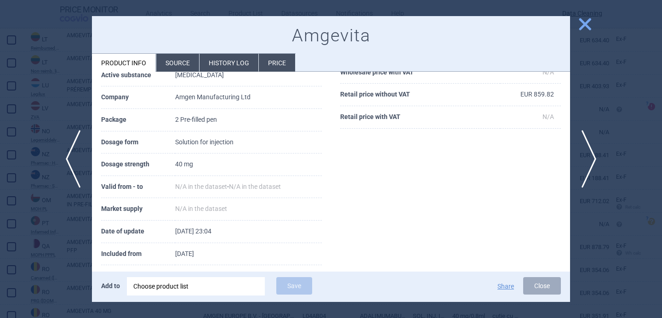
scroll to position [125, 0]
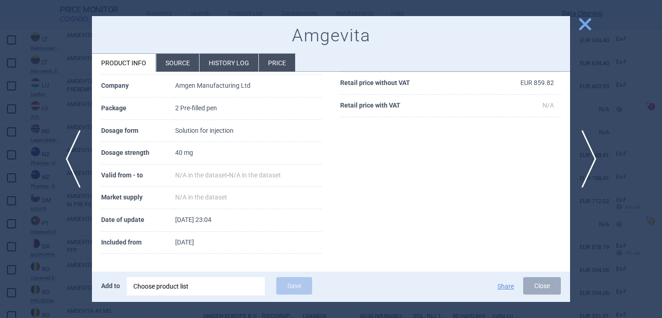
click at [174, 58] on li "Source" at bounding box center [177, 63] width 43 height 18
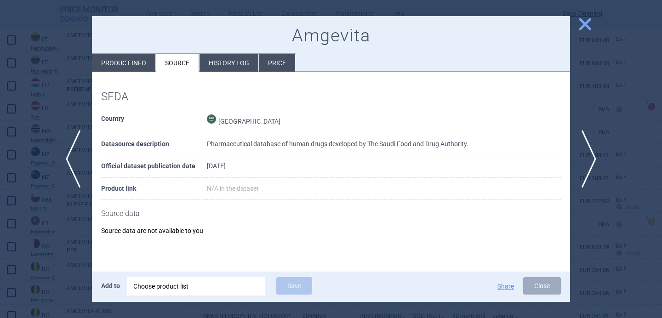
click at [86, 219] on div at bounding box center [331, 159] width 662 height 318
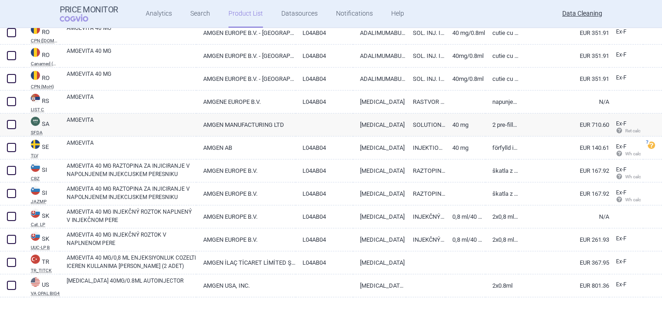
scroll to position [3605, 0]
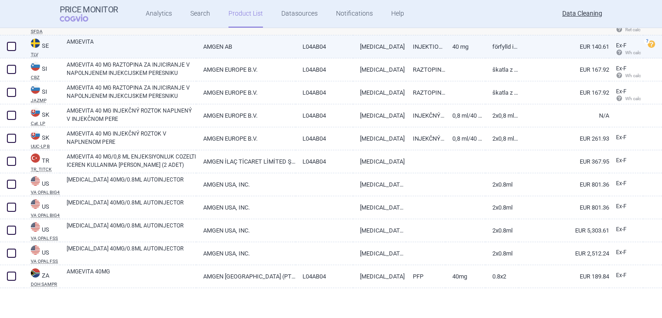
click at [114, 45] on link "AMGEVITA" at bounding box center [132, 46] width 130 height 17
select select "EUR"
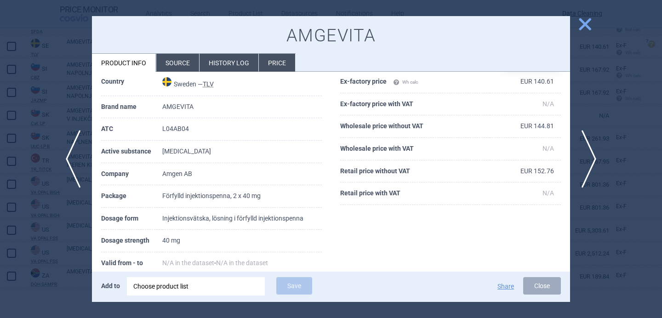
scroll to position [100, 0]
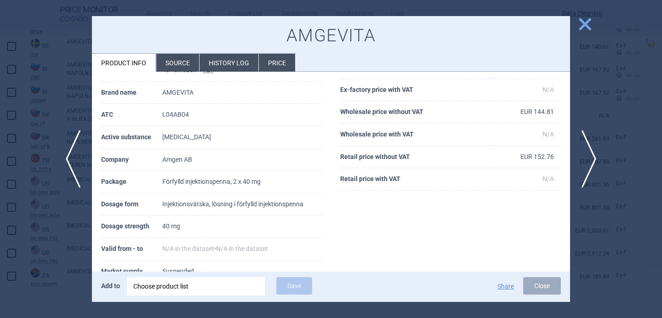
click at [181, 56] on li "Source" at bounding box center [177, 63] width 43 height 18
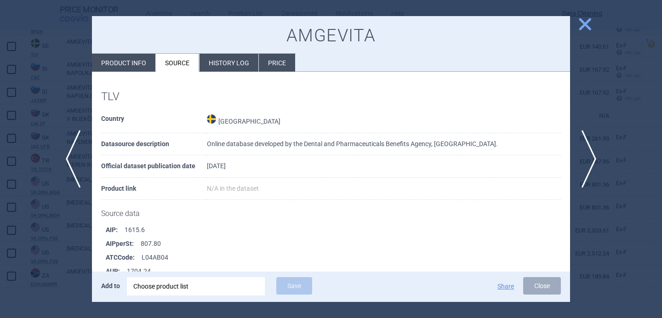
click at [144, 58] on li "Product info" at bounding box center [123, 63] width 63 height 18
select select "EUR"
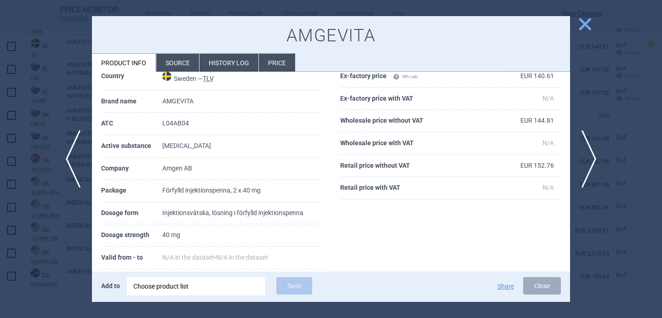
scroll to position [96, 0]
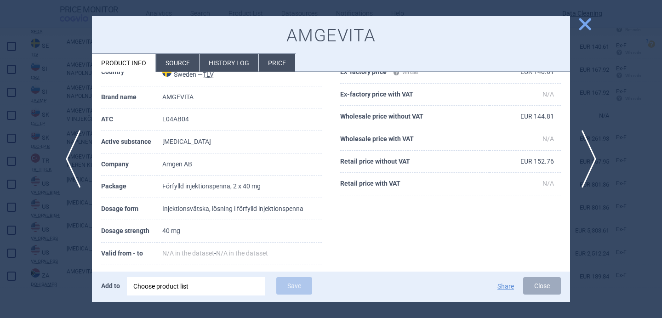
click at [40, 242] on div at bounding box center [331, 159] width 662 height 318
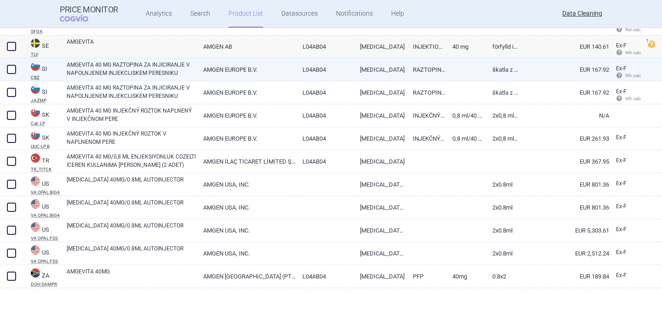
click at [139, 73] on link "AMGEVITA 40 MG RAZTOPINA ZA INJICIRANJE V NAPOLNJENEM INJEKCIJSKEM PERESNIKU" at bounding box center [132, 69] width 130 height 17
select select "EUR"
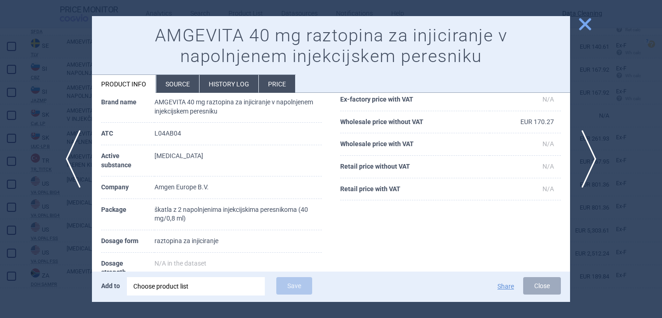
scroll to position [63, 0]
click at [593, 150] on span "next" at bounding box center [592, 159] width 21 height 58
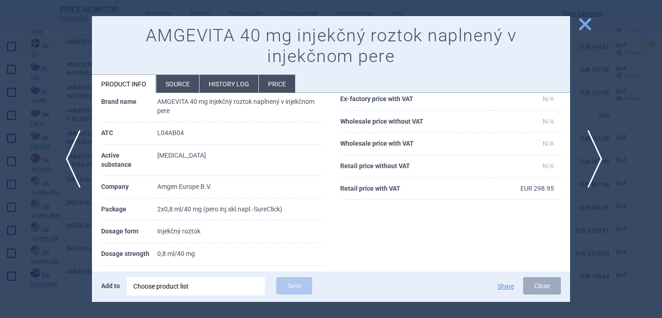
click at [593, 150] on span "next" at bounding box center [592, 159] width 21 height 58
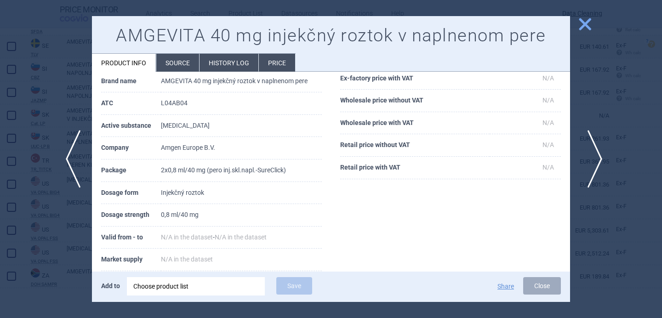
click at [593, 150] on span "next" at bounding box center [592, 159] width 21 height 58
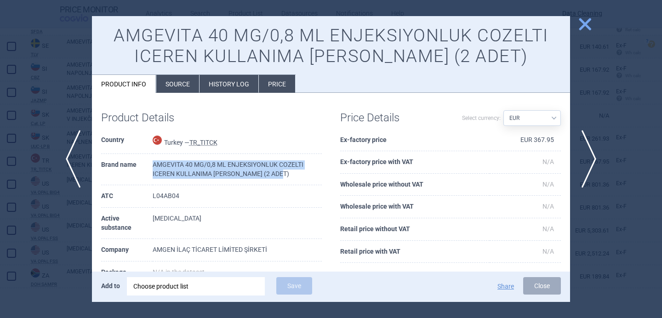
drag, startPoint x: 284, startPoint y: 171, endPoint x: 152, endPoint y: 165, distance: 132.2
click at [153, 165] on td "AMGEVITA 40 MG/0,8 ML ENJEKSIYONLUK COZELTI ICEREN KULLANIMA HAZIR KALEM (2 ADE…" at bounding box center [237, 169] width 169 height 31
copy tr "AMGEVITA 40 MG/0,8 ML ENJEKSIYONLUK COZELTI ICEREN KULLANIMA HAZIR KALEM (2 ADE…"
click at [599, 157] on span "next" at bounding box center [592, 159] width 21 height 58
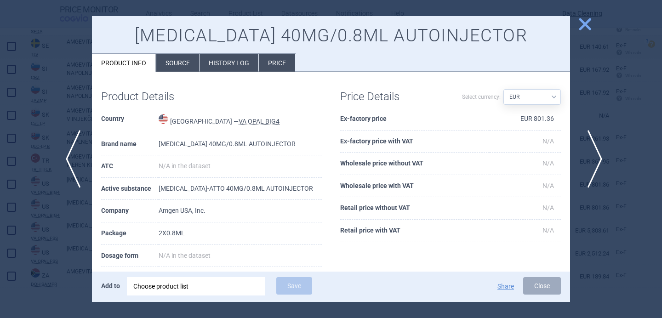
click at [600, 157] on span "next" at bounding box center [592, 159] width 21 height 58
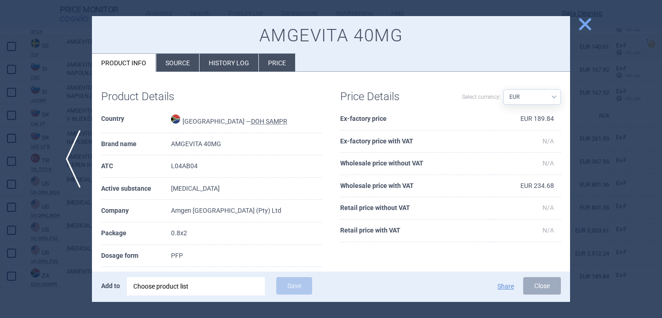
scroll to position [41, 0]
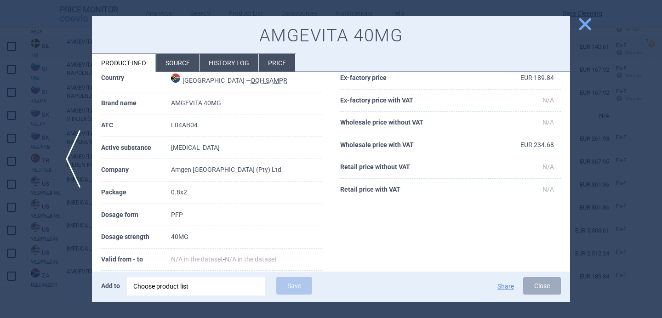
click at [593, 154] on div at bounding box center [331, 159] width 662 height 318
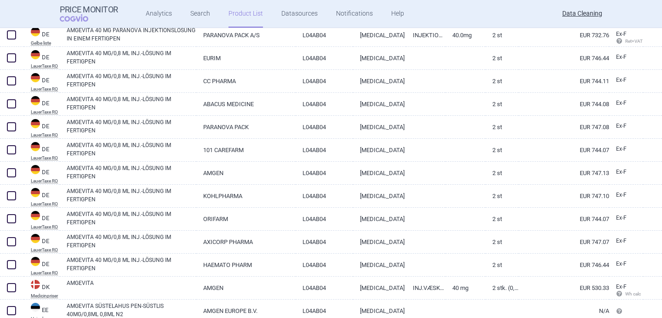
scroll to position [2473, 0]
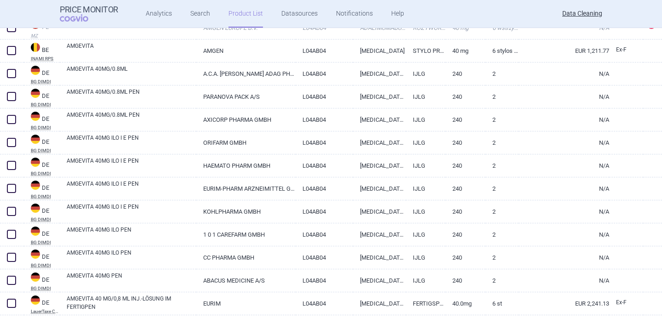
scroll to position [315, 0]
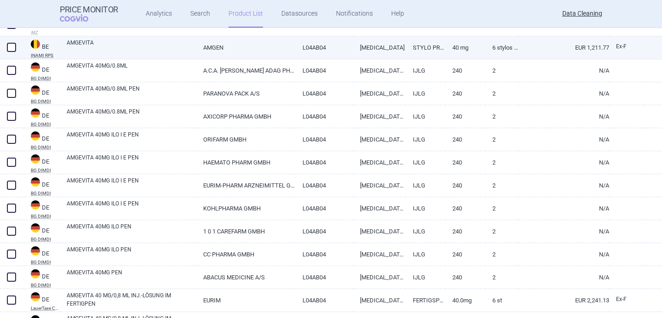
click at [158, 47] on link "AMGEVITA" at bounding box center [132, 47] width 130 height 17
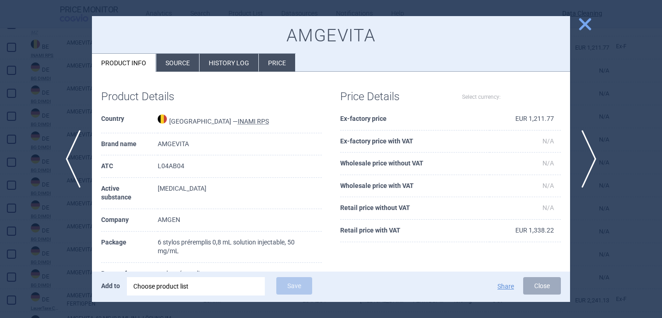
select select "EUR"
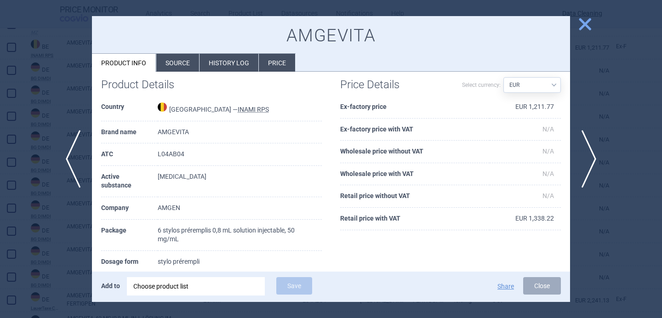
scroll to position [12, 0]
click at [585, 156] on span "next" at bounding box center [592, 159] width 21 height 58
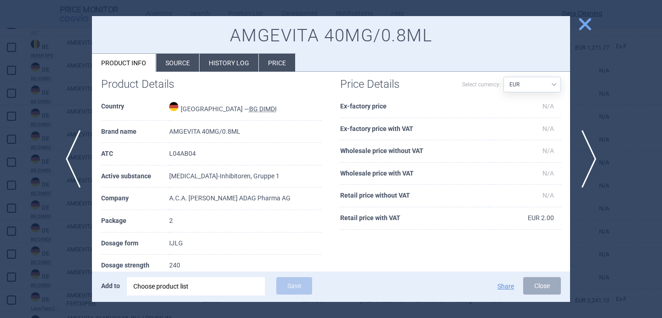
click at [103, 247] on th "Dosage form" at bounding box center [135, 244] width 68 height 23
click at [44, 253] on div at bounding box center [331, 159] width 662 height 318
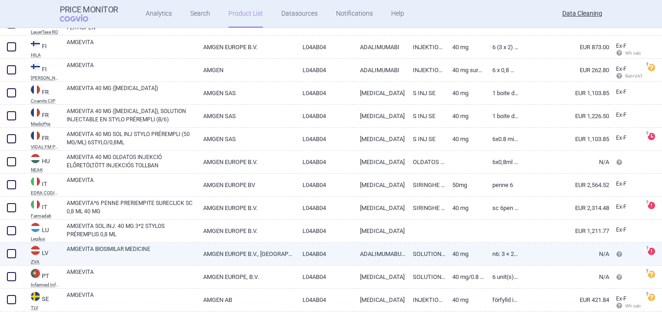
scroll to position [1309, 0]
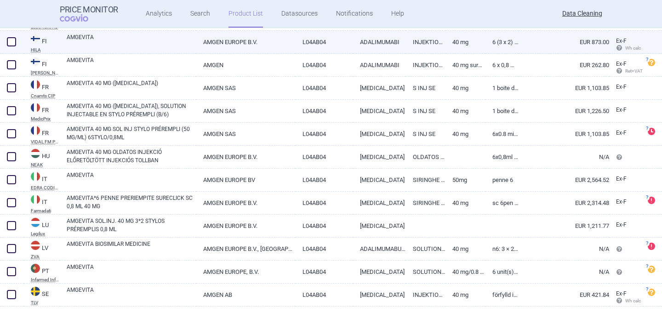
click at [154, 41] on link "AMGEVITA" at bounding box center [132, 41] width 130 height 17
select select "EUR"
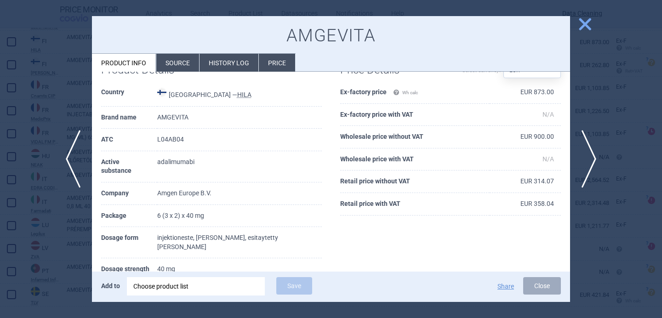
scroll to position [27, 0]
click at [183, 66] on li "Source" at bounding box center [177, 63] width 43 height 18
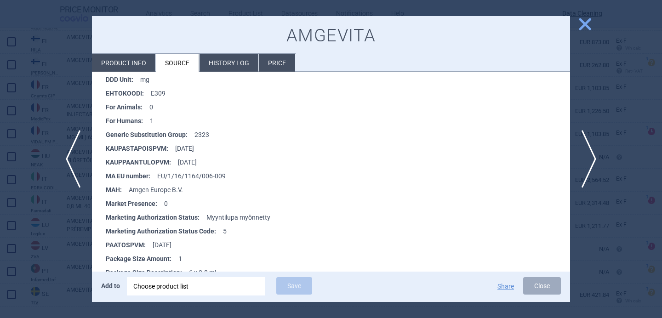
scroll to position [605, 0]
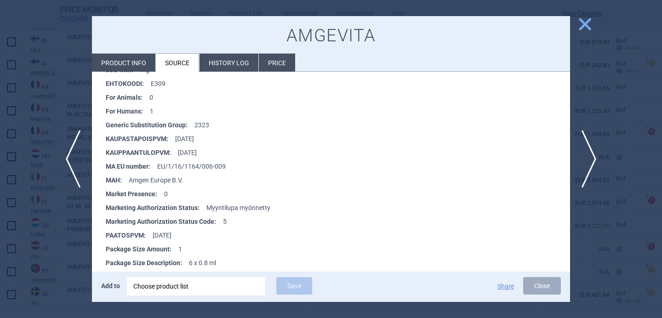
click at [62, 253] on div at bounding box center [331, 159] width 662 height 318
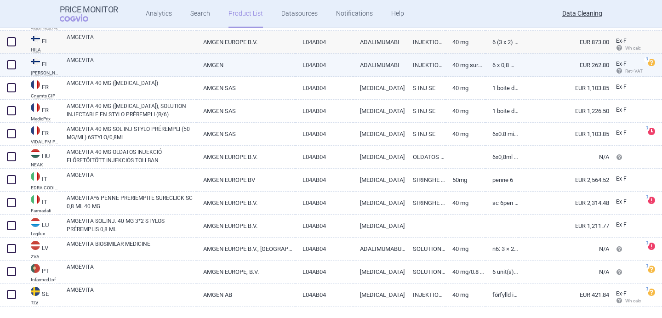
click at [158, 63] on link "AMGEVITA" at bounding box center [132, 64] width 130 height 17
select select "EUR"
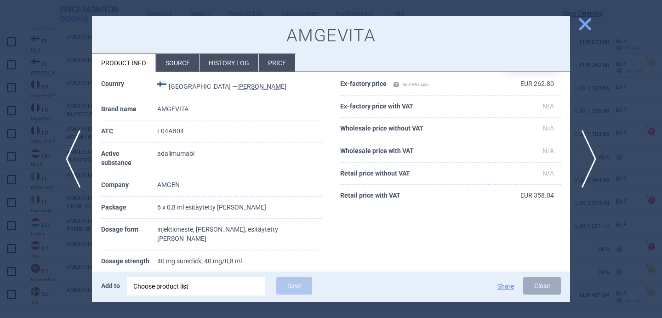
scroll to position [86, 0]
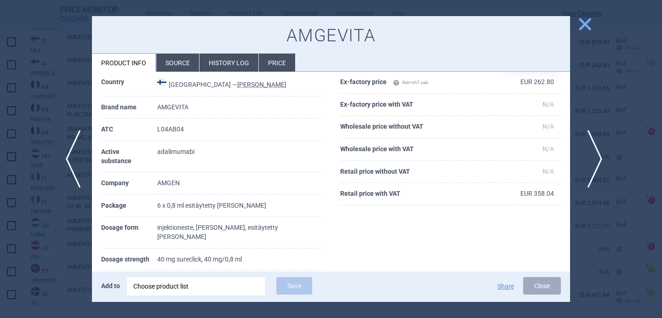
click at [589, 163] on span "next" at bounding box center [592, 159] width 21 height 58
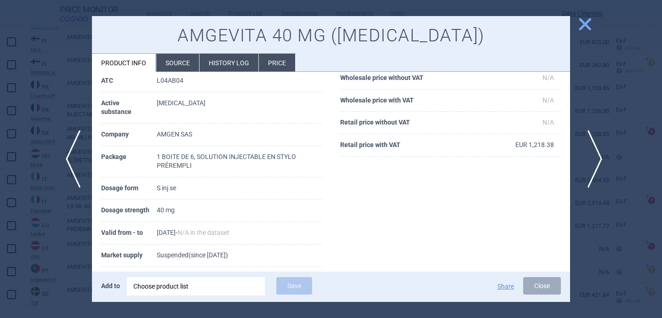
scroll to position [37, 0]
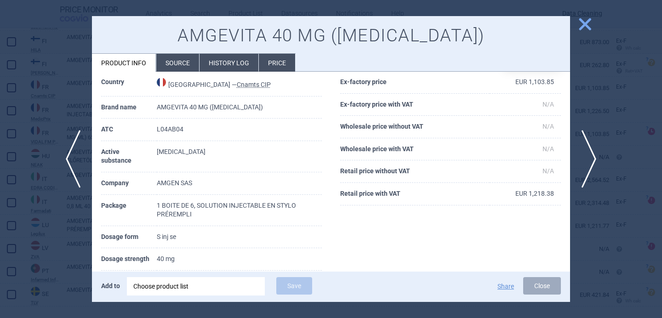
click at [177, 63] on li "Source" at bounding box center [177, 63] width 43 height 18
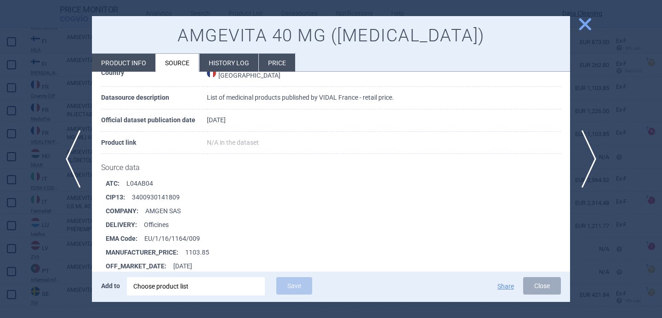
scroll to position [4311, 0]
click at [593, 160] on span "next" at bounding box center [592, 159] width 21 height 58
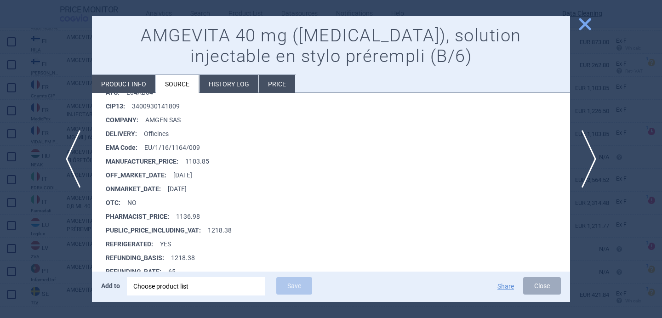
scroll to position [4316, 0]
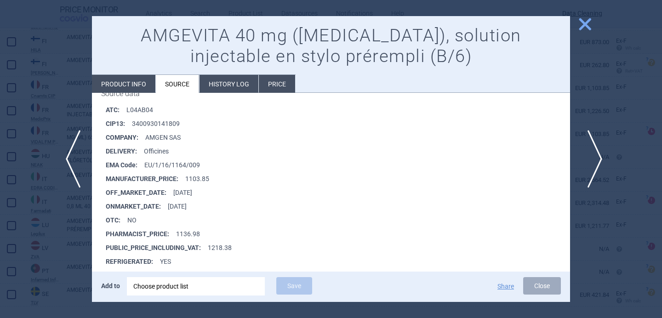
click at [597, 162] on span "next" at bounding box center [592, 159] width 21 height 58
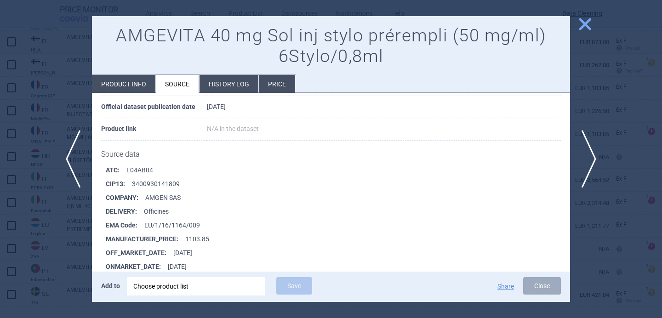
scroll to position [98, 0]
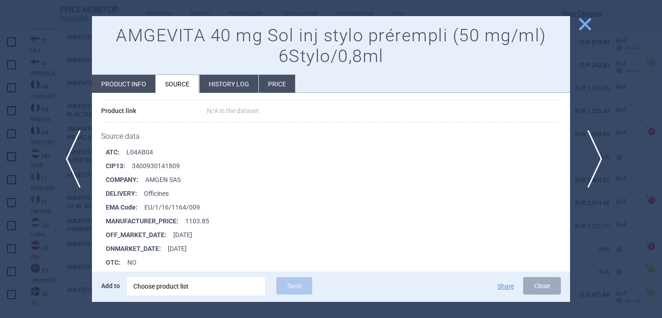
click at [591, 154] on span "next" at bounding box center [592, 159] width 21 height 58
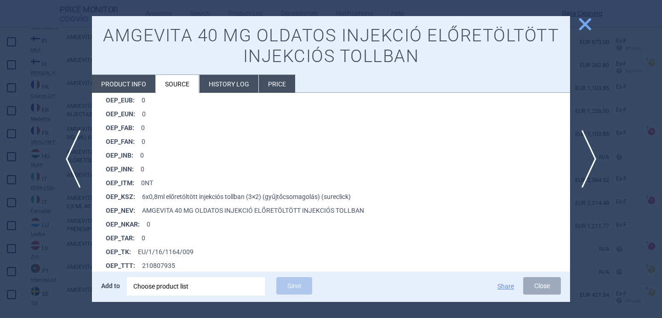
scroll to position [679, 0]
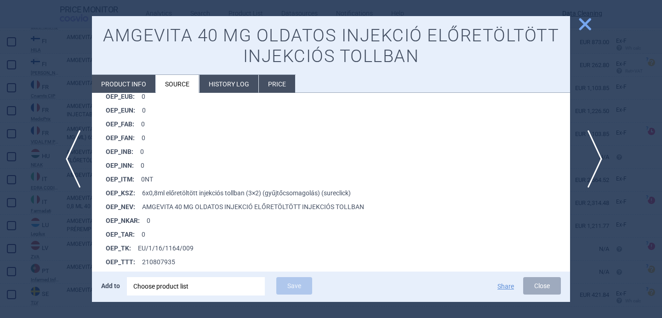
click at [596, 155] on span "next" at bounding box center [592, 159] width 21 height 58
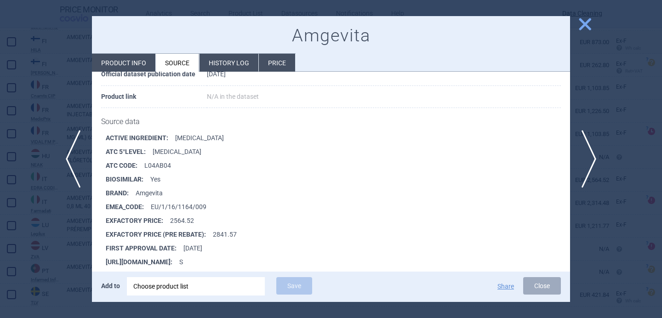
scroll to position [149, 0]
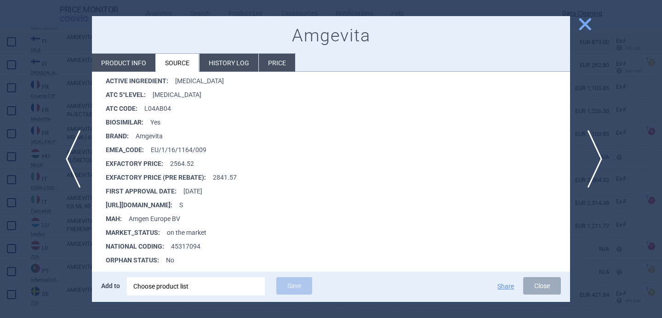
click at [589, 159] on span "next" at bounding box center [592, 159] width 21 height 58
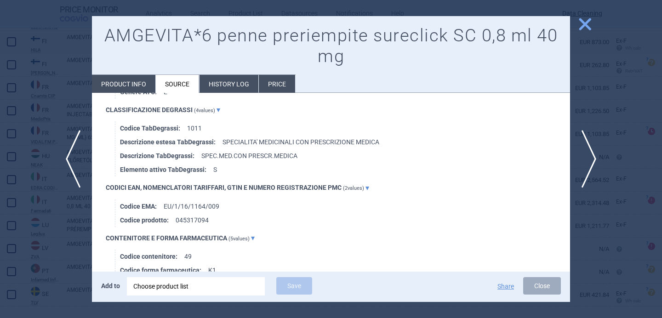
scroll to position [685, 0]
click at [591, 161] on span "next" at bounding box center [592, 159] width 21 height 58
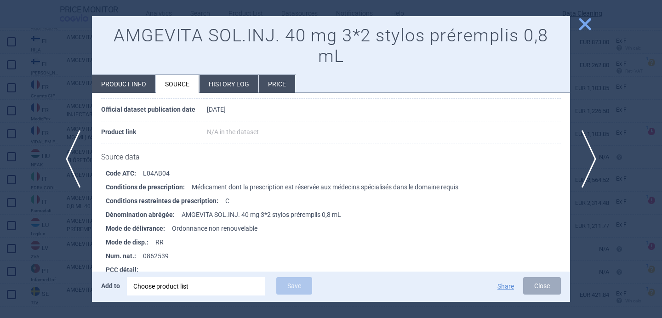
scroll to position [378, 0]
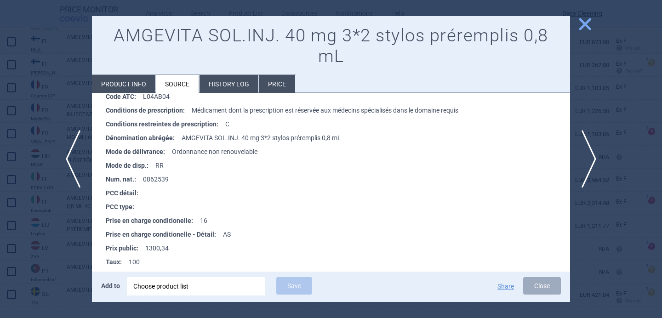
click at [129, 81] on li "Product info" at bounding box center [123, 84] width 63 height 18
select select "EUR"
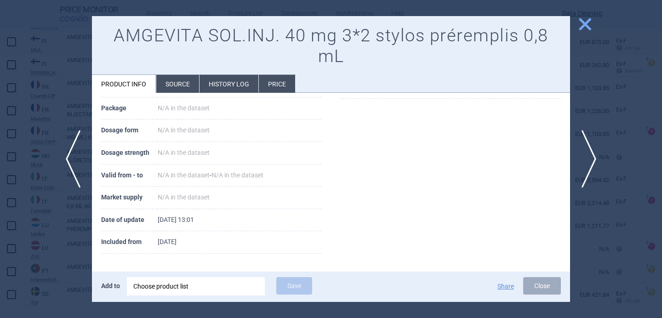
scroll to position [164, 0]
click at [591, 153] on span "next" at bounding box center [592, 159] width 21 height 58
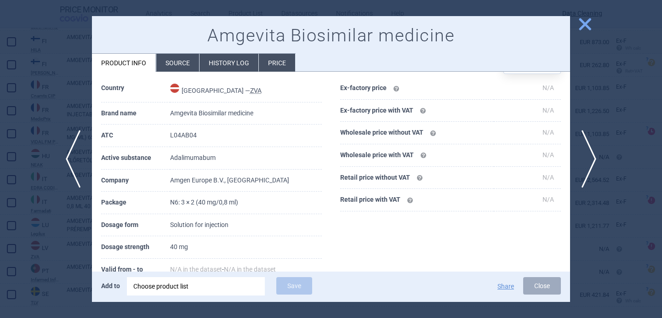
scroll to position [78, 0]
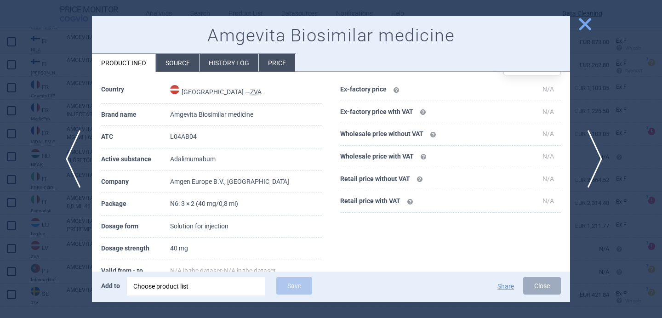
click at [599, 156] on span "next" at bounding box center [592, 159] width 21 height 58
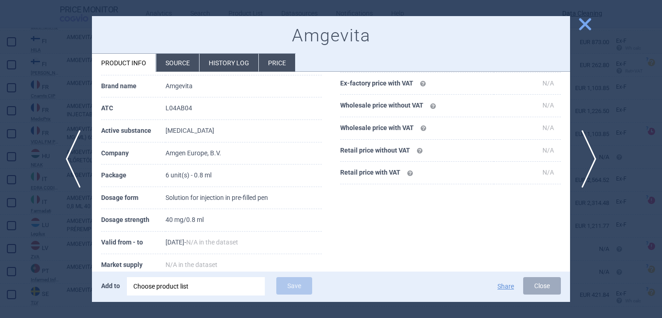
scroll to position [108, 0]
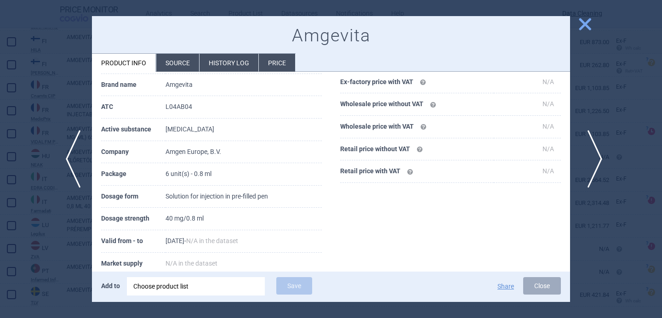
click at [590, 159] on span "next" at bounding box center [592, 159] width 21 height 58
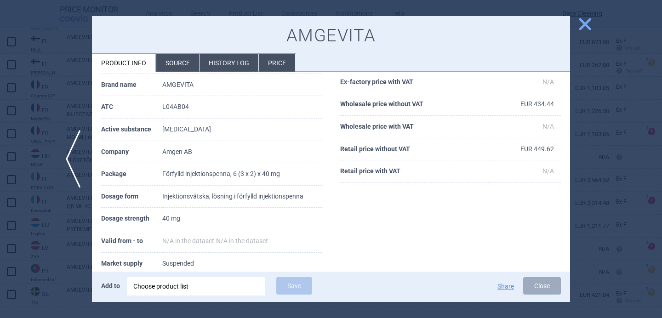
scroll to position [141, 0]
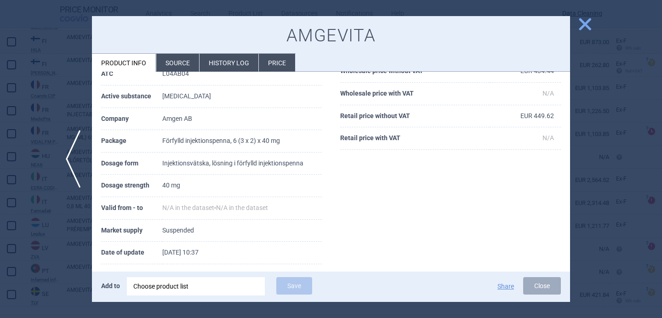
click at [184, 65] on li "Source" at bounding box center [177, 63] width 43 height 18
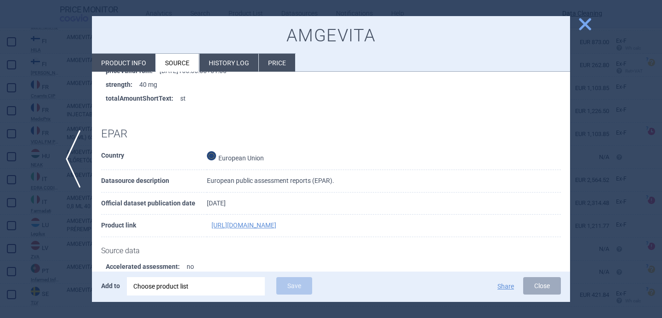
scroll to position [471, 0]
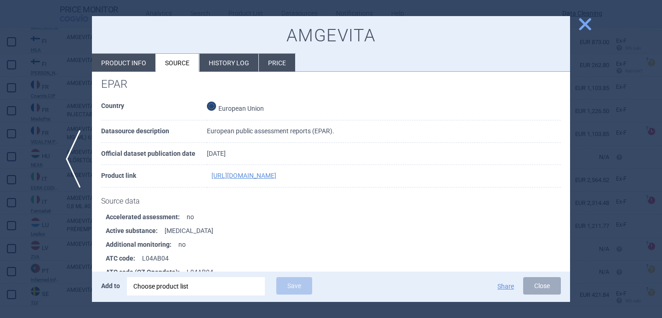
click at [61, 242] on div at bounding box center [331, 159] width 662 height 318
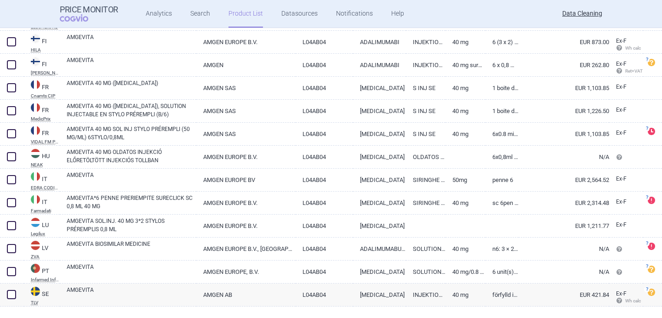
scroll to position [1328, 0]
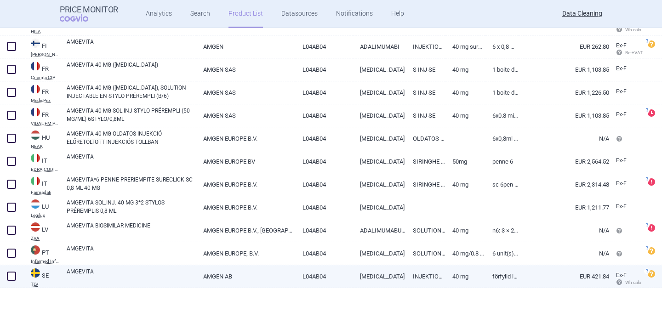
click at [93, 278] on link "AMGEVITA" at bounding box center [132, 276] width 130 height 17
select select "EUR"
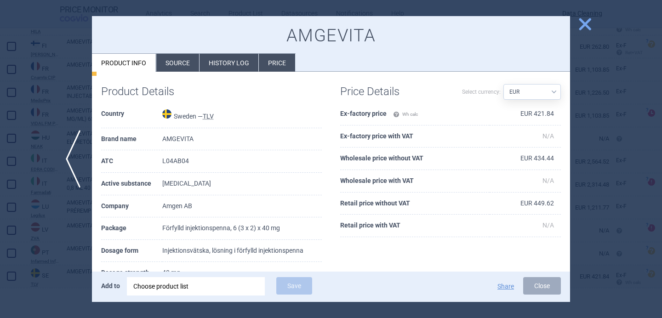
scroll to position [66, 0]
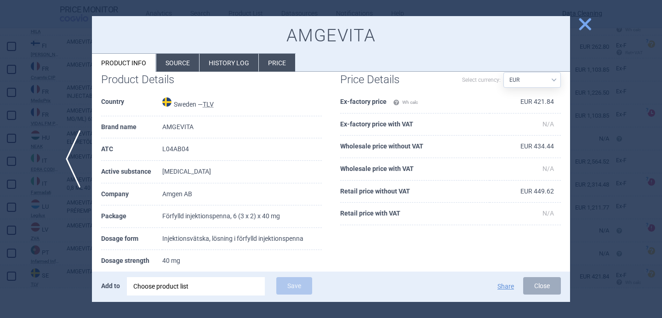
click at [178, 65] on li "Source" at bounding box center [177, 63] width 43 height 18
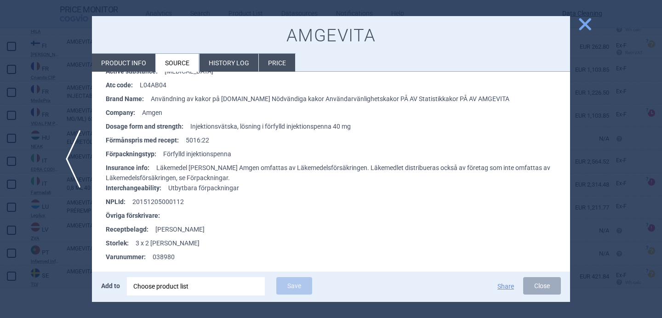
scroll to position [1530, 0]
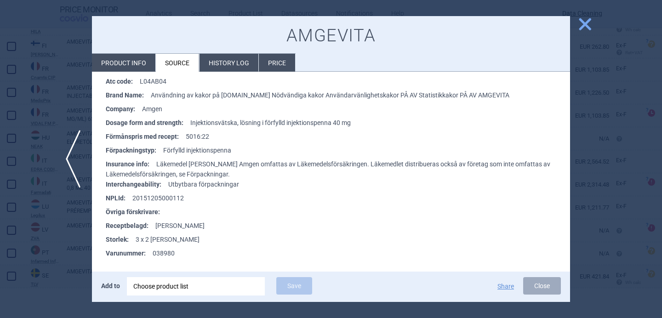
click at [61, 245] on div at bounding box center [331, 159] width 662 height 318
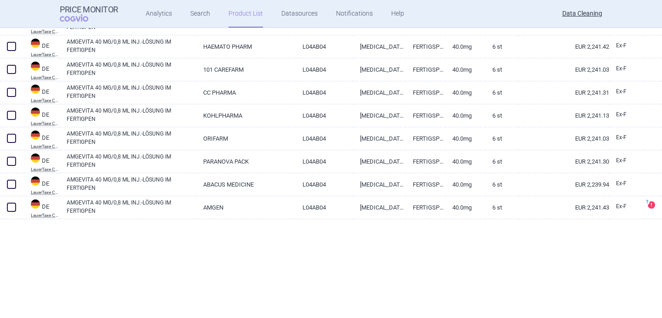
scroll to position [348, 0]
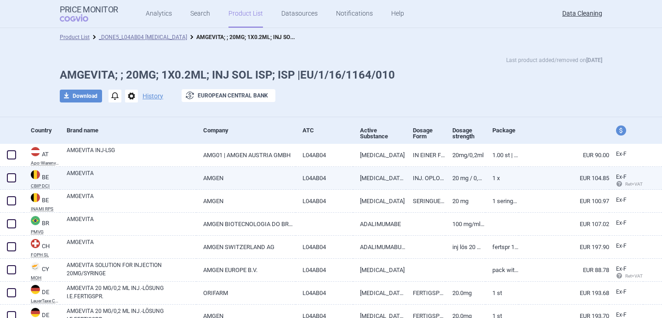
click at [155, 175] on link "AMGEVITA" at bounding box center [132, 177] width 130 height 17
select select "EUR"
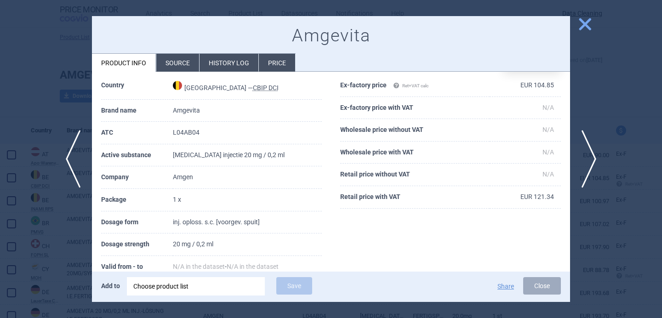
scroll to position [67, 0]
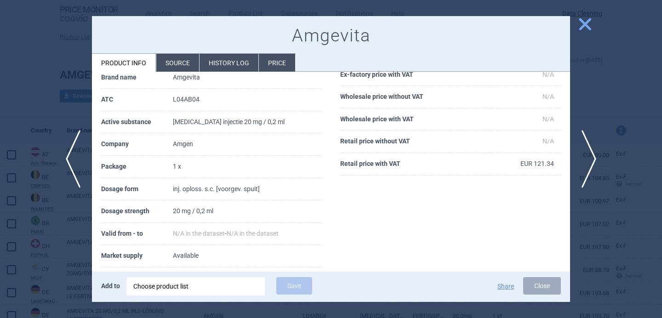
click at [83, 242] on div at bounding box center [331, 159] width 662 height 318
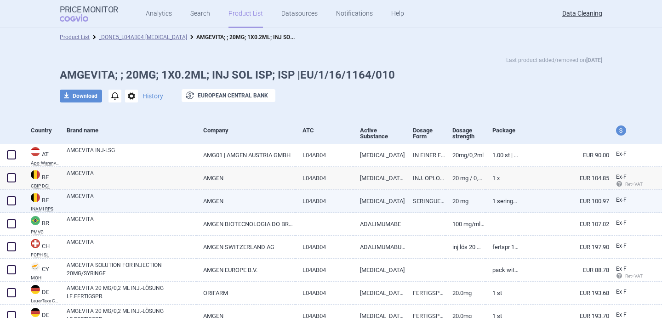
click at [140, 201] on link "AMGEVITA" at bounding box center [132, 200] width 130 height 17
select select "EUR"
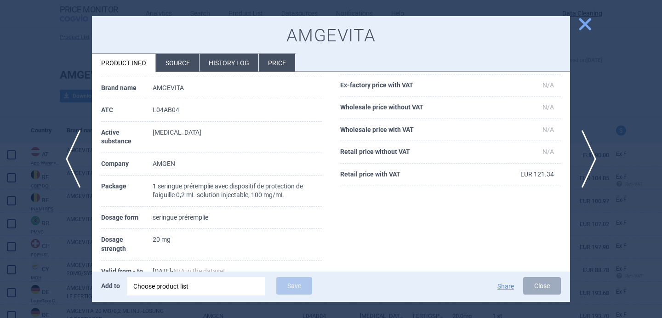
scroll to position [57, 0]
click at [61, 234] on div at bounding box center [331, 159] width 662 height 318
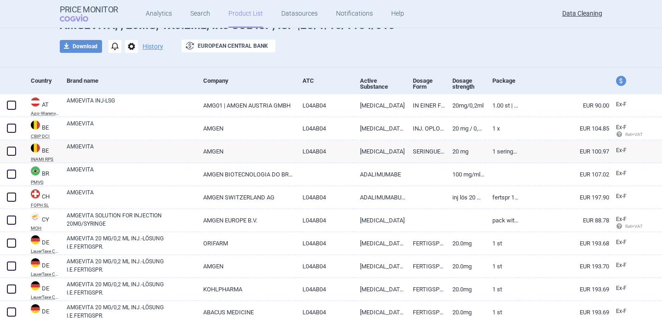
scroll to position [55, 0]
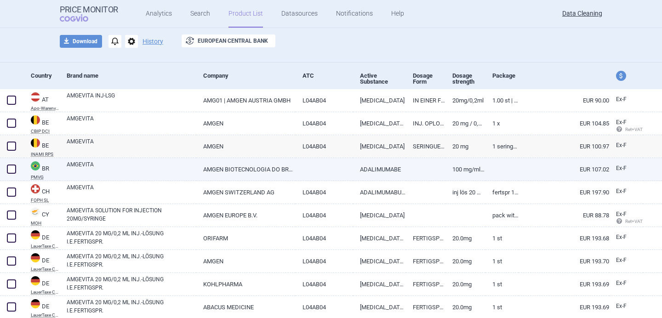
click at [102, 165] on link "AMGEVITA" at bounding box center [132, 169] width 130 height 17
select select "EUR"
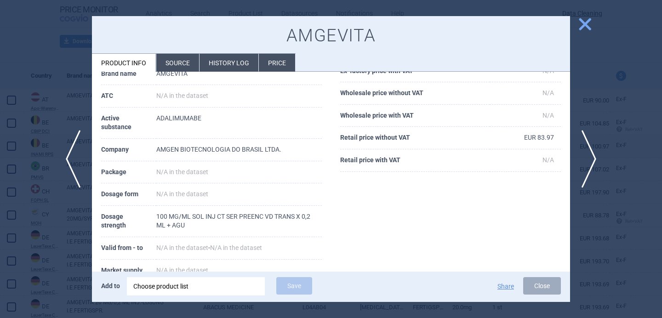
scroll to position [85, 0]
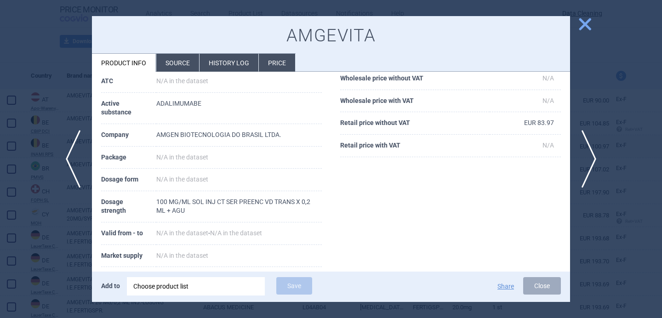
click at [58, 258] on div at bounding box center [331, 159] width 662 height 318
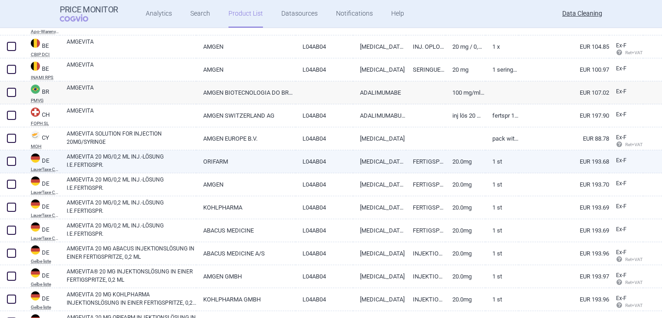
scroll to position [150, 0]
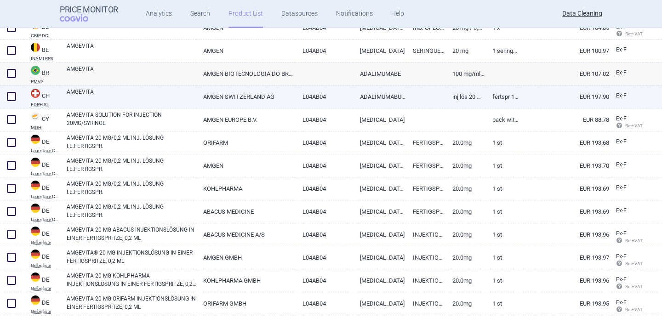
click at [132, 95] on link "AMGEVITA" at bounding box center [132, 96] width 130 height 17
select select "EUR"
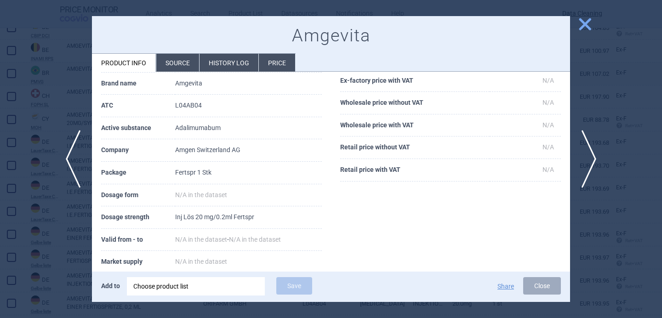
scroll to position [83, 0]
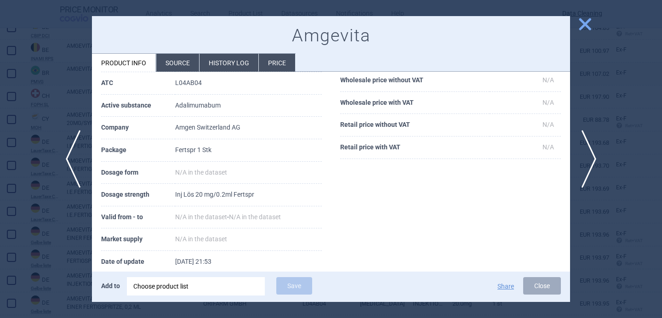
click at [84, 218] on div at bounding box center [331, 159] width 662 height 318
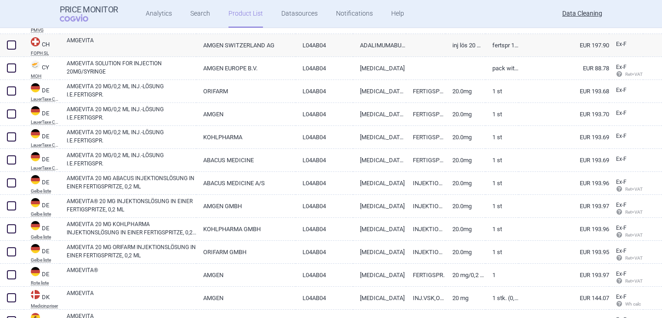
scroll to position [209, 0]
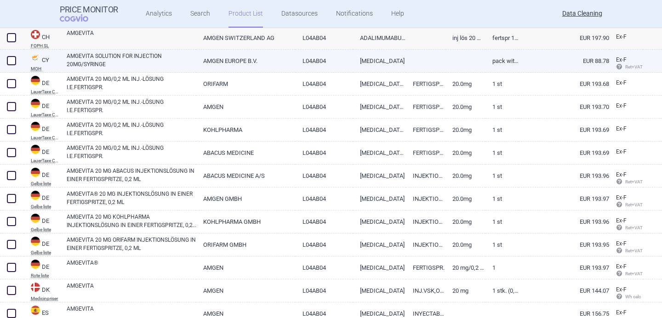
click at [141, 63] on link "AMGEVITA SOLUTION FOR INJECTION 20MG/SYRINGE" at bounding box center [132, 60] width 130 height 17
select select "EUR"
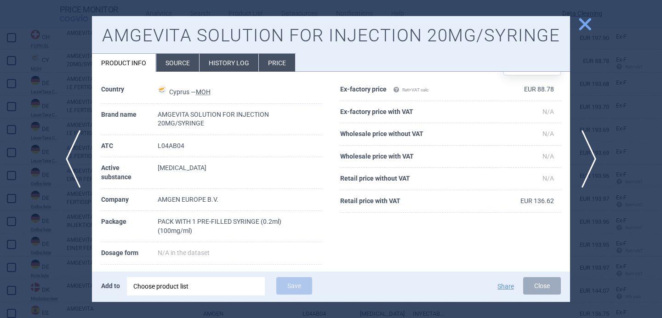
scroll to position [39, 0]
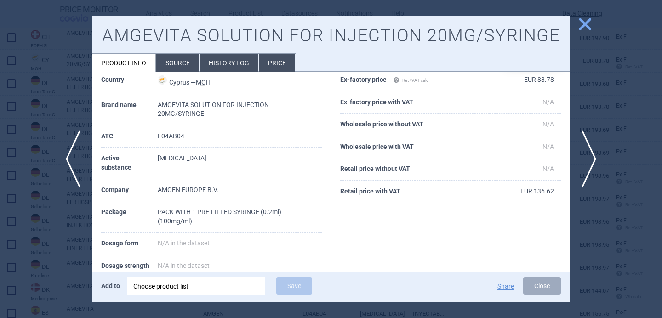
click at [50, 263] on div at bounding box center [331, 159] width 662 height 318
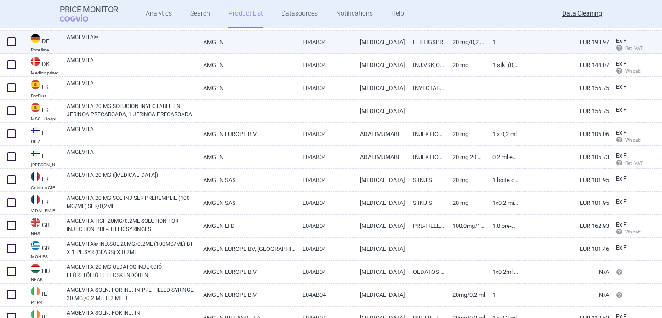
scroll to position [437, 0]
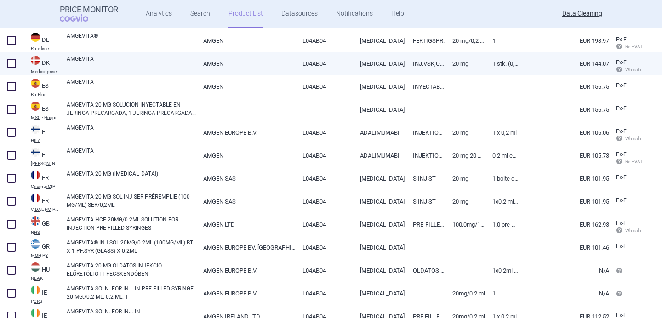
click at [150, 67] on link "AMGEVITA" at bounding box center [132, 63] width 130 height 17
select select "EUR"
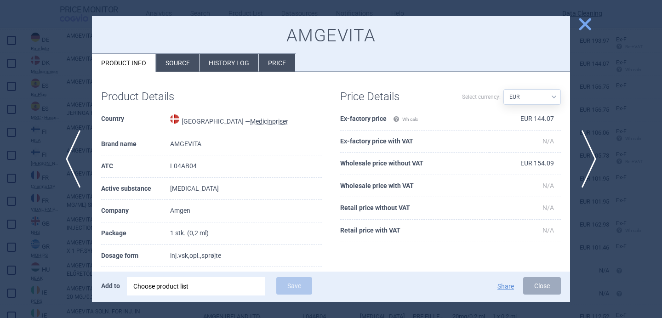
scroll to position [36, 0]
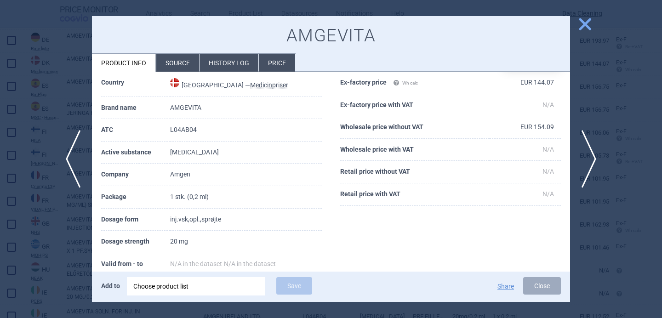
click at [69, 226] on div at bounding box center [331, 159] width 662 height 318
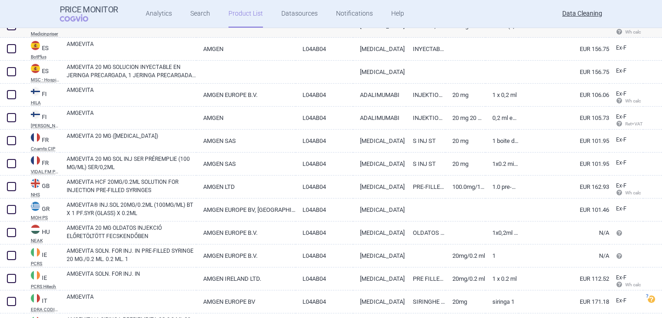
scroll to position [478, 0]
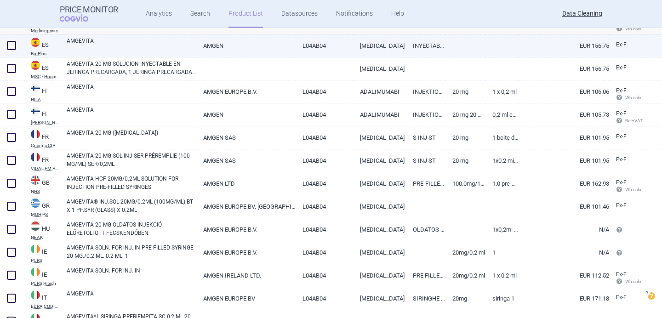
click at [132, 44] on link "AMGEVITA" at bounding box center [132, 45] width 130 height 17
select select "EUR"
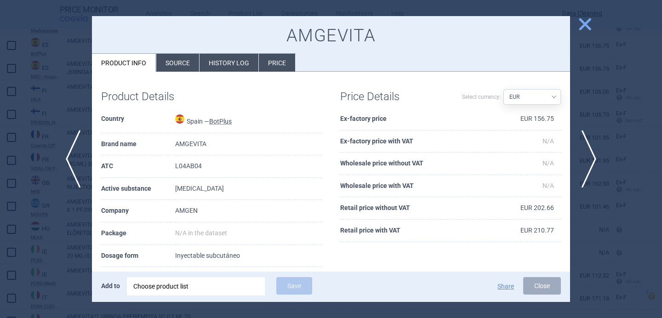
click at [169, 66] on li "Source" at bounding box center [177, 63] width 43 height 18
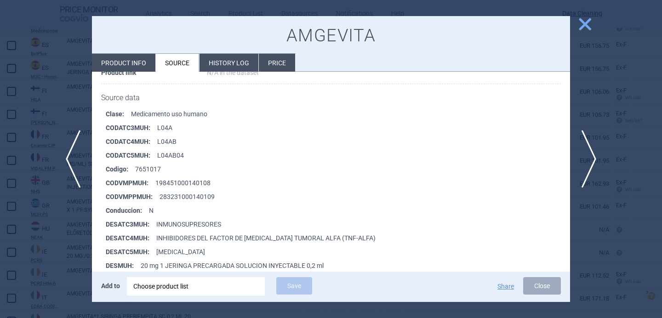
scroll to position [219, 0]
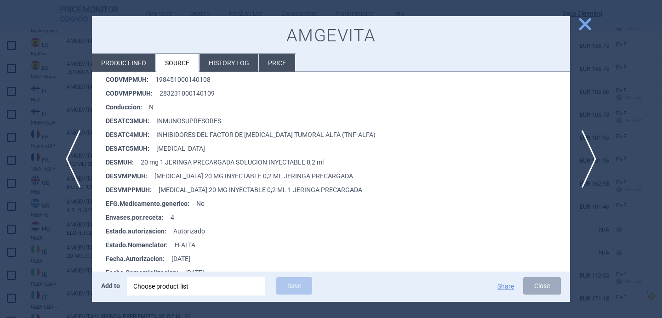
click at [52, 247] on div at bounding box center [331, 159] width 662 height 318
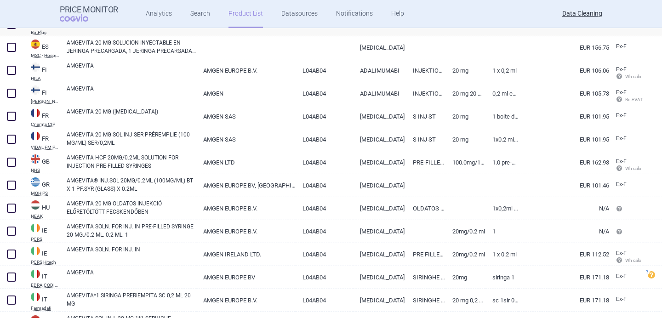
scroll to position [500, 0]
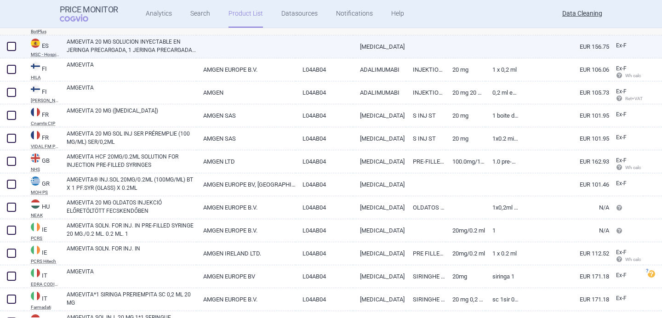
click at [157, 53] on link "AMGEVITA 20 MG SOLUCION INYECTABLE EN JERINGA PRECARGADA, 1 JERINGA PRECARGADA …" at bounding box center [132, 46] width 130 height 17
select select "EUR"
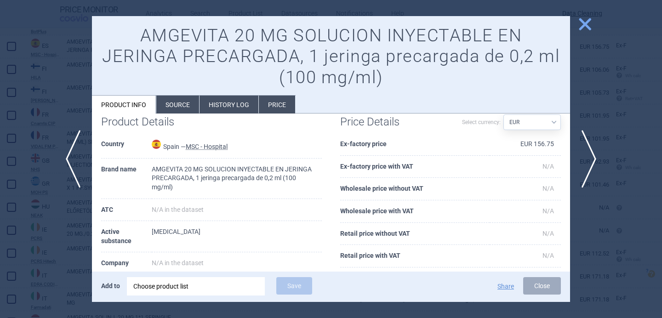
scroll to position [30, 0]
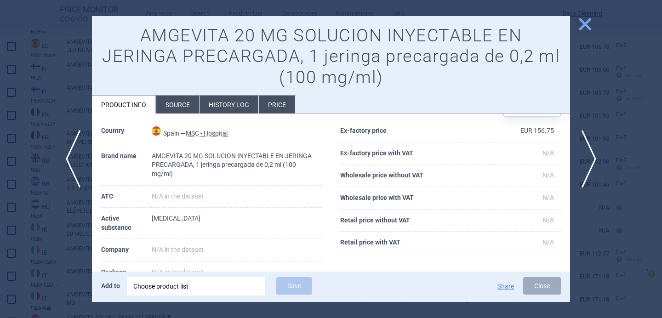
click at [20, 249] on div at bounding box center [331, 159] width 662 height 318
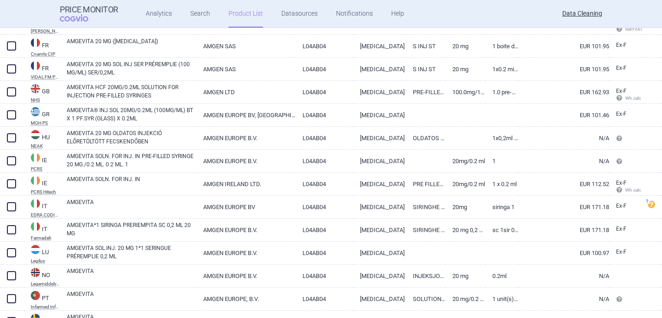
scroll to position [571, 0]
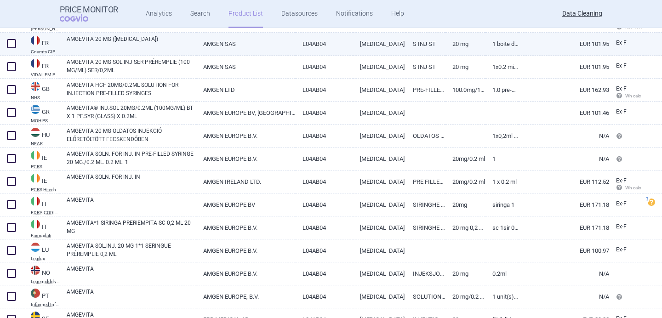
click at [132, 46] on link "AMGEVITA 20 MG ([MEDICAL_DATA])" at bounding box center [132, 43] width 130 height 17
select select "EUR"
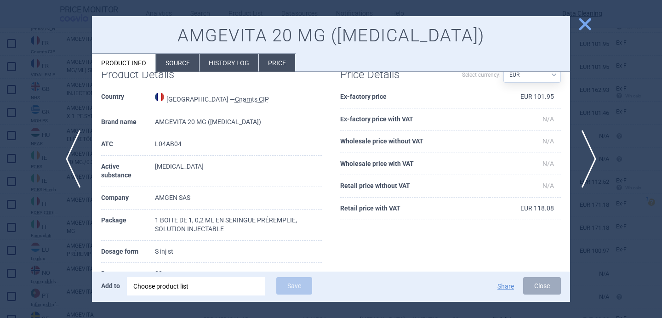
scroll to position [25, 0]
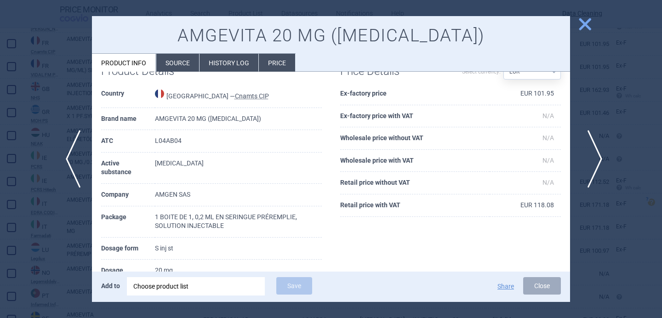
click at [596, 158] on span "next" at bounding box center [592, 159] width 21 height 58
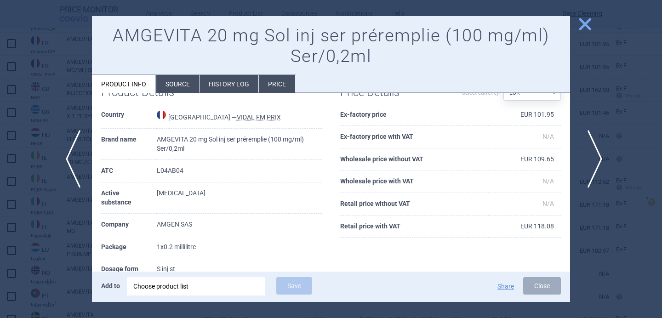
click at [596, 158] on span "next" at bounding box center [592, 159] width 21 height 58
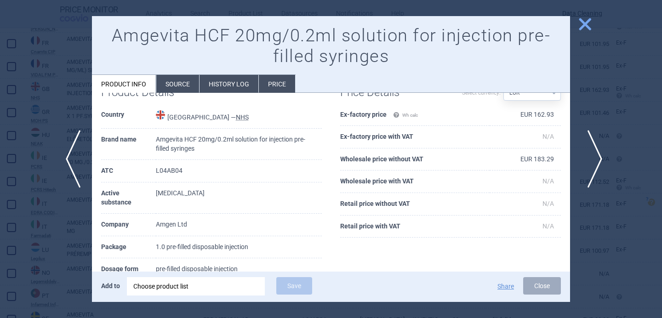
click at [596, 159] on span "next" at bounding box center [592, 159] width 21 height 58
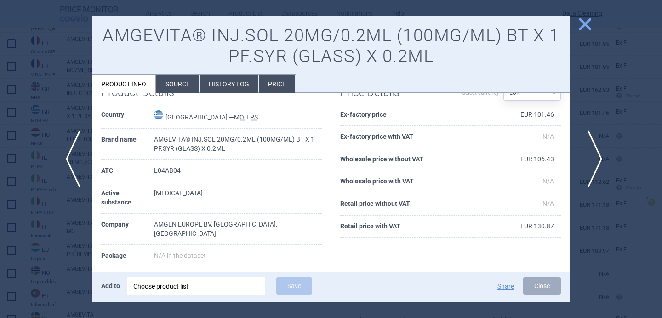
click at [596, 159] on span "next" at bounding box center [592, 159] width 21 height 58
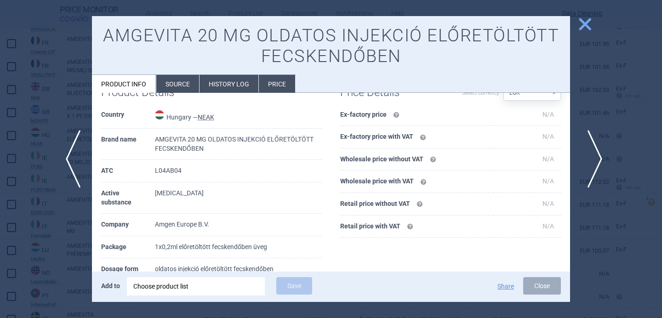
click at [596, 159] on span "next" at bounding box center [592, 159] width 21 height 58
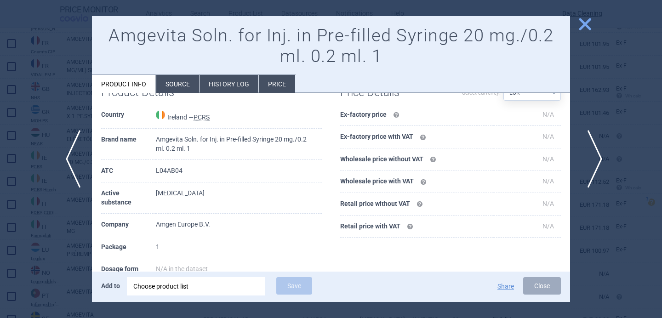
click at [596, 159] on span "next" at bounding box center [592, 159] width 21 height 58
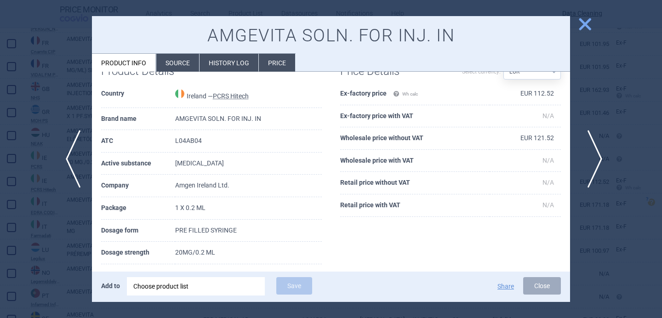
click at [596, 159] on span "next" at bounding box center [592, 159] width 21 height 58
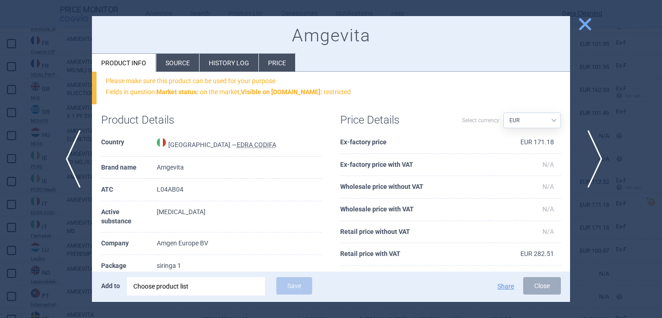
scroll to position [74, 0]
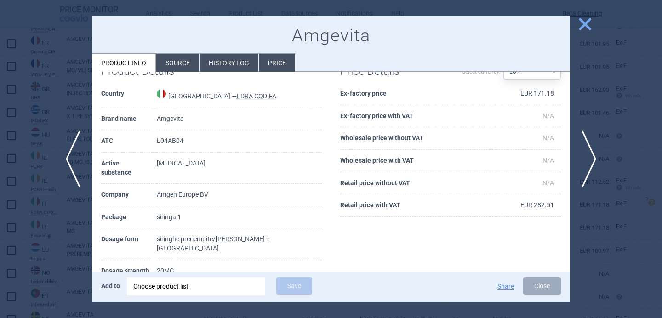
click at [187, 63] on li "Source" at bounding box center [177, 63] width 43 height 18
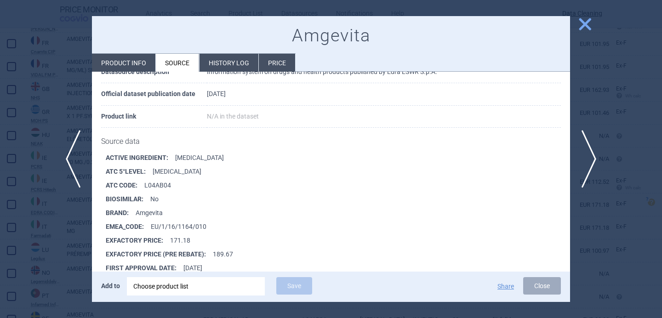
scroll to position [76, 0]
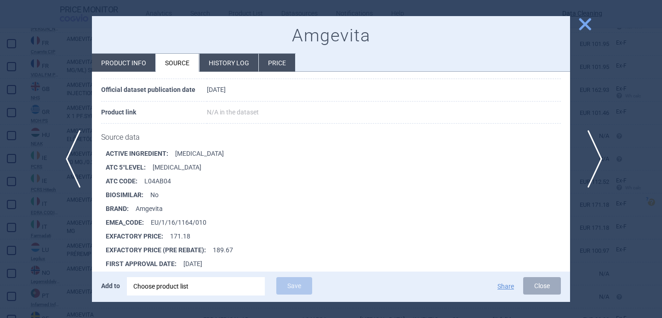
click at [586, 167] on span "next" at bounding box center [592, 159] width 21 height 58
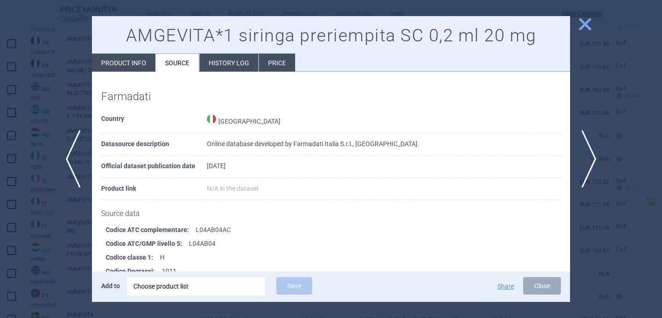
click at [138, 58] on li "Product info" at bounding box center [123, 63] width 63 height 18
select select "EUR"
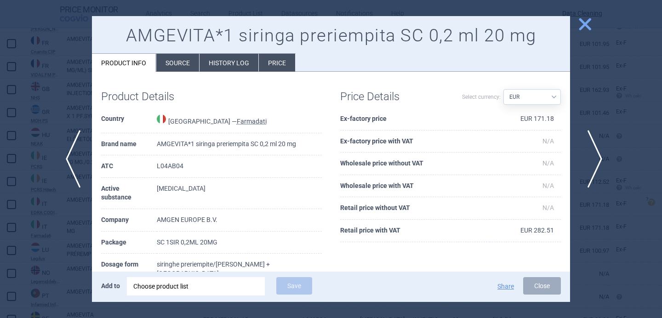
click at [591, 159] on span "next" at bounding box center [592, 159] width 21 height 58
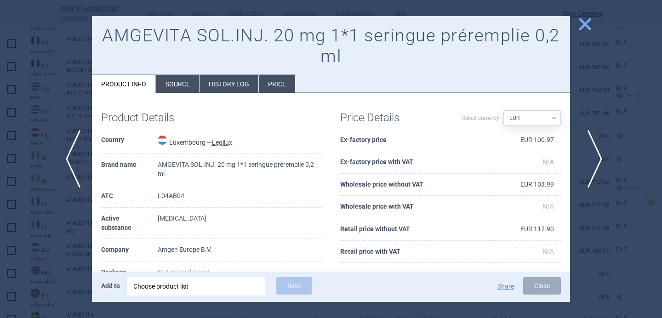
click at [591, 159] on span "next" at bounding box center [592, 159] width 21 height 58
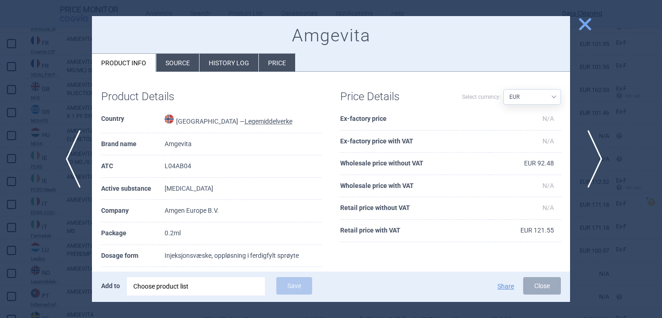
click at [591, 157] on span "next" at bounding box center [592, 159] width 21 height 58
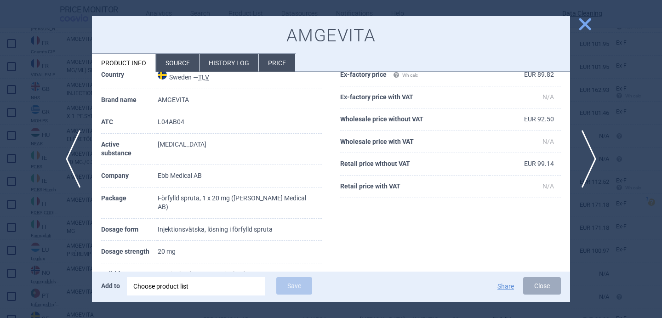
scroll to position [46, 0]
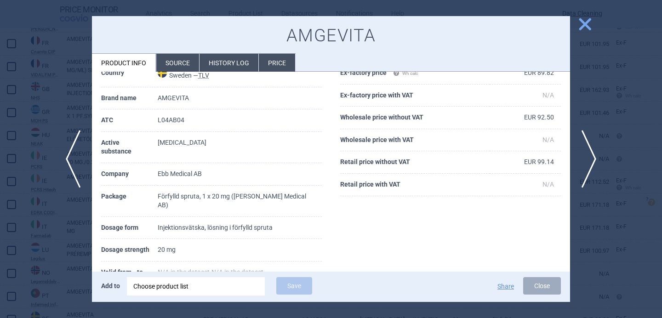
click at [185, 68] on li "Source" at bounding box center [177, 63] width 43 height 18
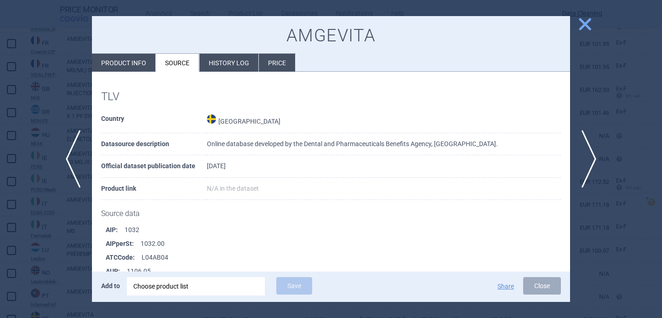
click at [129, 68] on li "Product info" at bounding box center [123, 63] width 63 height 18
select select "EUR"
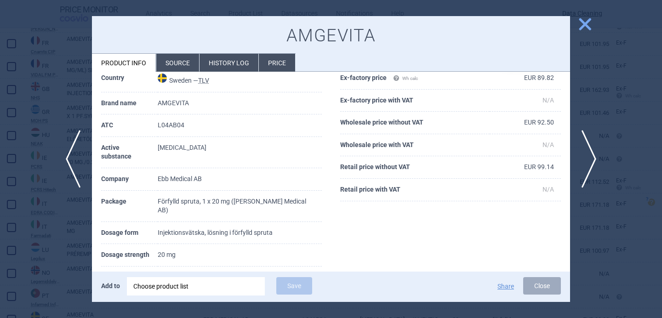
scroll to position [42, 0]
click at [188, 63] on li "Source" at bounding box center [177, 63] width 43 height 18
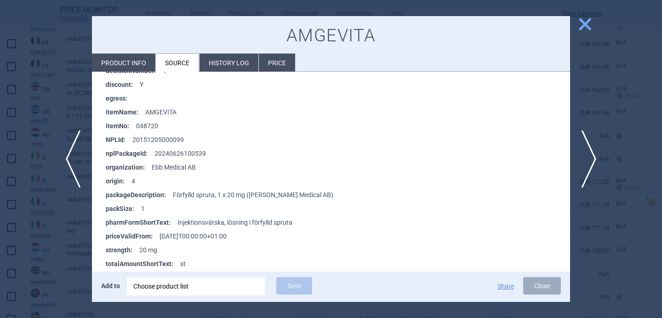
scroll to position [289, 0]
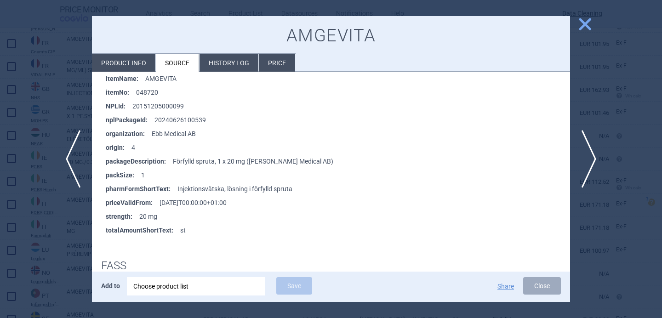
click at [43, 271] on div at bounding box center [331, 159] width 662 height 318
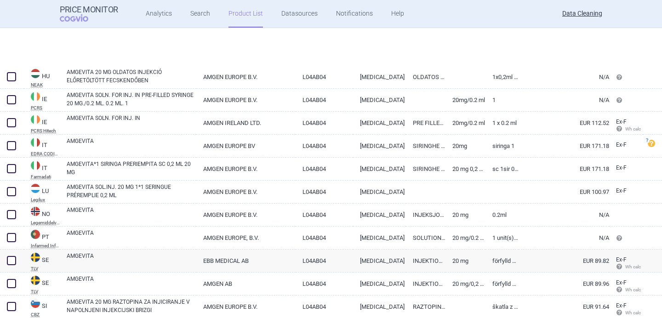
scroll to position [730, 0]
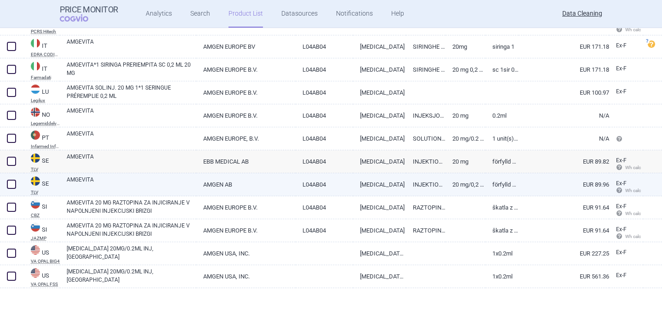
click at [115, 189] on link "AMGEVITA" at bounding box center [132, 184] width 130 height 17
select select "EUR"
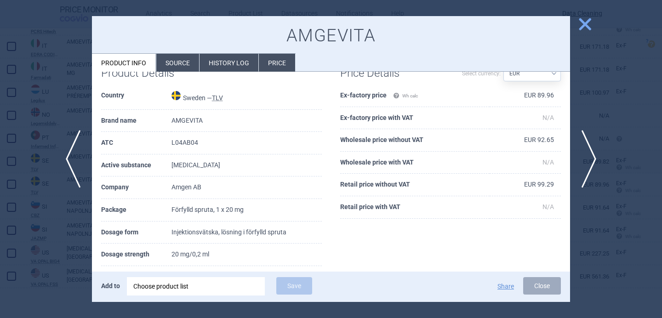
scroll to position [24, 0]
click at [200, 66] on li "History log" at bounding box center [229, 63] width 59 height 18
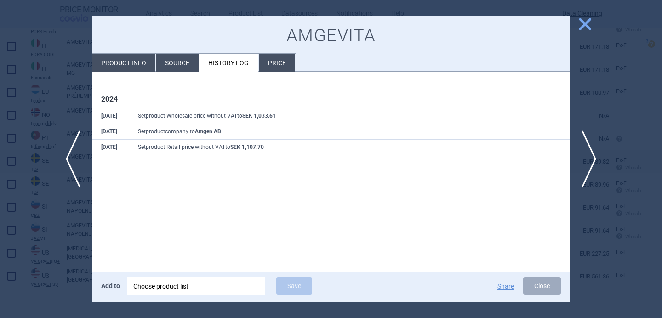
click at [180, 65] on li "Source" at bounding box center [177, 63] width 43 height 18
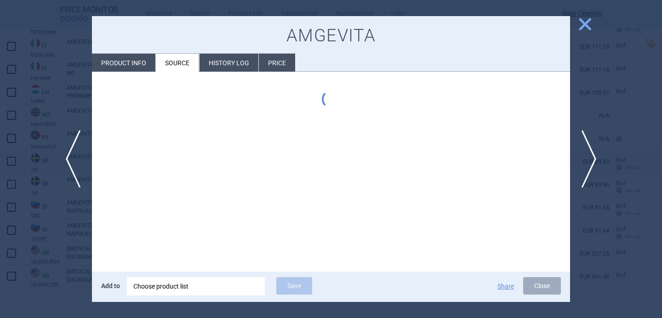
click at [138, 58] on li "Product info" at bounding box center [123, 63] width 63 height 18
select select "EUR"
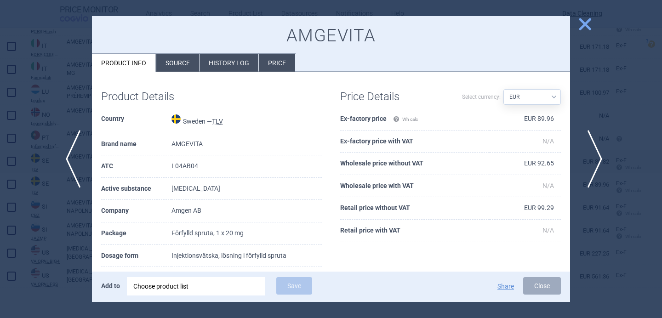
click at [591, 158] on span "next" at bounding box center [592, 159] width 21 height 58
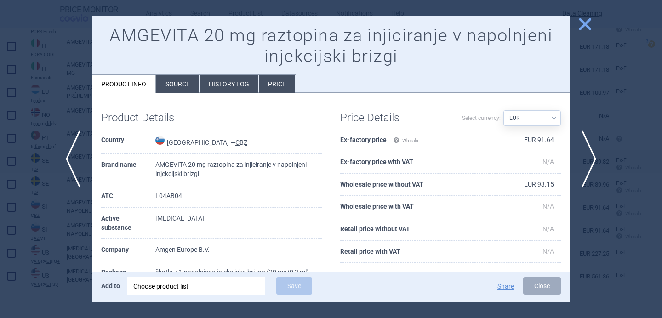
click at [53, 217] on div at bounding box center [331, 159] width 662 height 318
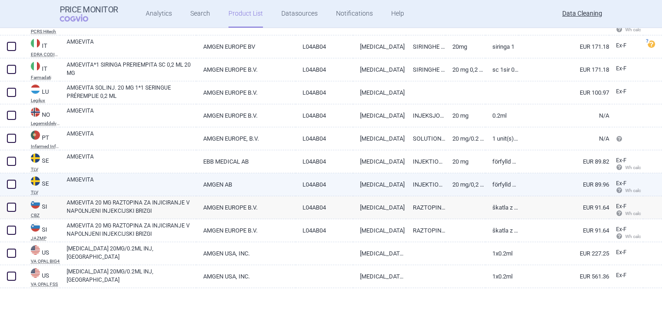
click at [104, 180] on link "AMGEVITA" at bounding box center [132, 184] width 130 height 17
select select "EUR"
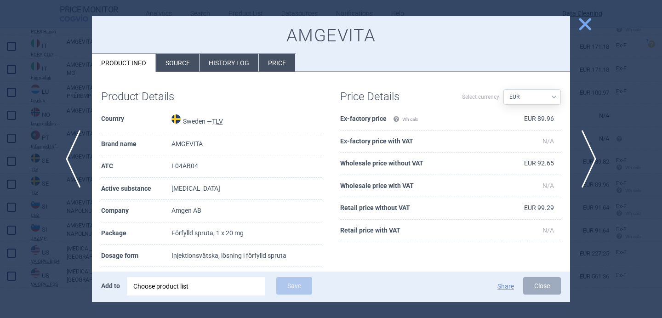
scroll to position [9, 0]
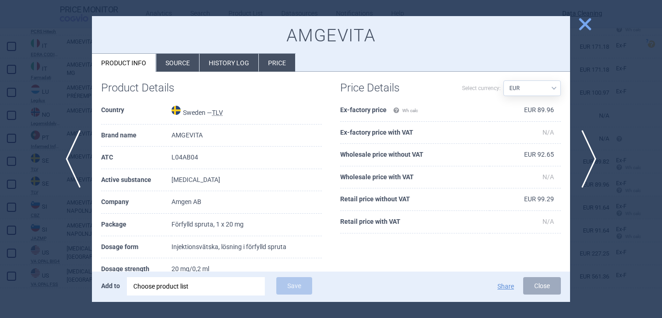
click at [169, 69] on li "Source" at bounding box center [177, 63] width 43 height 18
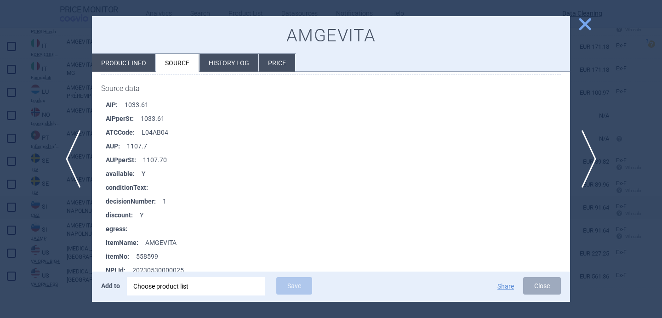
scroll to position [127, 0]
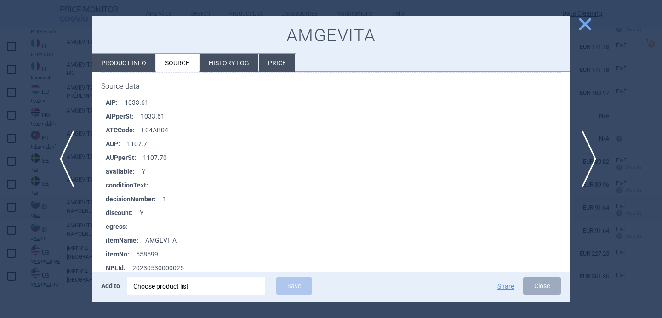
click at [71, 168] on span "previous" at bounding box center [70, 159] width 21 height 58
click at [590, 170] on span "next" at bounding box center [592, 159] width 21 height 58
click at [74, 150] on span "previous" at bounding box center [70, 159] width 21 height 58
click at [594, 160] on span "next" at bounding box center [592, 159] width 21 height 58
click at [63, 235] on div at bounding box center [331, 159] width 662 height 318
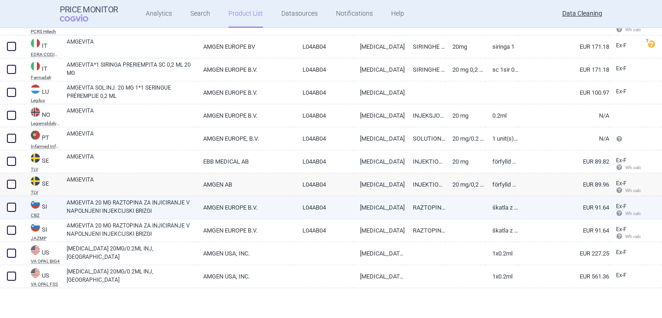
click at [101, 208] on link "AMGEVITA 20 MG RAZTOPINA ZA INJICIRANJE V NAPOLNJENI INJEKCIJSKI BRIZGI" at bounding box center [132, 207] width 130 height 17
select select "EUR"
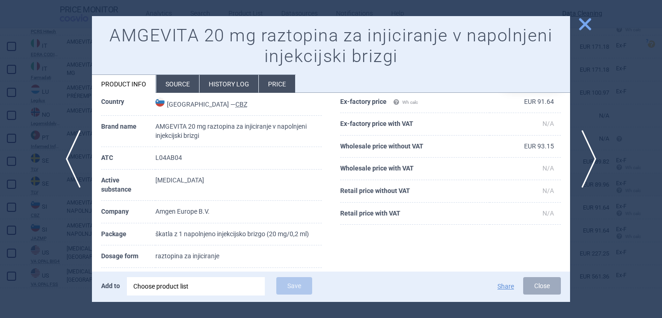
scroll to position [39, 0]
click at [598, 161] on span "next" at bounding box center [592, 159] width 21 height 58
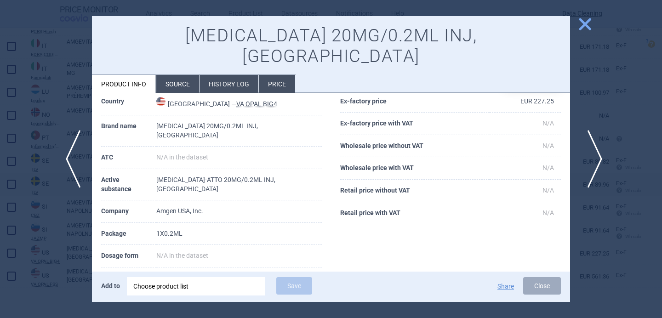
click at [590, 159] on span "next" at bounding box center [592, 159] width 21 height 58
click at [590, 159] on div at bounding box center [331, 159] width 662 height 318
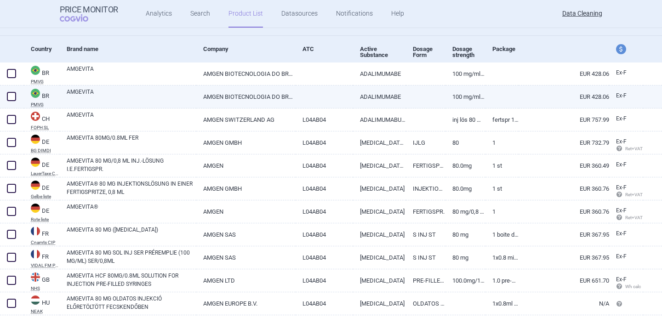
scroll to position [92, 0]
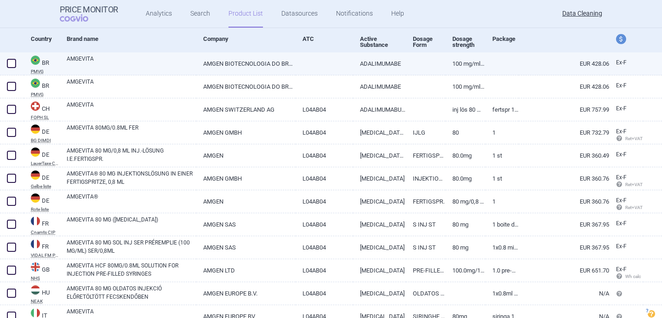
click at [162, 64] on link "AMGEVITA" at bounding box center [132, 63] width 130 height 17
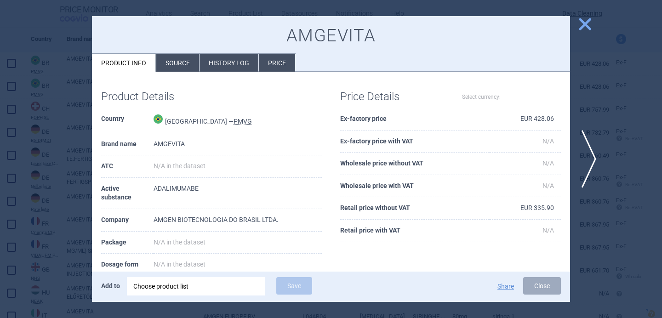
select select "EUR"
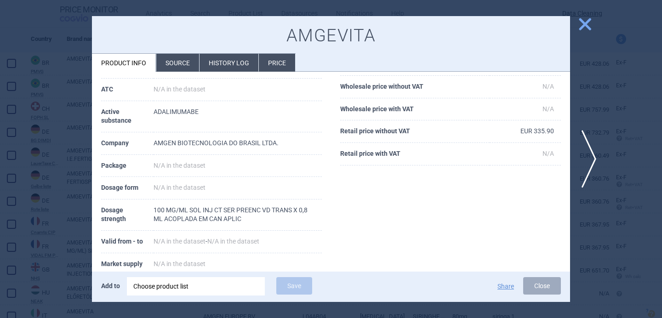
scroll to position [78, 0]
click at [593, 154] on span "next" at bounding box center [592, 159] width 21 height 58
click at [72, 168] on span "previous" at bounding box center [70, 159] width 21 height 58
click at [58, 241] on div at bounding box center [331, 159] width 662 height 318
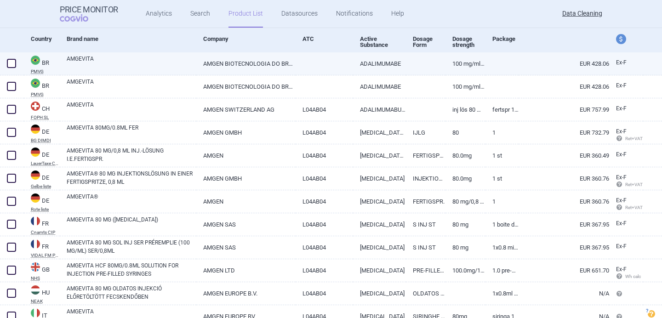
click at [12, 65] on span at bounding box center [11, 63] width 9 height 9
checkbox input "true"
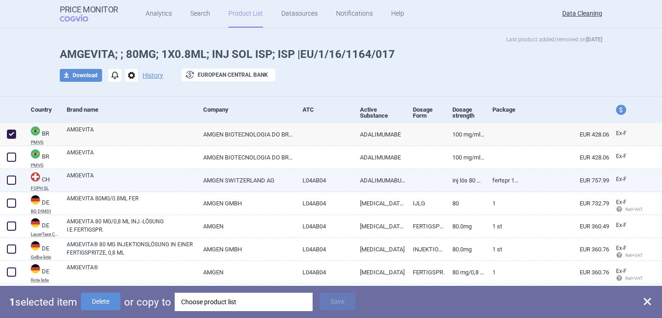
scroll to position [33, 0]
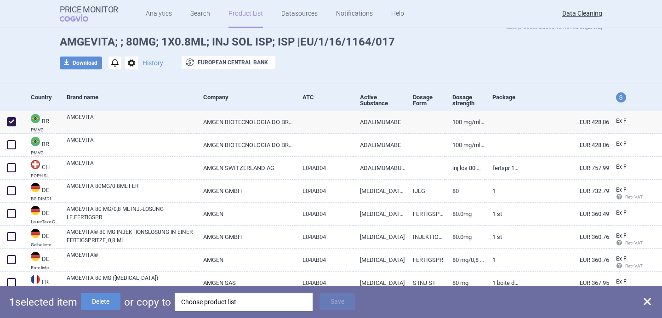
click at [228, 304] on div "Choose product list" at bounding box center [243, 302] width 125 height 18
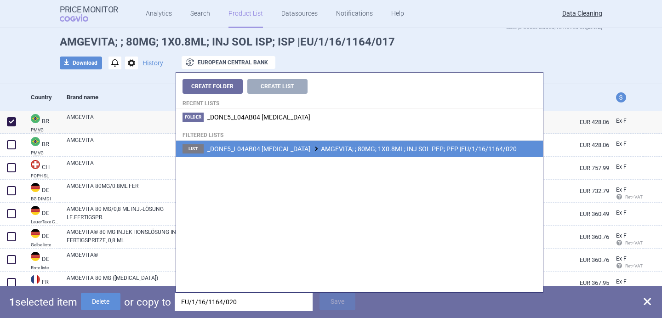
type input "EU/1/16/1164/020"
click at [314, 154] on li "List _DONE5_L04AB04 ADALIMUMAB AMGEVITA; ; 80MG; 1X0.8ML; INJ SOL PEP; PEP |EU/…" at bounding box center [359, 149] width 367 height 17
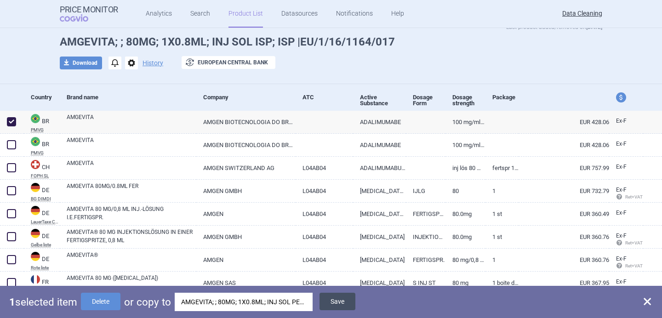
click at [335, 306] on button "Save" at bounding box center [338, 301] width 36 height 17
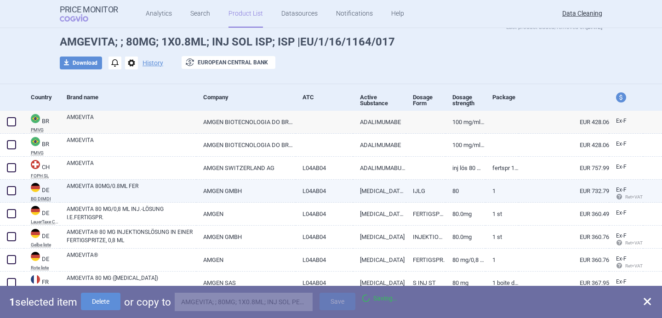
checkbox input "false"
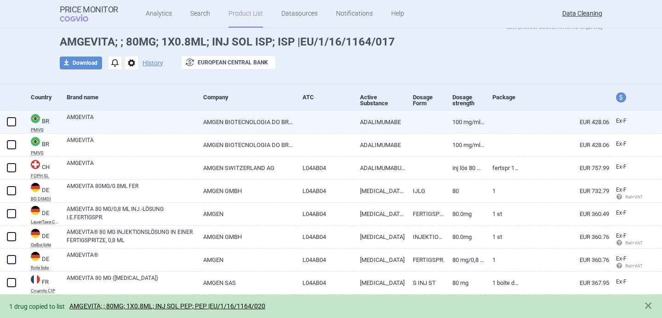
click at [72, 121] on link "AMGEVITA" at bounding box center [132, 121] width 130 height 17
select select "EUR"
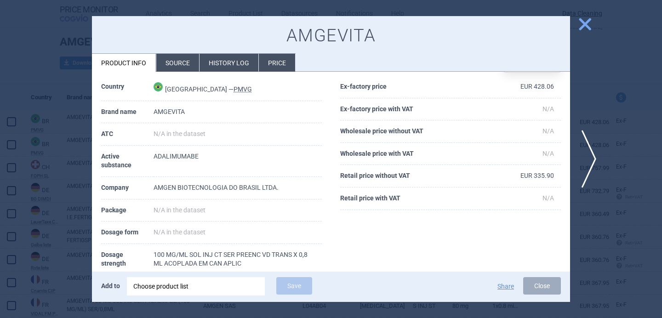
scroll to position [34, 0]
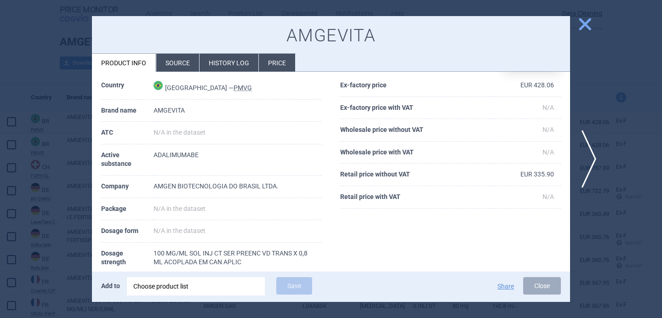
click at [56, 183] on div at bounding box center [331, 159] width 662 height 318
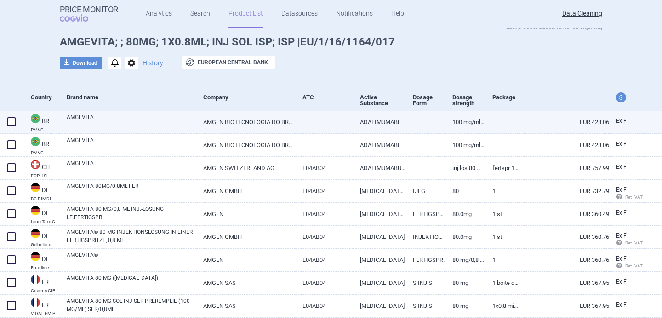
click at [12, 122] on span at bounding box center [11, 121] width 9 height 9
checkbox input "true"
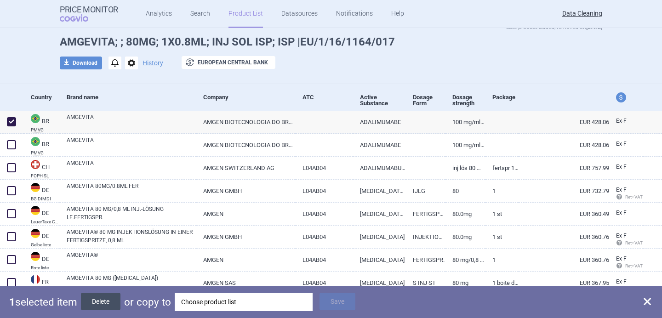
click at [116, 300] on button "Delete" at bounding box center [101, 301] width 40 height 17
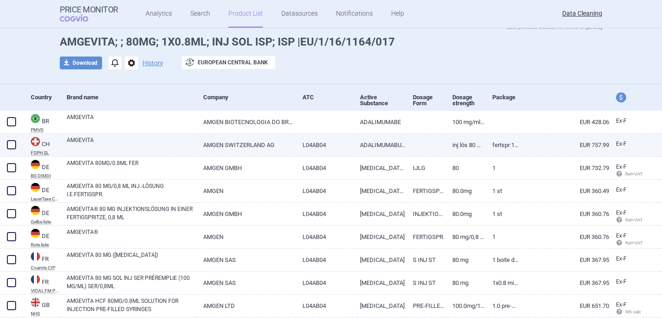
click at [137, 142] on link "AMGEVITA" at bounding box center [132, 144] width 130 height 17
select select "EUR"
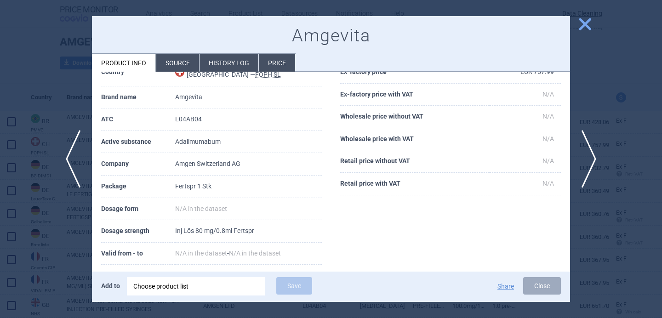
scroll to position [68, 0]
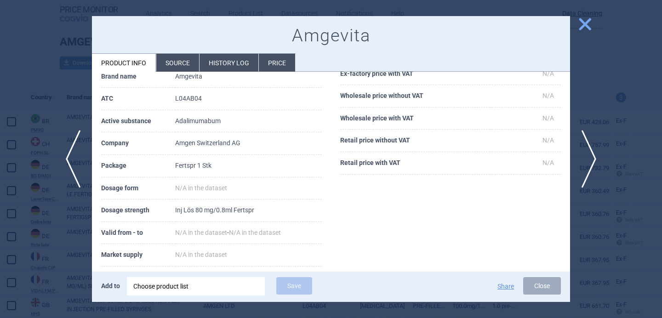
click at [61, 256] on div at bounding box center [331, 159] width 662 height 318
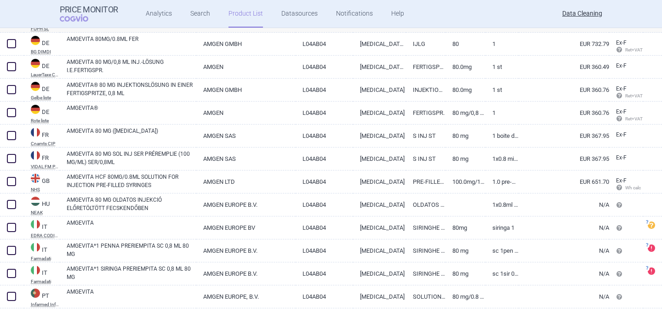
scroll to position [158, 0]
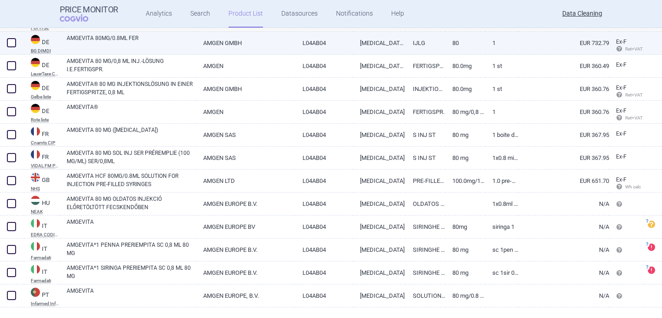
click at [135, 43] on link "AMGEVITA 80MG/0.8ML FER" at bounding box center [132, 42] width 130 height 17
select select "EUR"
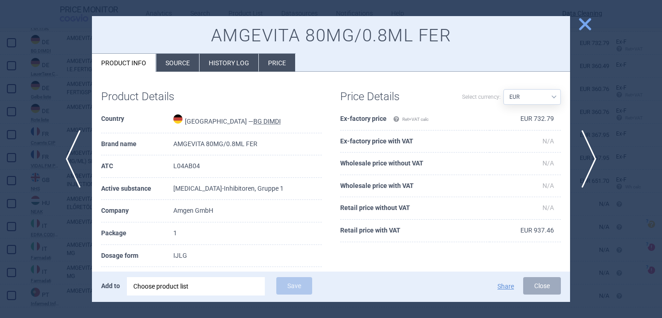
click at [179, 62] on li "Source" at bounding box center [177, 63] width 43 height 18
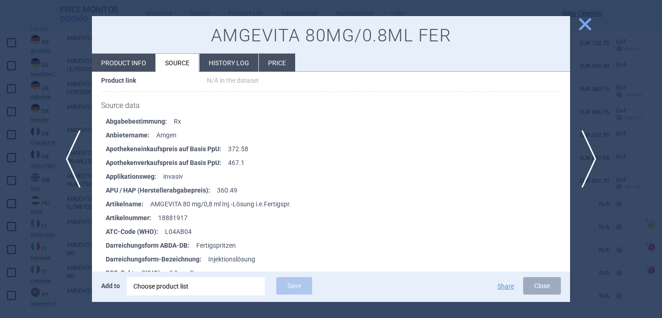
scroll to position [1167, 0]
click at [146, 65] on li "Product info" at bounding box center [123, 63] width 63 height 18
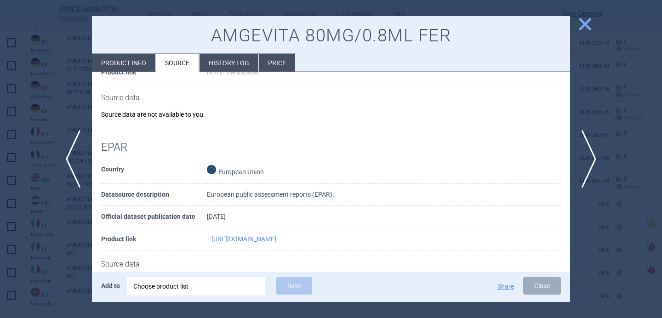
select select "EUR"
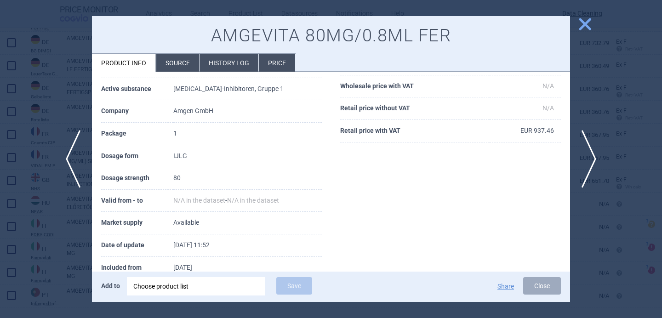
scroll to position [98, 0]
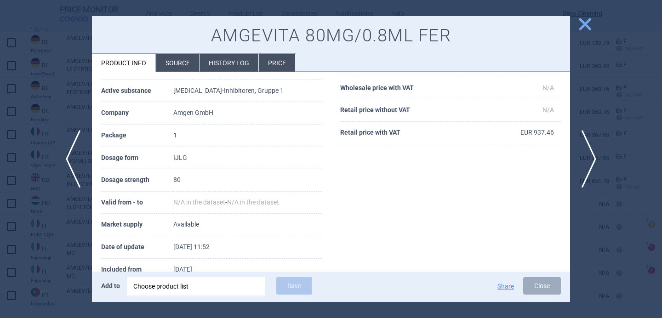
click at [67, 248] on div at bounding box center [331, 159] width 662 height 318
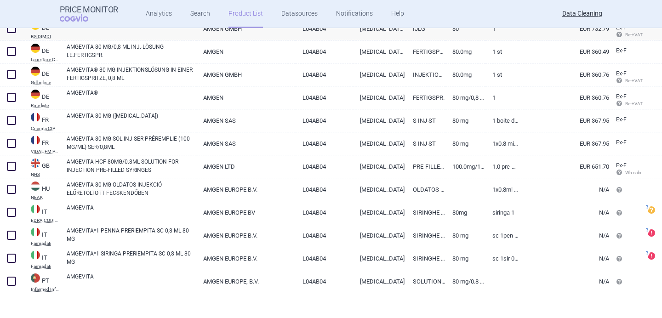
scroll to position [178, 0]
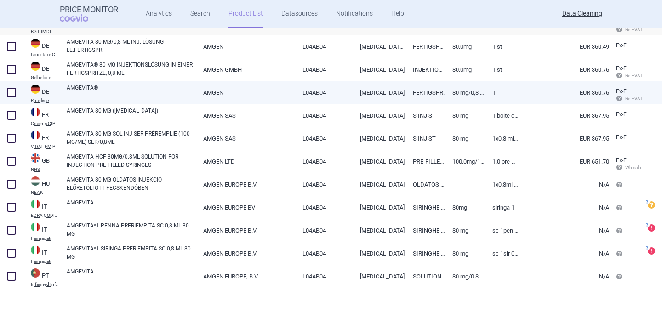
click at [154, 92] on link "AMGEVITA®" at bounding box center [132, 92] width 130 height 17
select select "EUR"
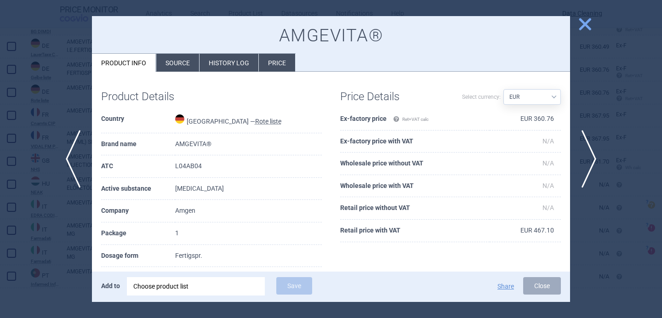
scroll to position [81, 0]
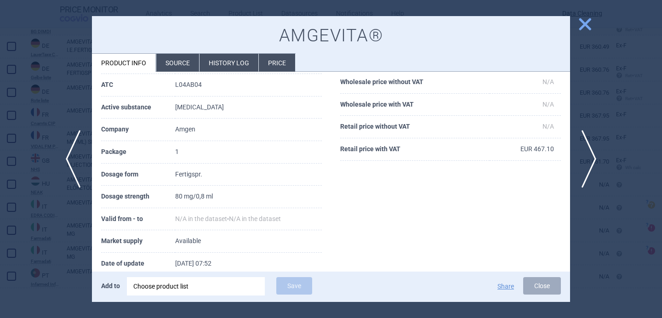
click at [57, 253] on div at bounding box center [331, 159] width 662 height 318
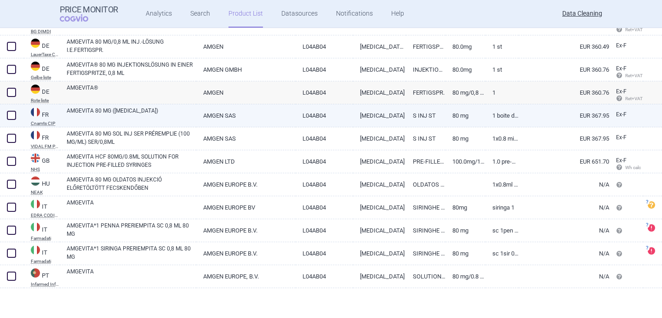
click at [151, 108] on link "AMGEVITA 80 MG ([MEDICAL_DATA])" at bounding box center [132, 115] width 130 height 17
select select "EUR"
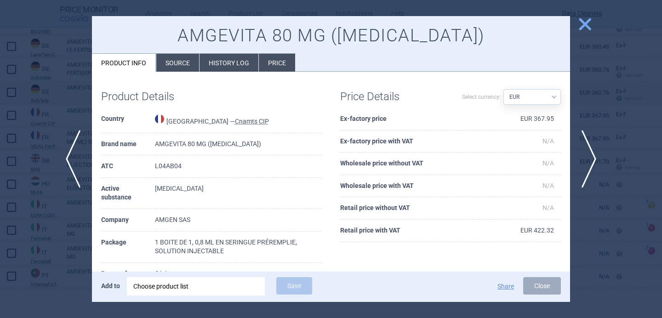
click at [176, 59] on li "Source" at bounding box center [177, 63] width 43 height 18
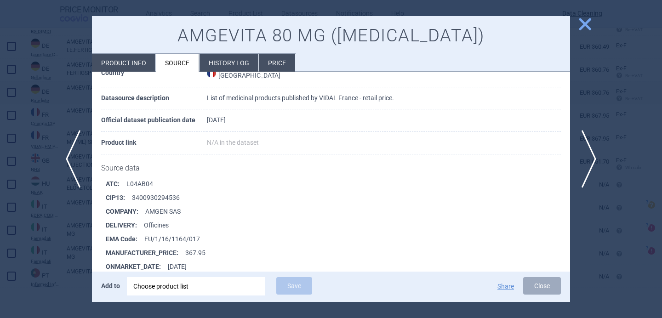
scroll to position [1202, 0]
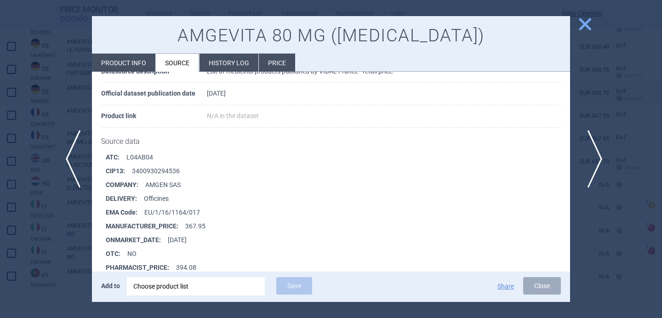
click at [591, 159] on span "next" at bounding box center [592, 159] width 21 height 58
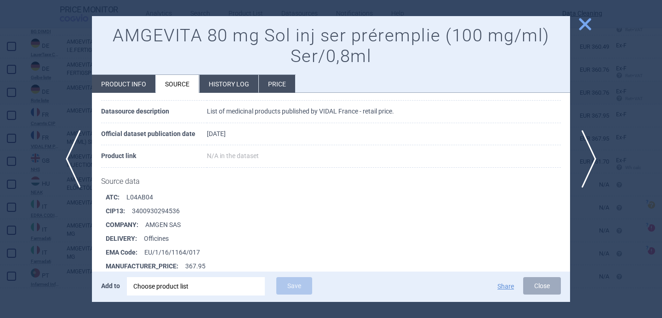
scroll to position [64, 0]
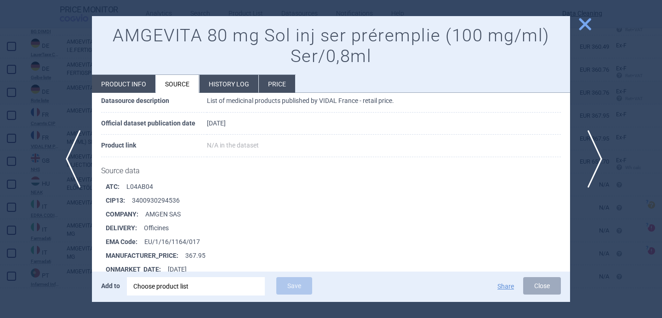
click at [589, 170] on span "next" at bounding box center [592, 159] width 21 height 58
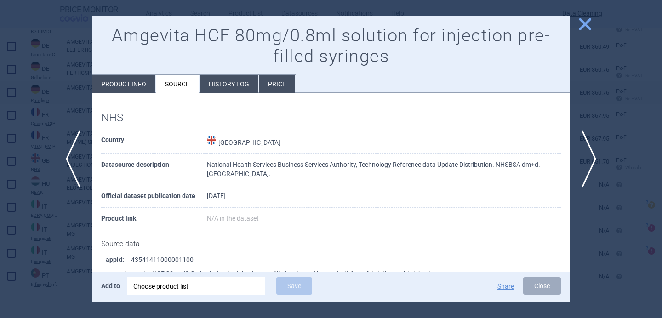
click at [142, 84] on li "Product info" at bounding box center [123, 84] width 63 height 18
select select "EUR"
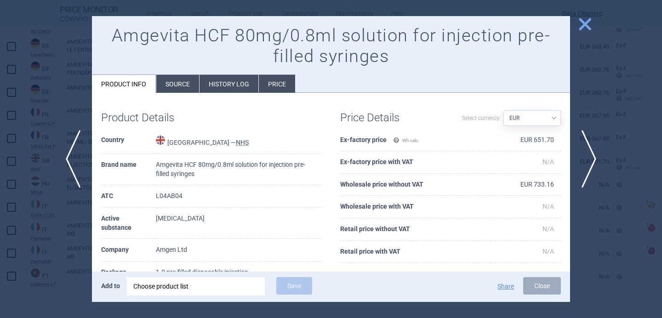
scroll to position [45, 0]
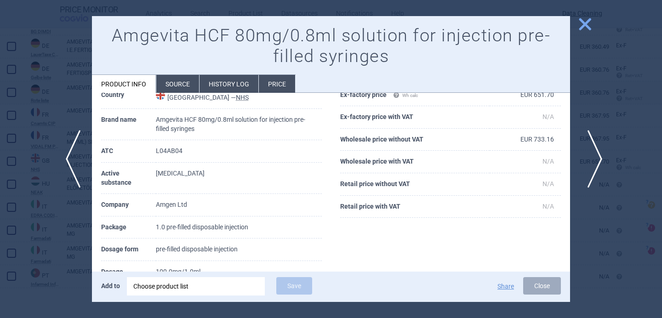
click at [593, 158] on span "next" at bounding box center [592, 159] width 21 height 58
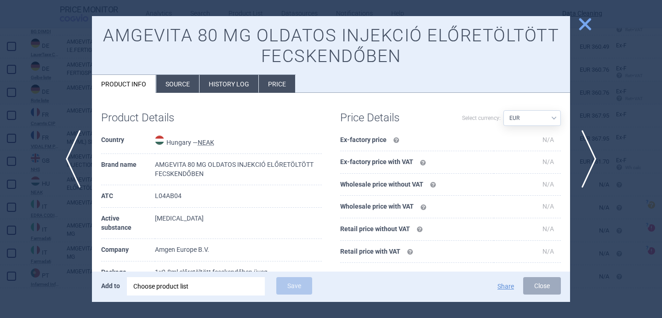
click at [184, 86] on li "Source" at bounding box center [177, 84] width 43 height 18
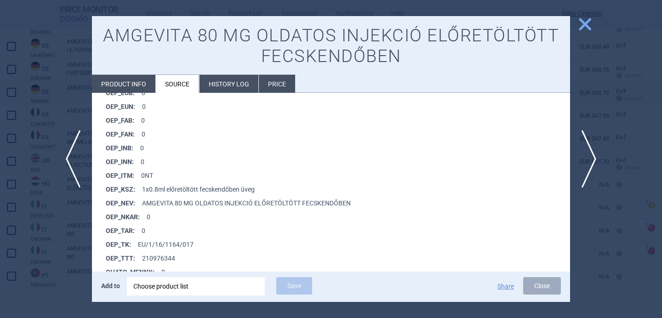
scroll to position [709, 0]
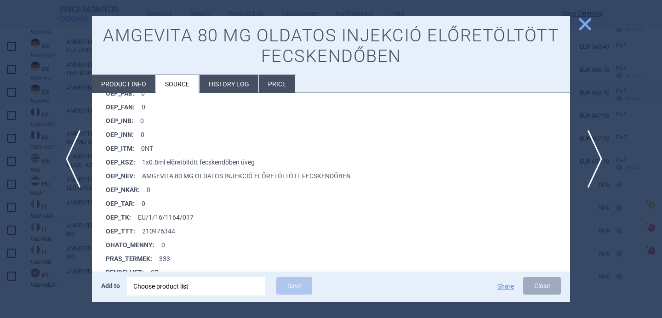
click at [586, 167] on span "next" at bounding box center [592, 159] width 21 height 58
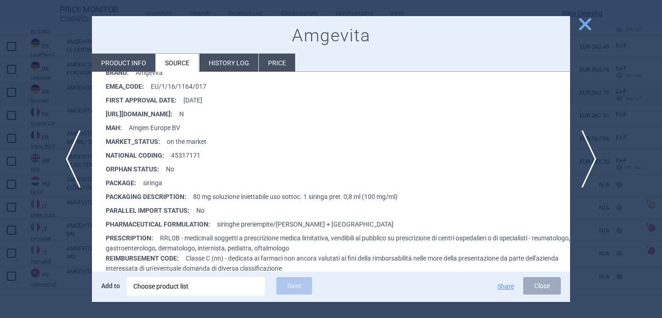
scroll to position [213, 0]
click at [587, 161] on span "next" at bounding box center [592, 159] width 21 height 58
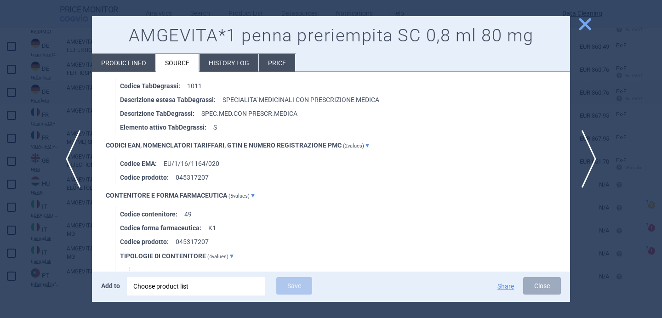
scroll to position [695, 0]
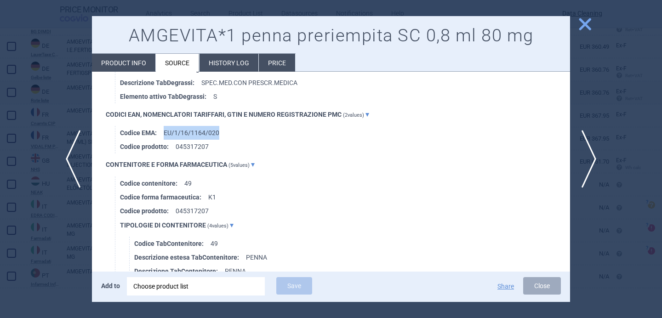
drag, startPoint x: 222, startPoint y: 132, endPoint x: 165, endPoint y: 132, distance: 56.6
click at [165, 132] on li "Codice EMA : EU/1/16/1164/020" at bounding box center [345, 133] width 450 height 14
copy li "EU/1/16/1164/020"
click at [186, 283] on div "Choose product list" at bounding box center [195, 286] width 125 height 18
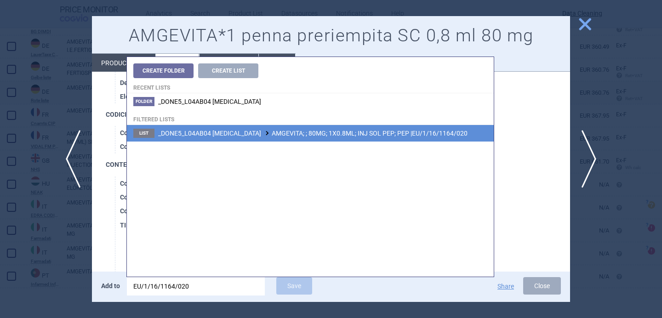
type input "EU/1/16/1164/020"
click at [260, 141] on li "List _DONE5_L04AB04 ADALIMUMAB AMGEVITA; ; 80MG; 1X0.8ML; INJ SOL PEP; PEP |EU/…" at bounding box center [310, 133] width 367 height 17
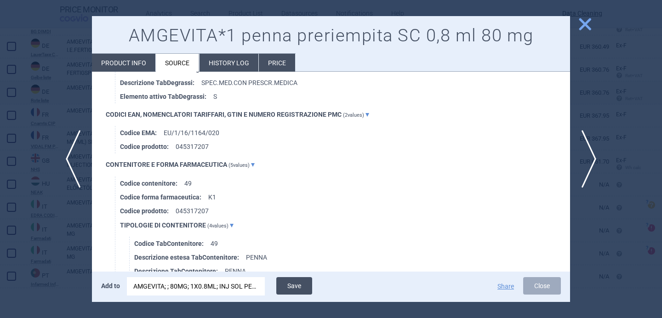
click at [299, 291] on button "Save" at bounding box center [294, 285] width 36 height 17
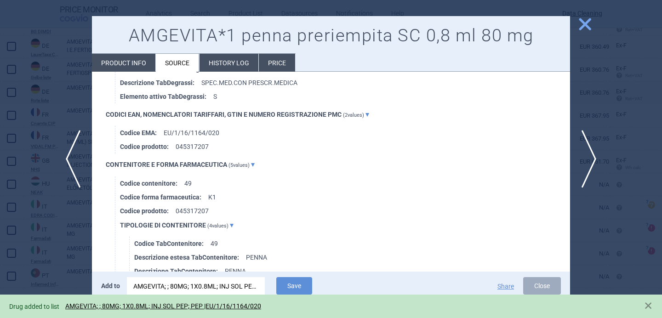
click at [37, 292] on div at bounding box center [331, 159] width 662 height 318
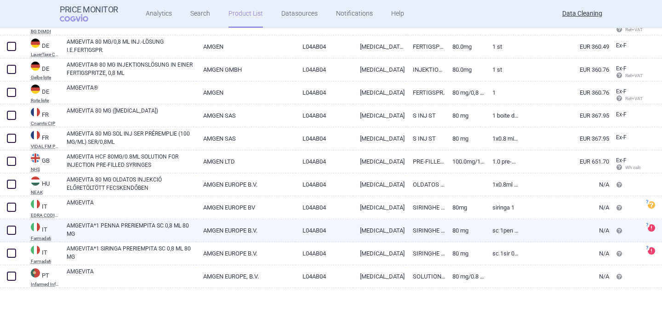
click at [15, 236] on span at bounding box center [12, 231] width 14 height 14
checkbox input "true"
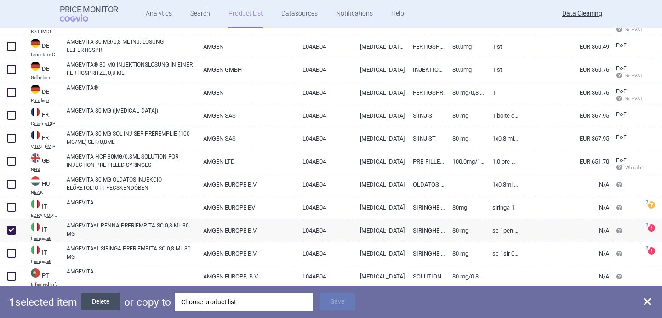
click at [103, 298] on button "Delete" at bounding box center [101, 301] width 40 height 17
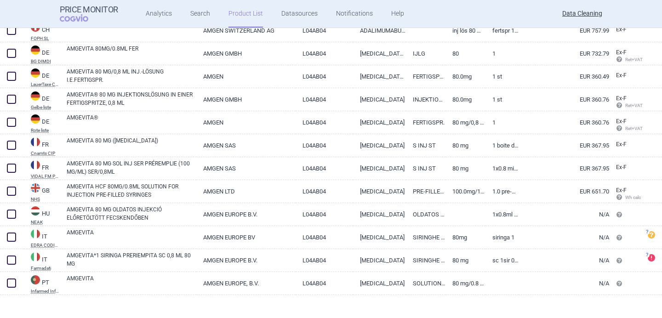
scroll to position [148, 0]
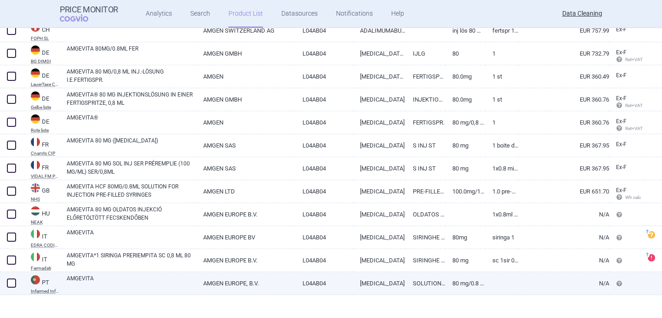
click at [114, 287] on link "AMGEVITA" at bounding box center [132, 283] width 130 height 17
select select "EUR"
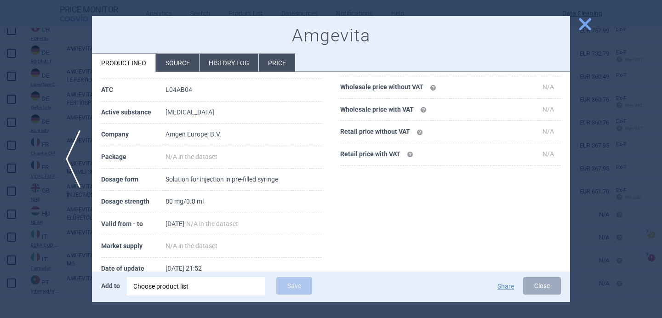
scroll to position [78, 0]
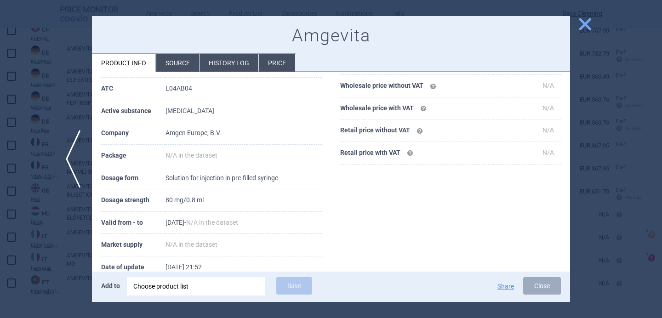
click at [63, 118] on div at bounding box center [331, 159] width 662 height 318
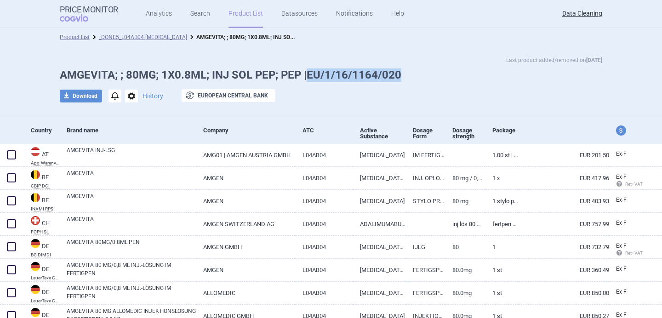
drag, startPoint x: 405, startPoint y: 72, endPoint x: 310, endPoint y: 74, distance: 94.8
click at [310, 74] on h1 "AMGEVITA; ; 80MG; 1X0.8ML; INJ SOL PEP; PEP |EU/1/16/1164/020" at bounding box center [331, 75] width 543 height 13
copy h1 "EU/1/16/1164/020"
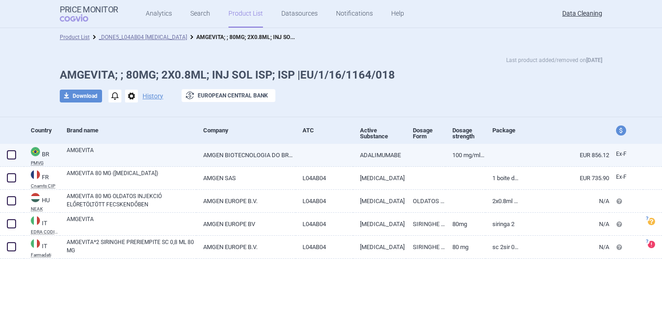
click at [77, 166] on div "AMGEVITA" at bounding box center [128, 155] width 137 height 23
click at [83, 155] on link "AMGEVITA" at bounding box center [132, 154] width 130 height 17
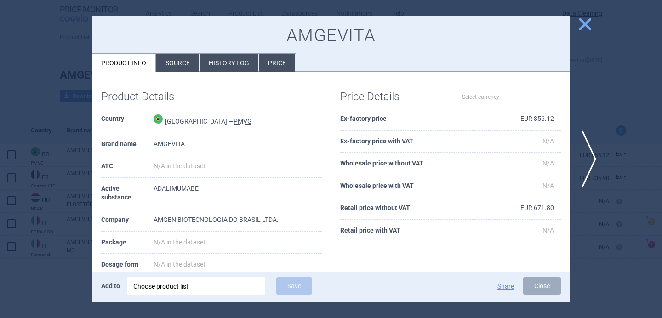
scroll to position [77, 0]
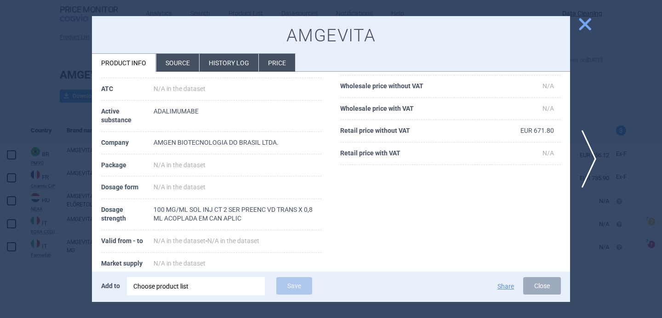
select select "EUR"
click at [54, 290] on div at bounding box center [331, 159] width 662 height 318
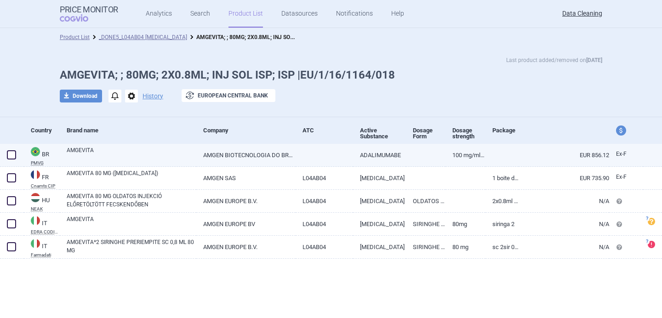
click at [12, 157] on span at bounding box center [11, 154] width 9 height 9
checkbox input "true"
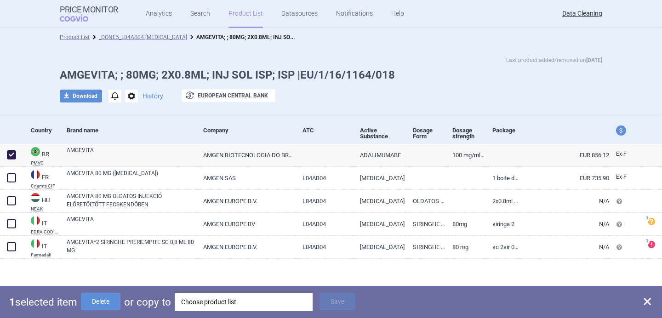
click at [217, 300] on div "Choose product list" at bounding box center [243, 302] width 125 height 18
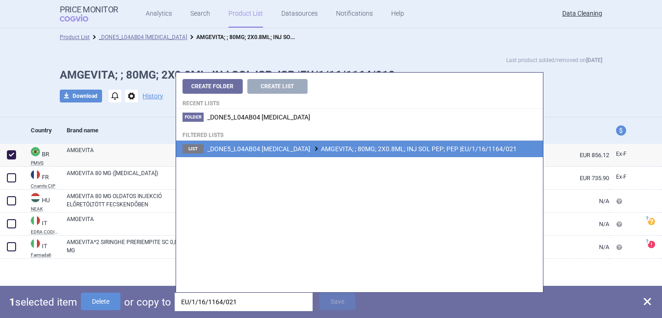
type input "EU/1/16/1164/021"
click at [350, 151] on span "_DONE5_L04AB04 [MEDICAL_DATA] AMGEVITA; ; 80MG; 2X0.8ML; INJ SOL PEP; PEP |EU/1…" at bounding box center [362, 148] width 310 height 7
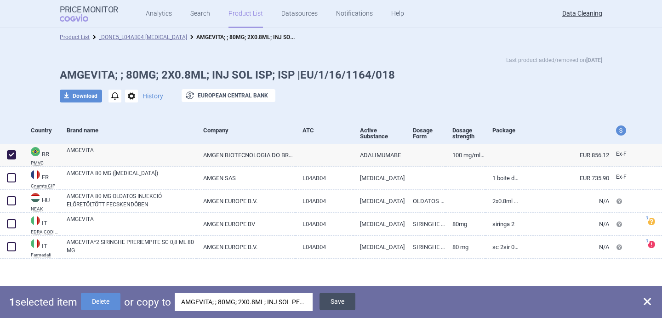
click at [337, 296] on button "Save" at bounding box center [338, 301] width 36 height 17
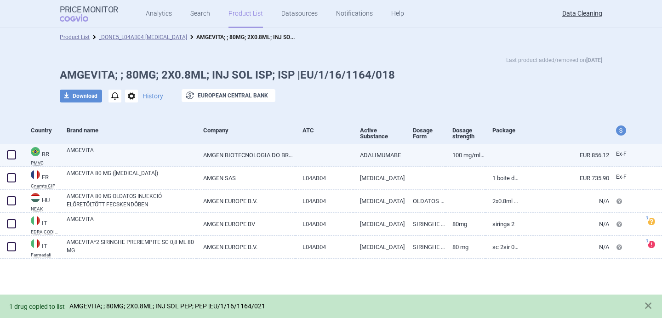
click at [11, 158] on span at bounding box center [11, 154] width 9 height 9
checkbox input "true"
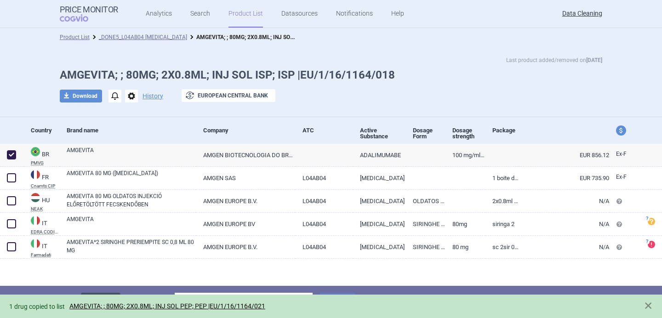
click at [120, 293] on button "Delete" at bounding box center [101, 301] width 40 height 17
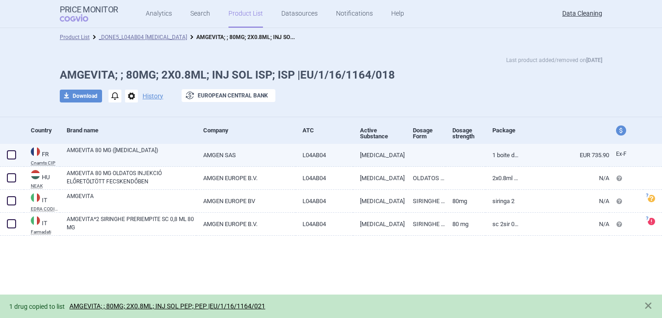
click at [120, 155] on link "AMGEVITA 80 MG ([MEDICAL_DATA])" at bounding box center [132, 154] width 130 height 17
select select "EUR"
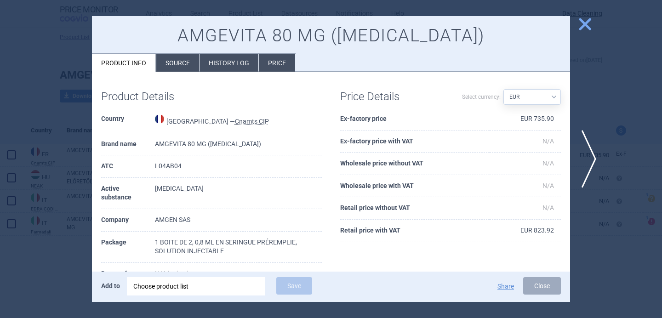
scroll to position [22, 0]
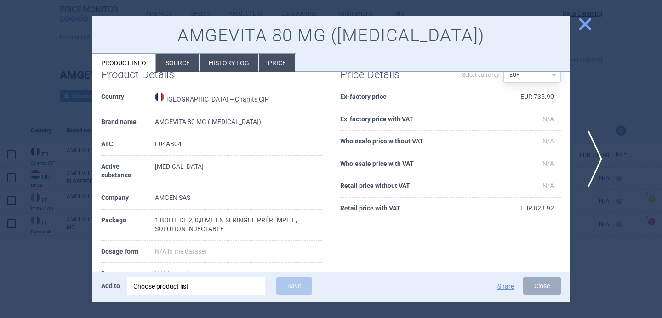
click at [592, 156] on span "next" at bounding box center [592, 159] width 21 height 58
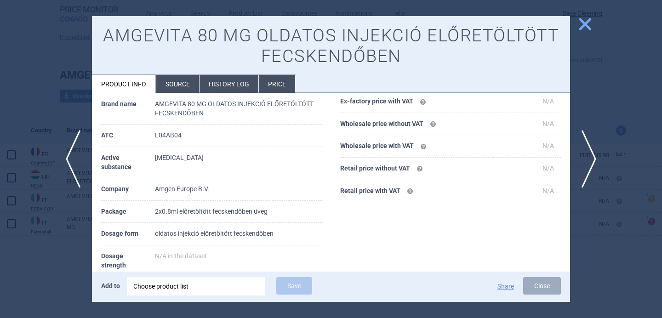
scroll to position [65, 0]
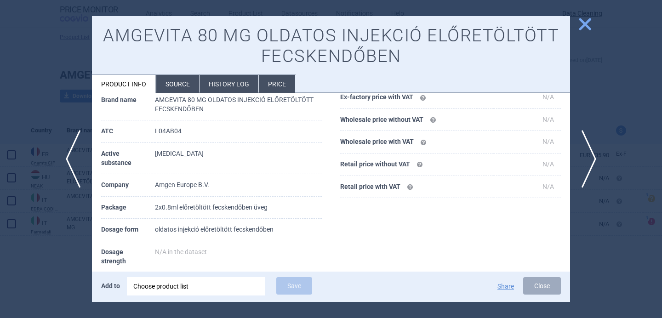
click at [178, 81] on li "Source" at bounding box center [177, 84] width 43 height 18
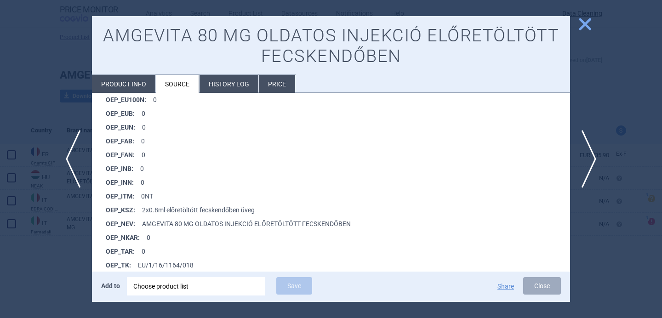
scroll to position [697, 0]
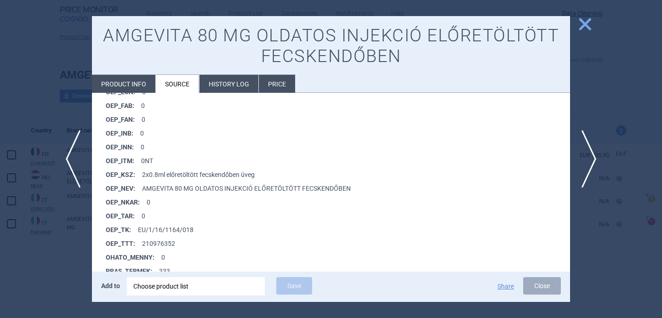
click at [46, 274] on div at bounding box center [331, 159] width 662 height 318
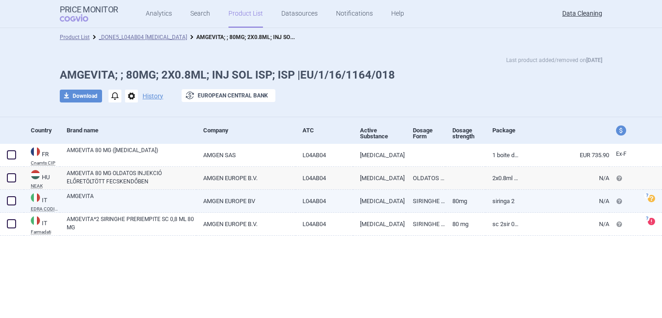
click at [131, 206] on link "AMGEVITA" at bounding box center [132, 200] width 130 height 17
select select "EUR"
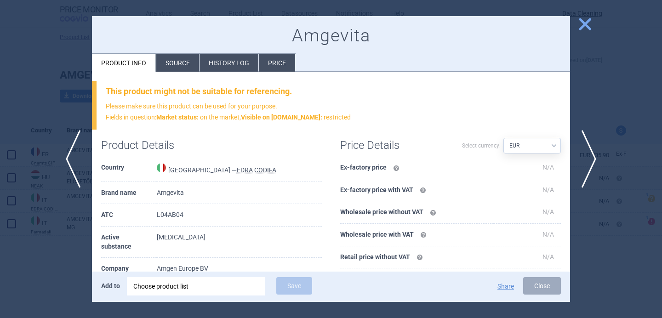
scroll to position [141, 0]
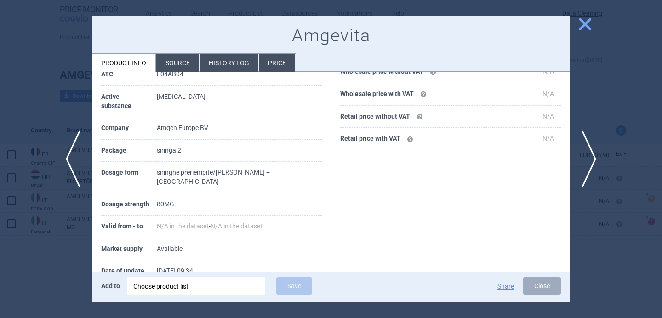
click at [603, 153] on div at bounding box center [331, 159] width 662 height 318
click at [54, 280] on div at bounding box center [331, 159] width 662 height 318
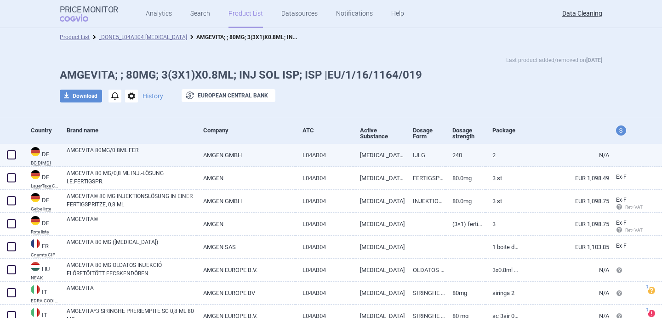
click at [131, 153] on link "AMGEVITA 80MG/0.8ML FER" at bounding box center [132, 154] width 130 height 17
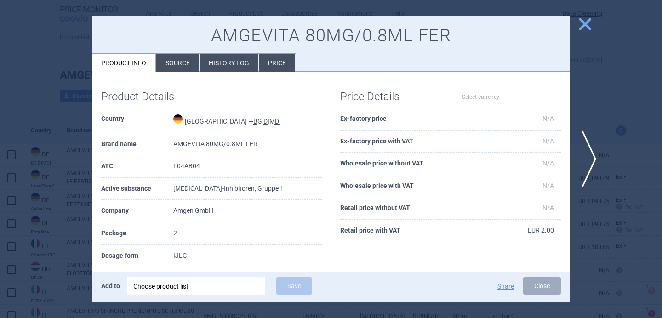
select select "EUR"
click at [179, 58] on li "Source" at bounding box center [177, 63] width 43 height 18
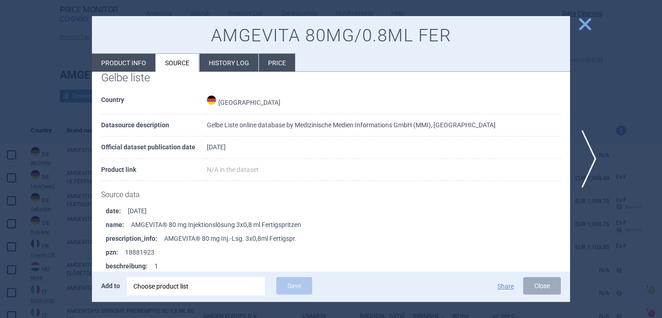
scroll to position [196, 0]
click at [59, 259] on div at bounding box center [331, 159] width 662 height 318
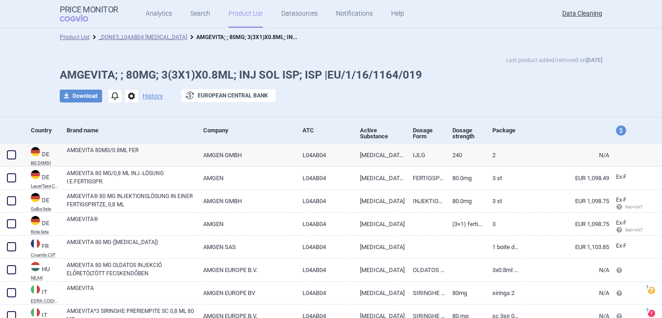
scroll to position [40, 0]
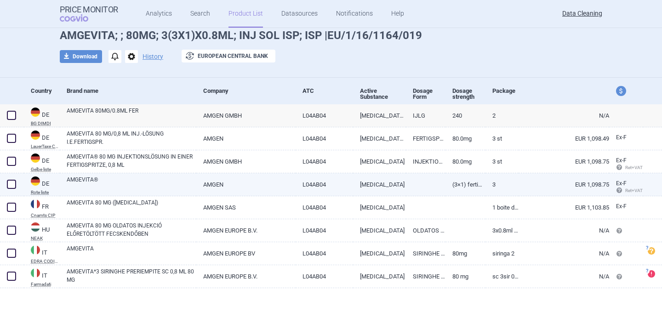
click at [145, 188] on link "AMGEVITA®" at bounding box center [132, 184] width 130 height 17
select select "EUR"
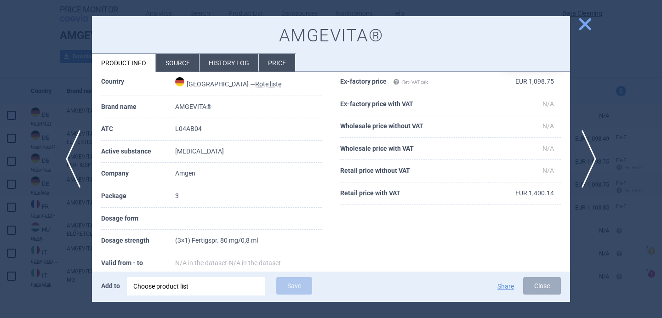
scroll to position [41, 0]
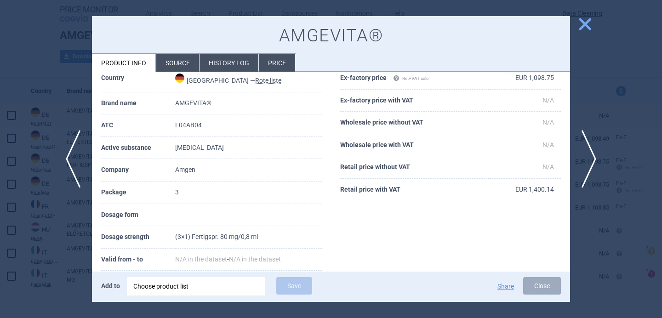
click at [37, 251] on div at bounding box center [331, 159] width 662 height 318
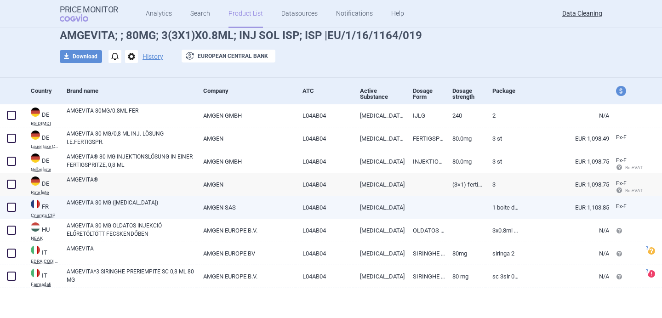
click at [115, 204] on link "AMGEVITA 80 MG ([MEDICAL_DATA])" at bounding box center [132, 207] width 130 height 17
select select "EUR"
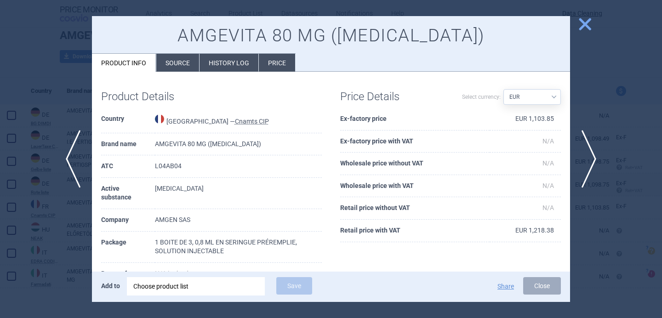
click at [183, 71] on li "Source" at bounding box center [177, 63] width 43 height 18
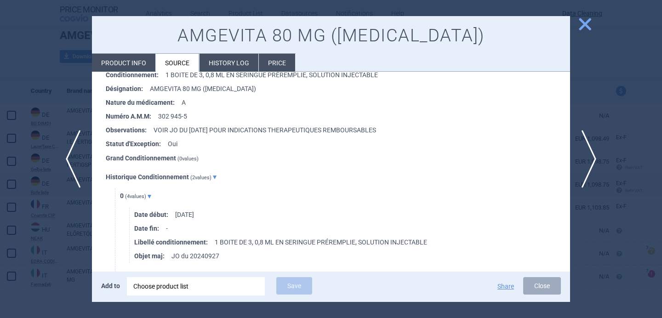
scroll to position [163, 0]
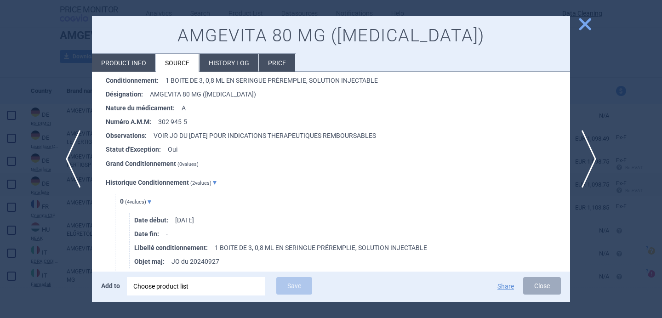
click at [605, 151] on div at bounding box center [331, 159] width 662 height 318
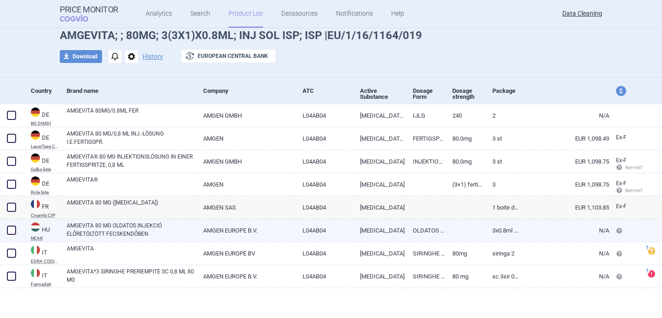
click at [158, 235] on link "AMGEVITA 80 MG OLDATOS INJEKCIÓ ELŐRETÖLTÖTT FECSKENDŐBEN" at bounding box center [132, 230] width 130 height 17
select select "EUR"
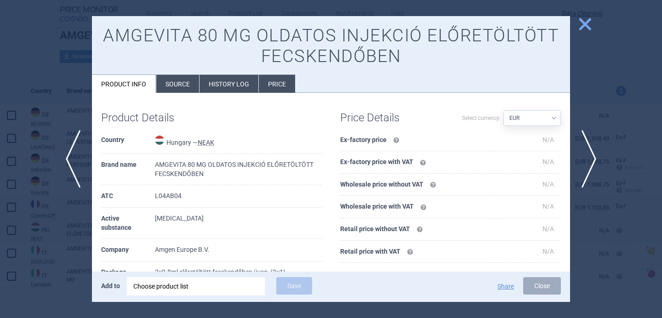
scroll to position [27, 0]
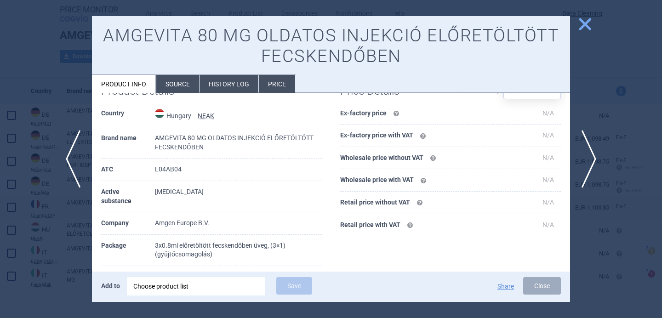
click at [180, 86] on li "Source" at bounding box center [177, 84] width 43 height 18
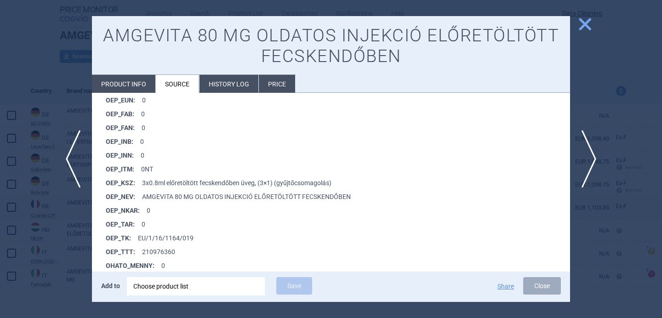
scroll to position [691, 0]
click at [62, 239] on div at bounding box center [331, 159] width 662 height 318
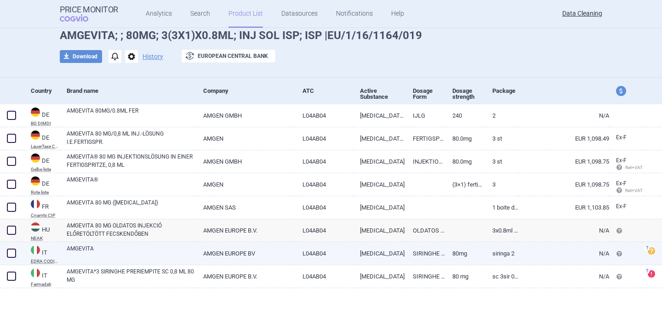
click at [104, 253] on link "AMGEVITA" at bounding box center [132, 253] width 130 height 17
select select "EUR"
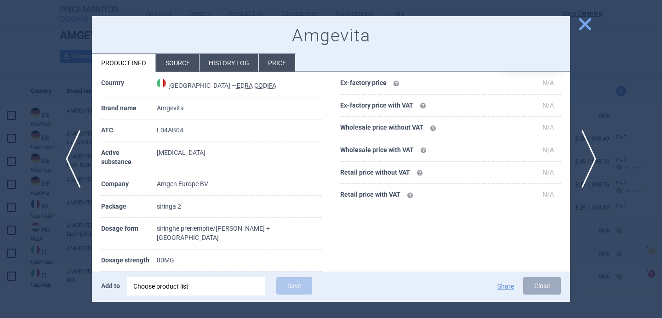
scroll to position [86, 0]
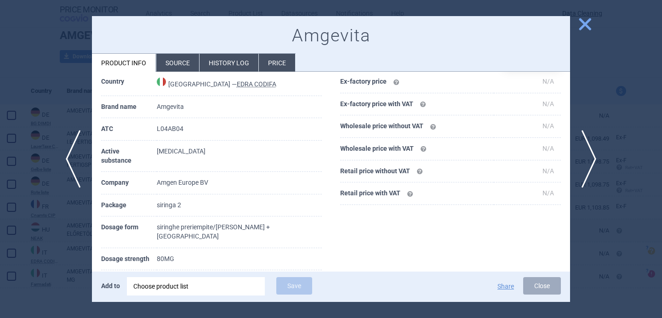
click at [92, 265] on div "Product Details Country [GEOGRAPHIC_DATA] — [PERSON_NAME] CODIFA Brand name Amg…" at bounding box center [211, 206] width 239 height 325
click at [69, 263] on div at bounding box center [331, 159] width 662 height 318
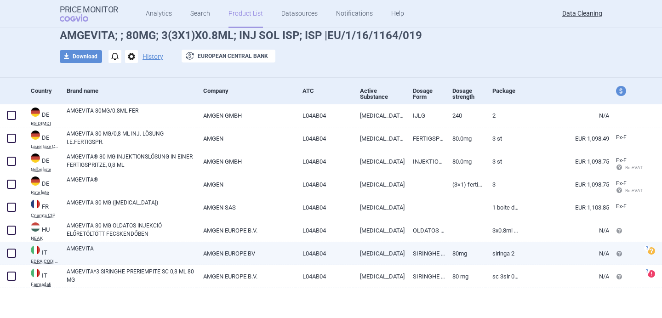
click at [90, 254] on link "AMGEVITA" at bounding box center [132, 253] width 130 height 17
select select "EUR"
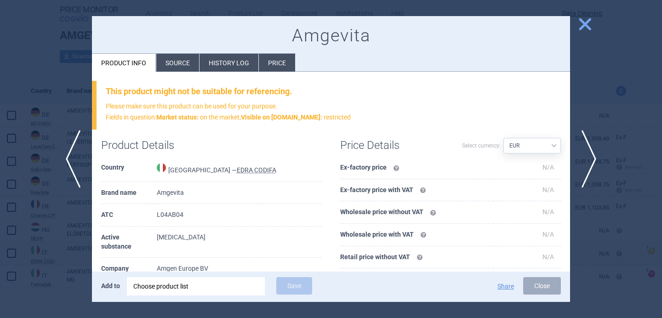
click at [168, 63] on li "Source" at bounding box center [177, 63] width 43 height 18
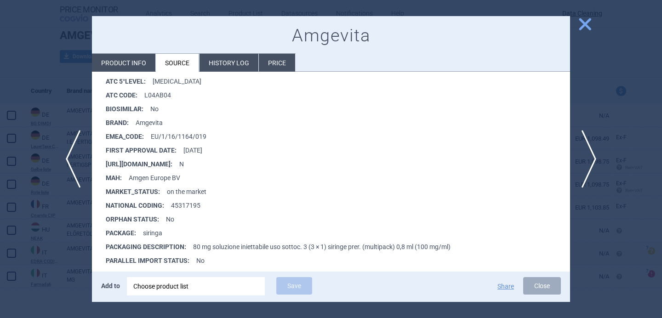
scroll to position [166, 0]
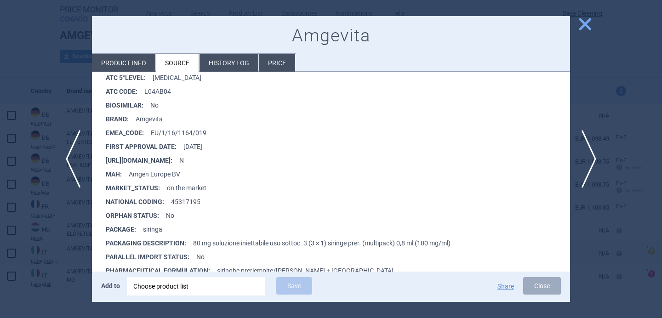
click at [72, 265] on div at bounding box center [331, 159] width 662 height 318
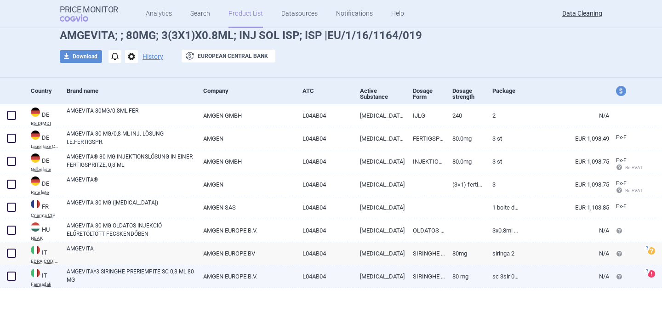
click at [116, 272] on link "AMGEVITA*3 SIRINGHE PRERIEMPITE SC 0,8 ML 80 MG" at bounding box center [132, 276] width 130 height 17
select select "EUR"
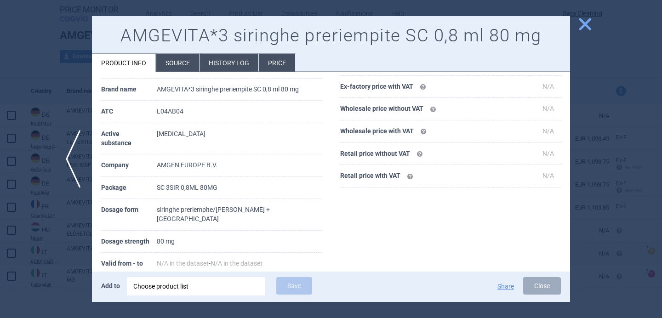
scroll to position [104, 0]
click at [75, 255] on div at bounding box center [331, 159] width 662 height 318
